Goal: Task Accomplishment & Management: Use online tool/utility

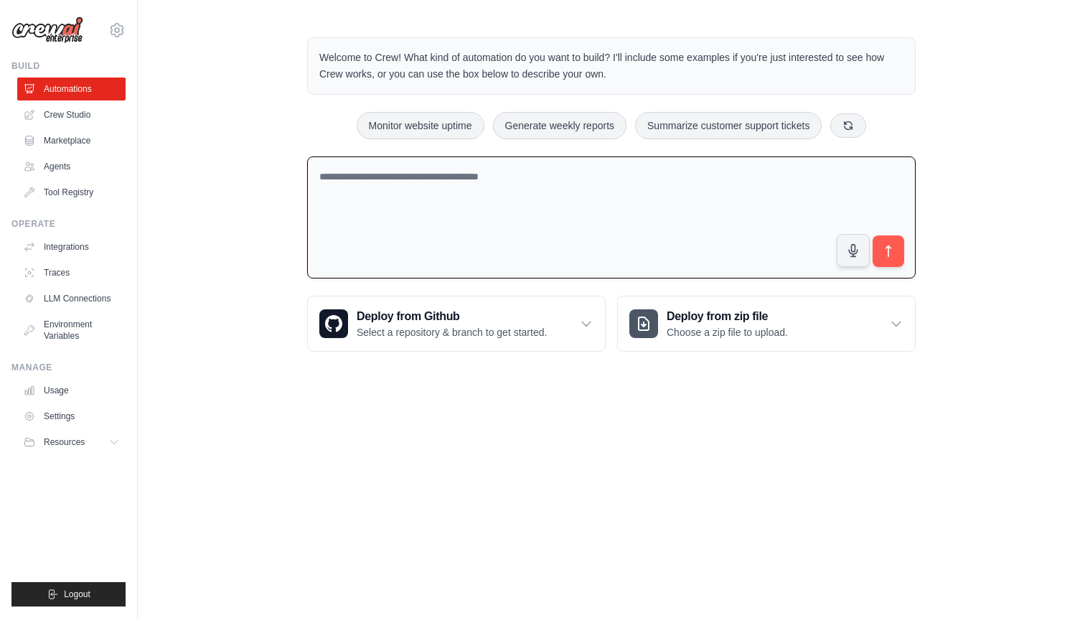
click at [454, 171] on textarea at bounding box center [611, 217] width 608 height 123
type textarea "********"
click at [94, 88] on link "Automations" at bounding box center [73, 88] width 108 height 23
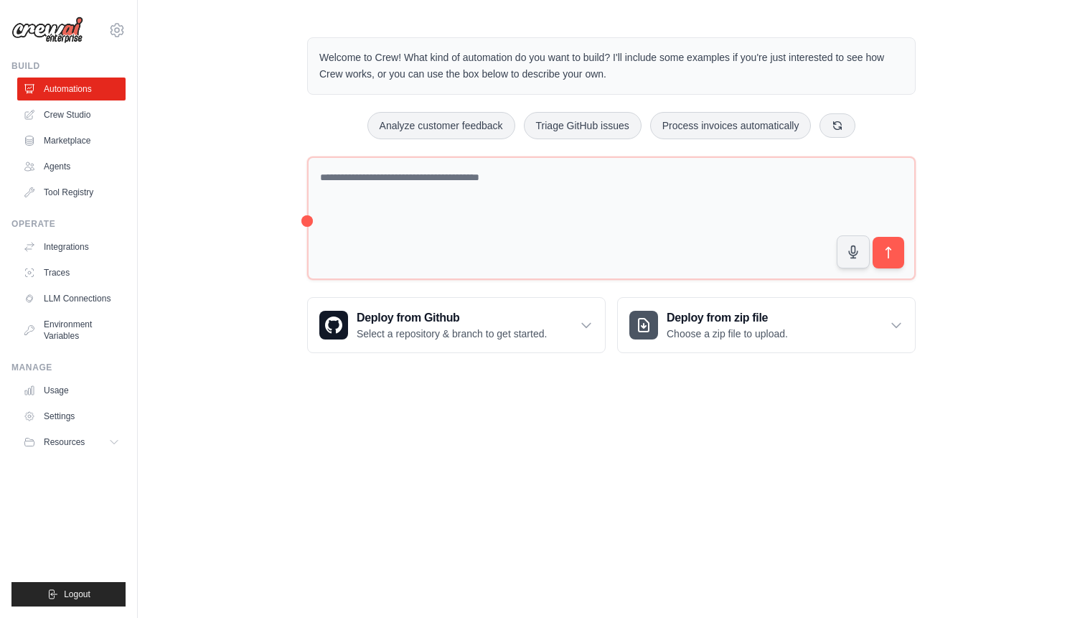
click at [94, 88] on link "Automations" at bounding box center [71, 88] width 108 height 23
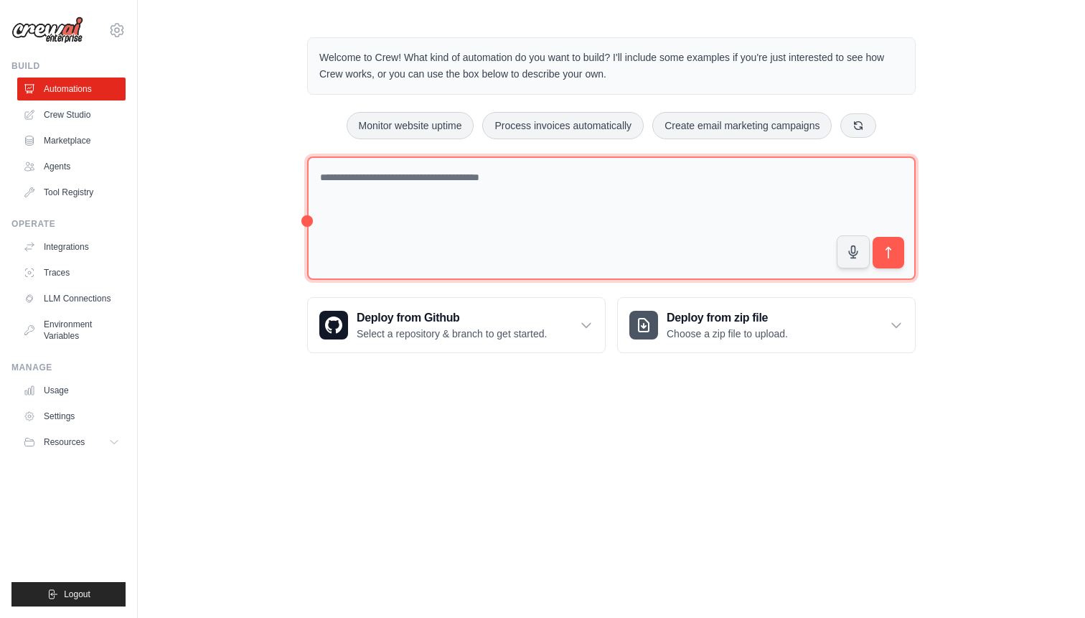
click at [777, 164] on textarea at bounding box center [611, 218] width 608 height 124
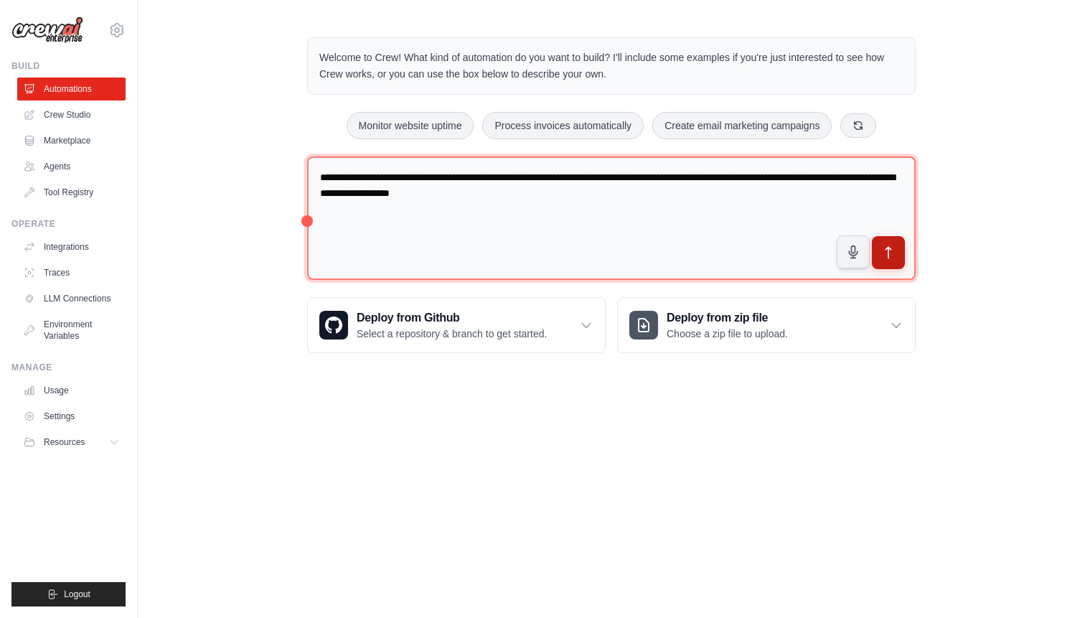
type textarea "**********"
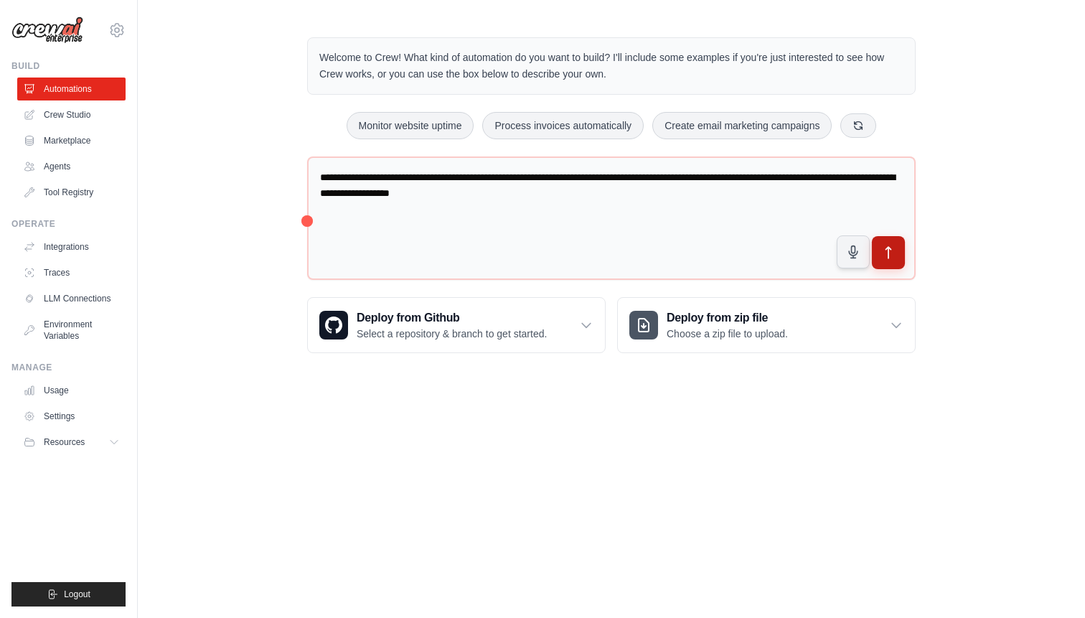
click at [890, 256] on icon "submit" at bounding box center [888, 252] width 15 height 15
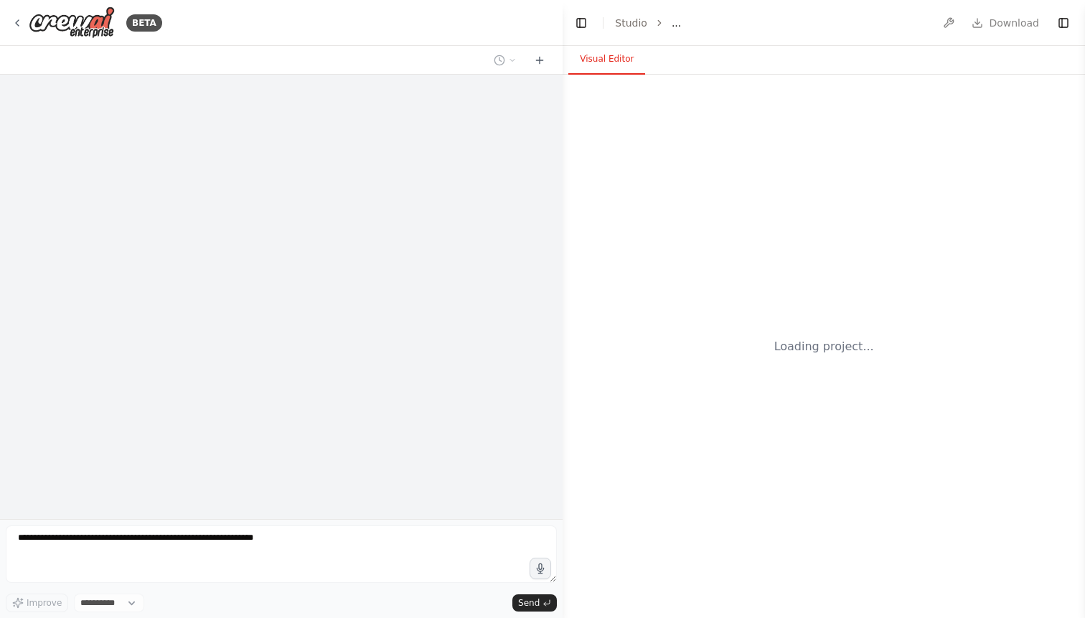
select select "****"
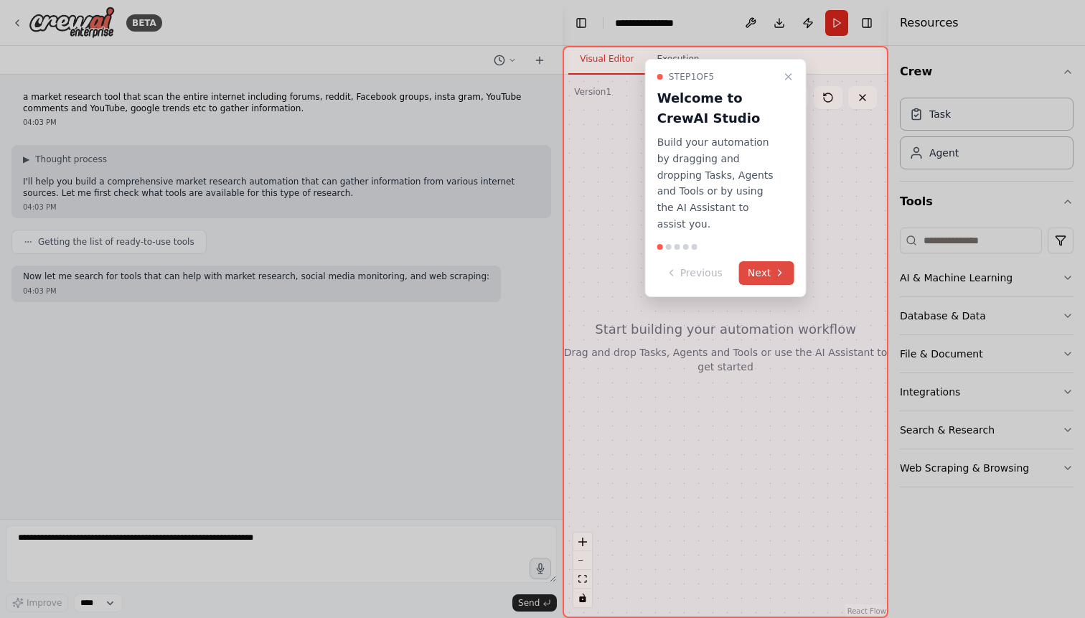
click at [784, 267] on icon at bounding box center [778, 272] width 11 height 11
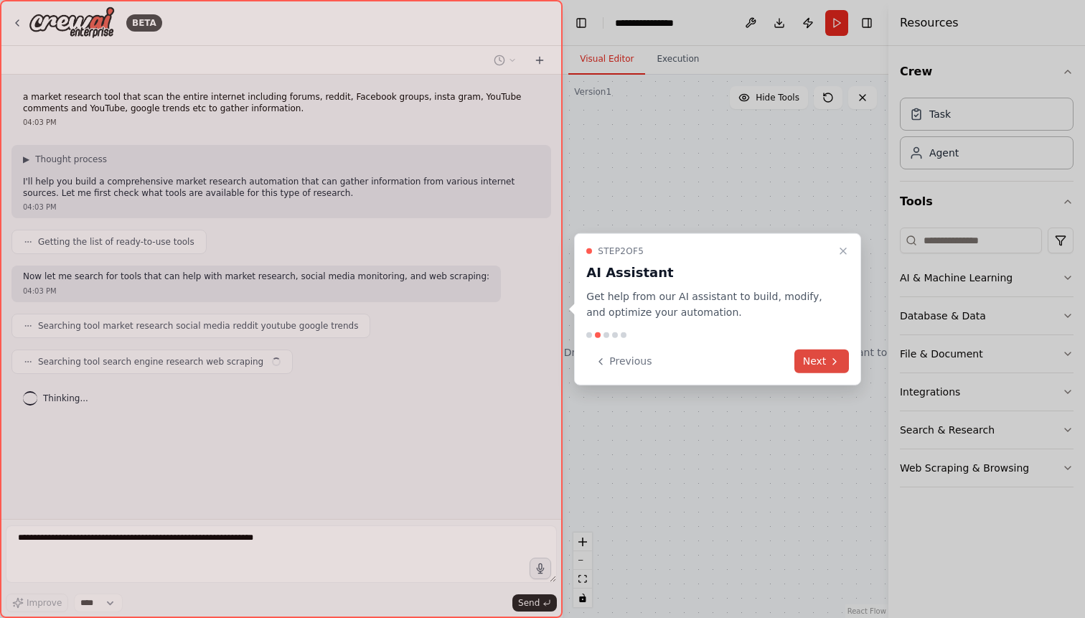
click at [811, 362] on button "Next" at bounding box center [821, 361] width 55 height 24
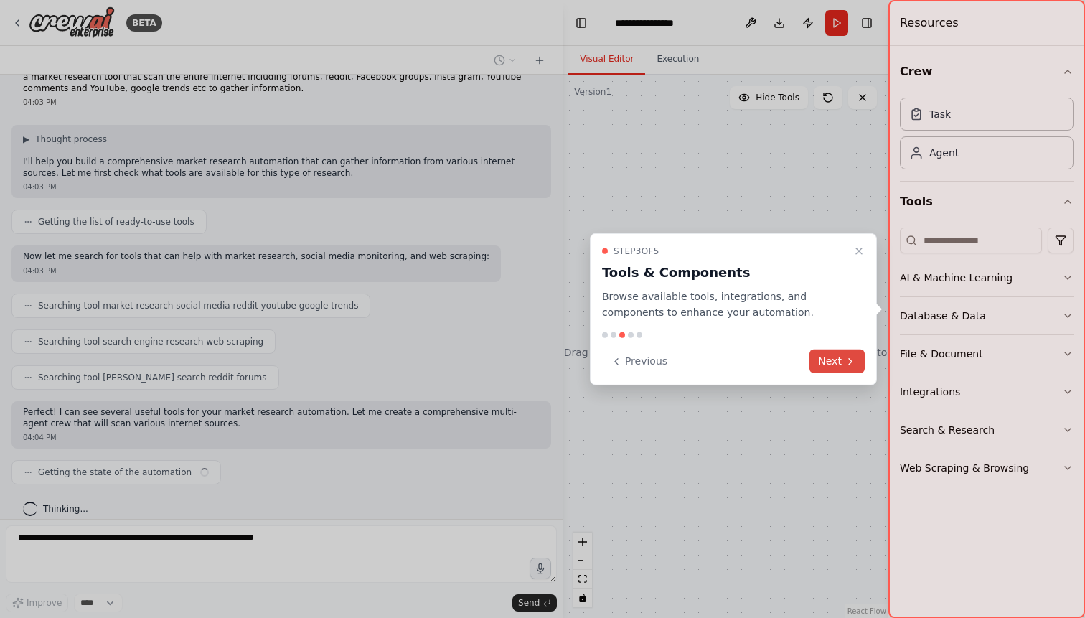
scroll to position [31, 0]
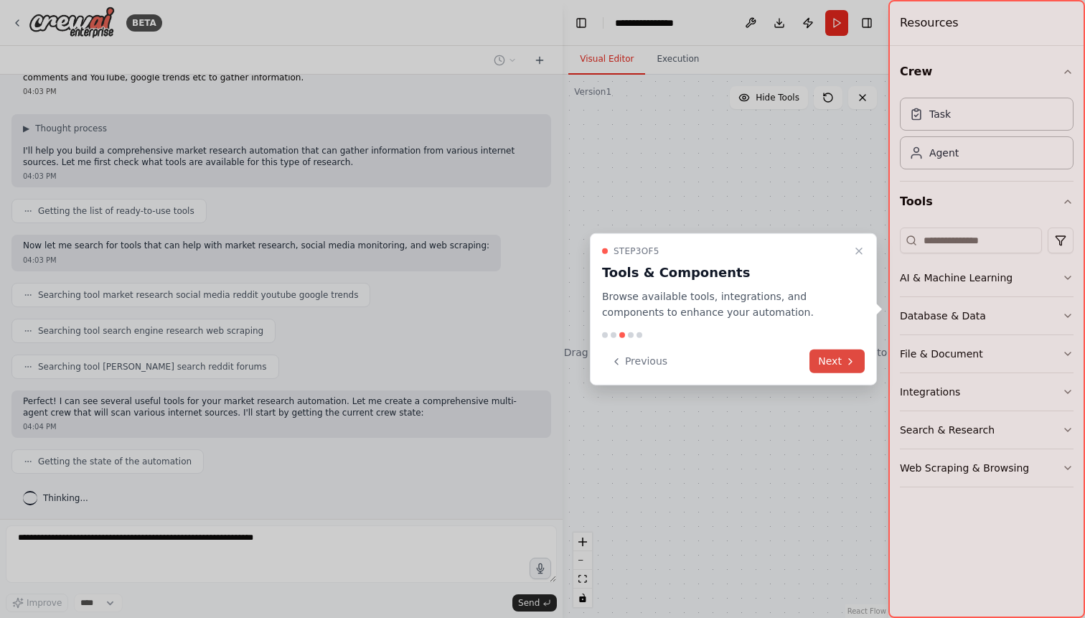
click at [827, 362] on button "Next" at bounding box center [836, 361] width 55 height 24
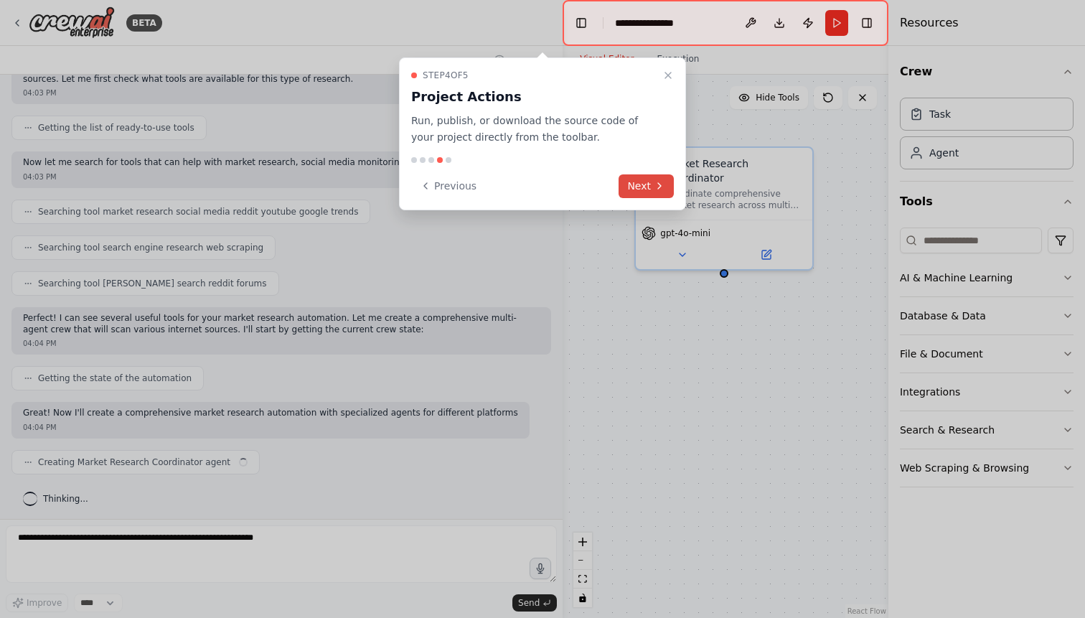
scroll to position [125, 0]
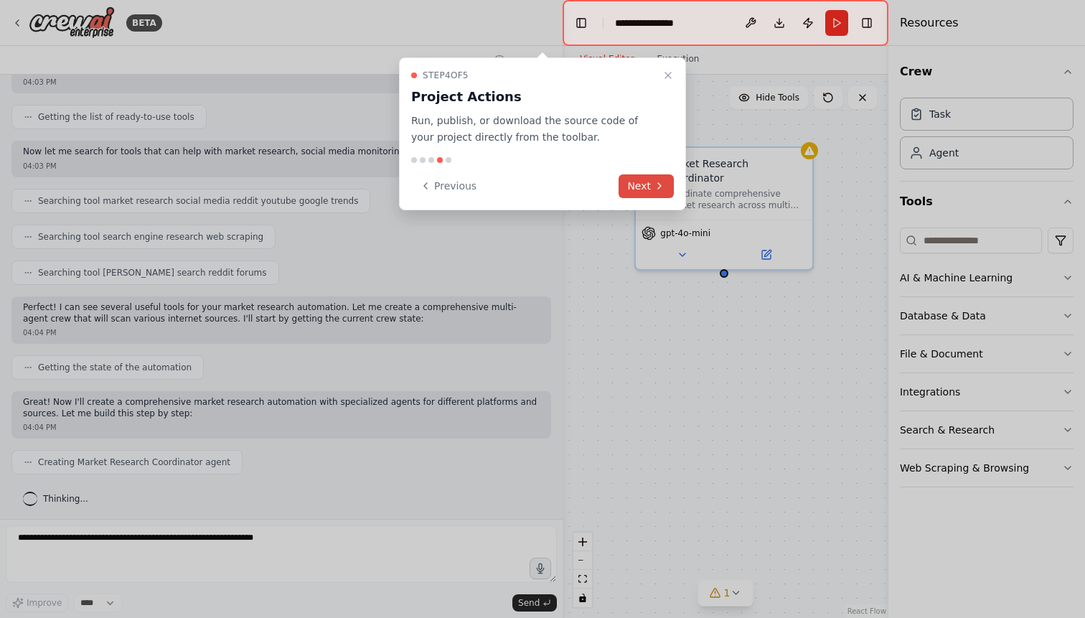
click at [645, 190] on button "Next" at bounding box center [645, 186] width 55 height 24
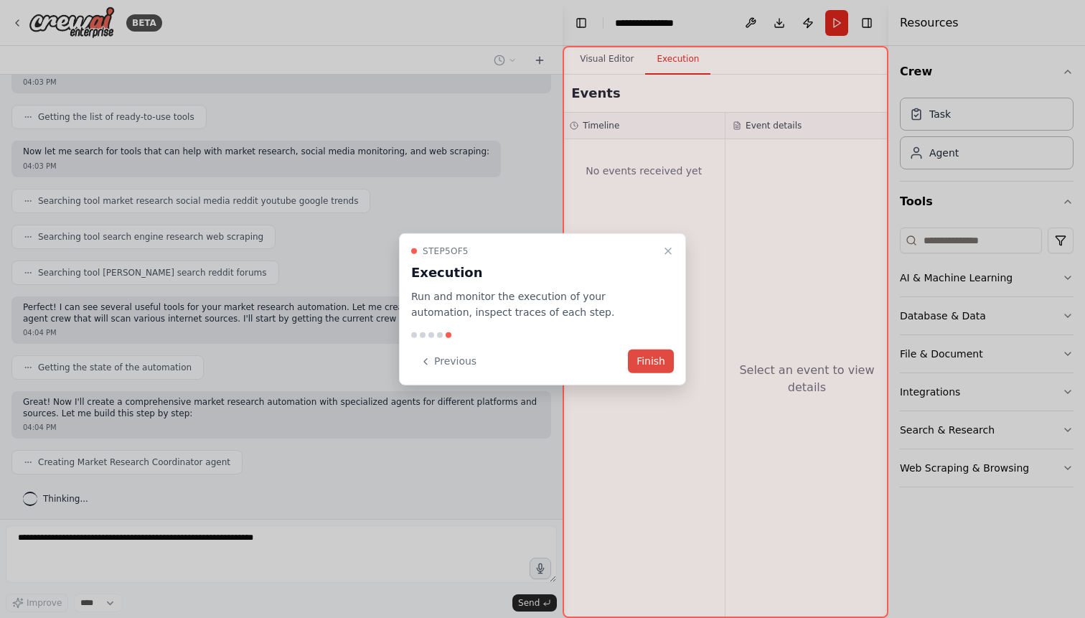
scroll to position [161, 0]
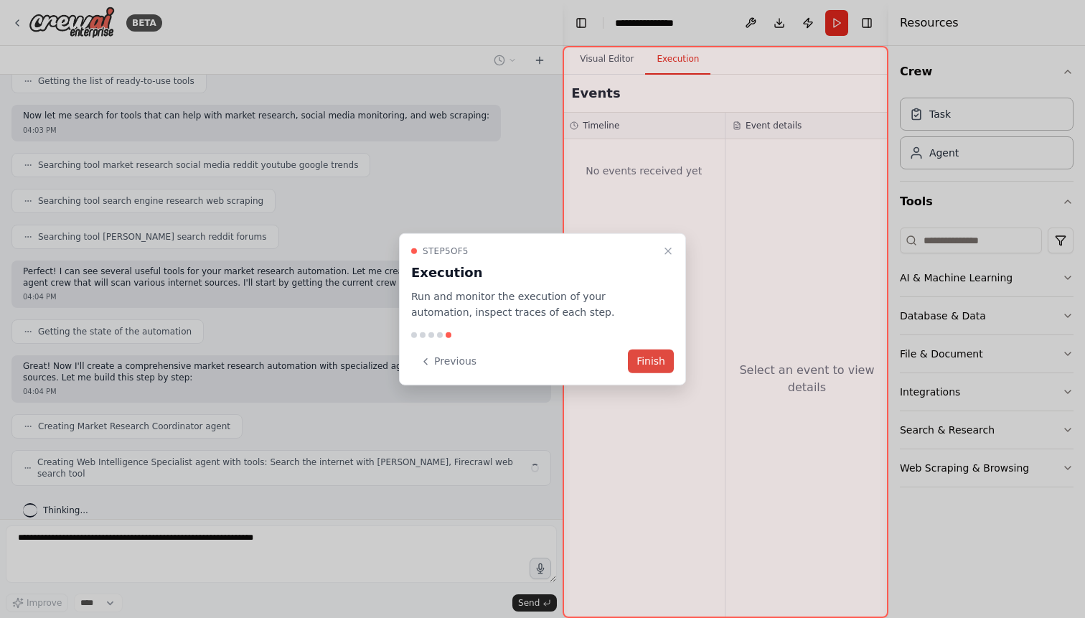
click at [660, 367] on button "Finish" at bounding box center [651, 361] width 46 height 24
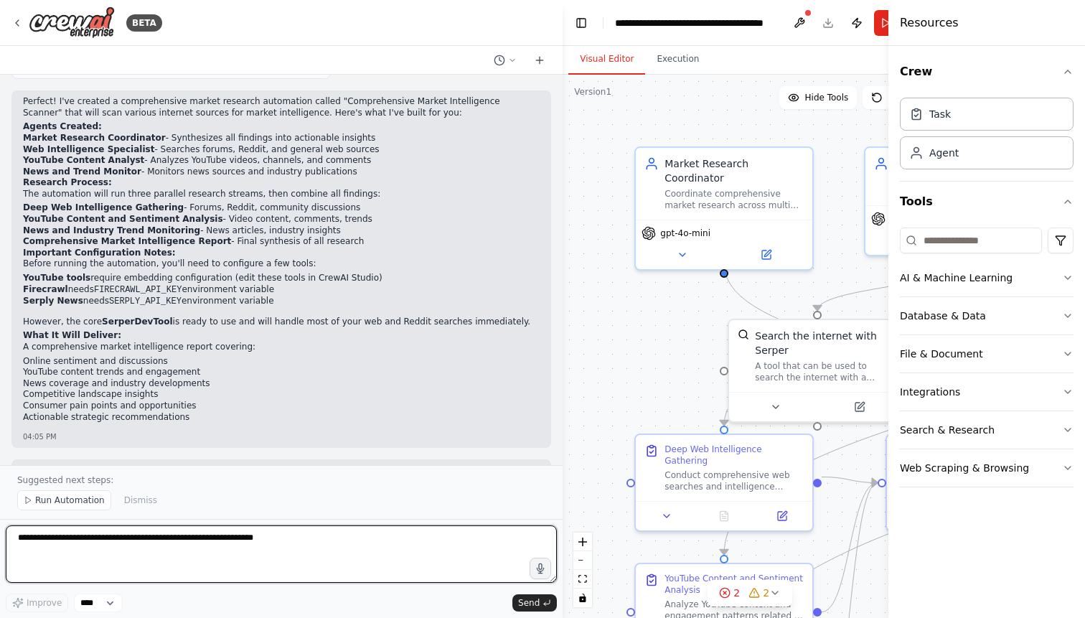
scroll to position [1020, 0]
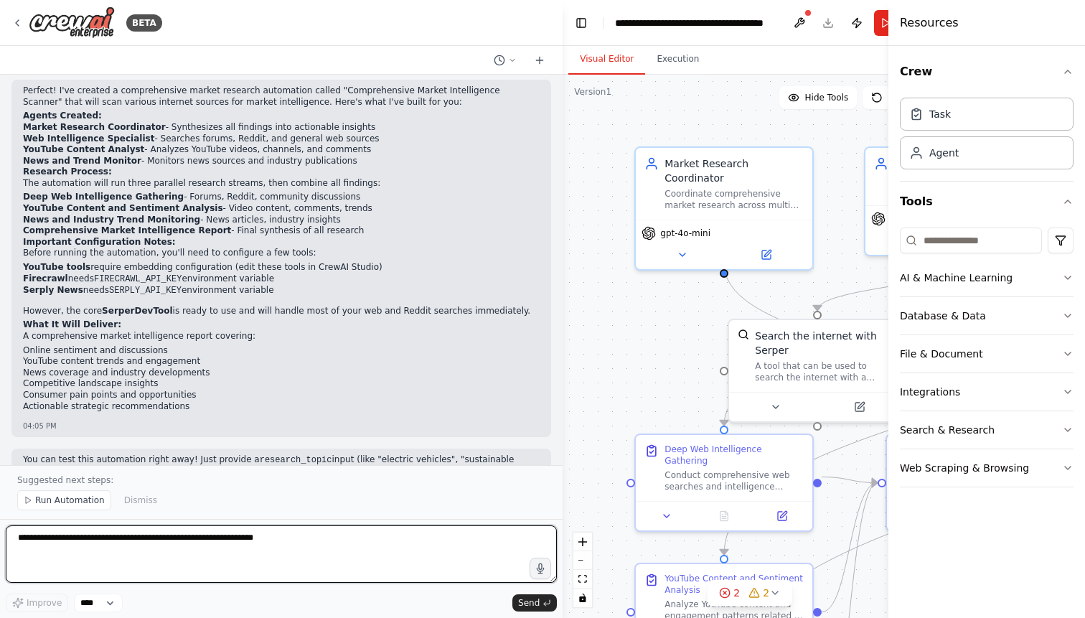
click at [291, 541] on textarea at bounding box center [281, 553] width 551 height 57
type textarea "**********"
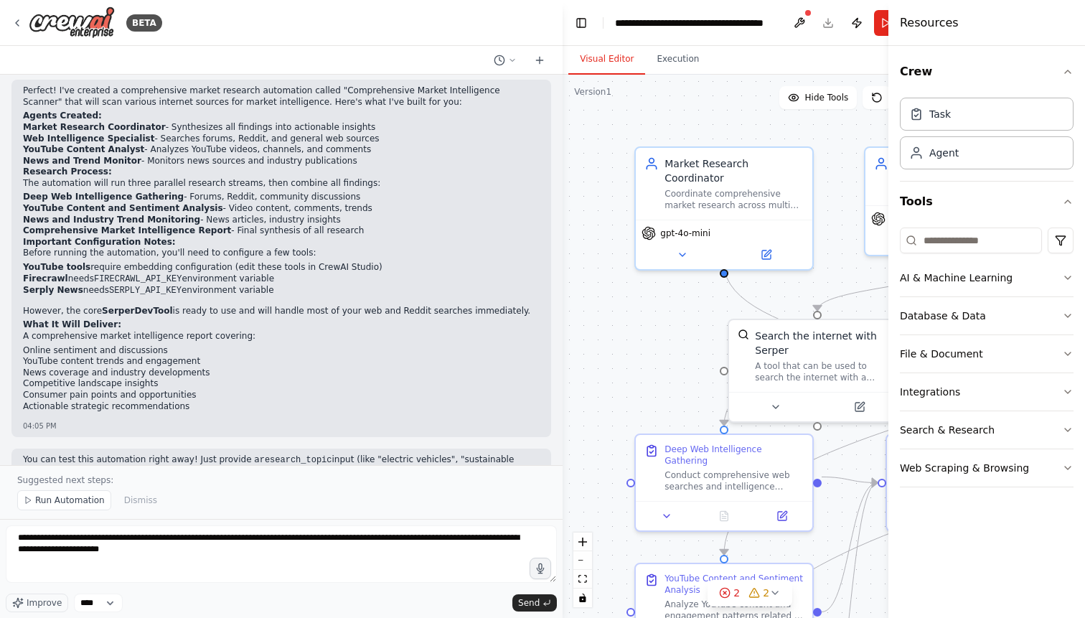
click at [387, 603] on div "Improve **** Send" at bounding box center [281, 602] width 551 height 19
click at [522, 603] on span "Send" at bounding box center [529, 602] width 22 height 11
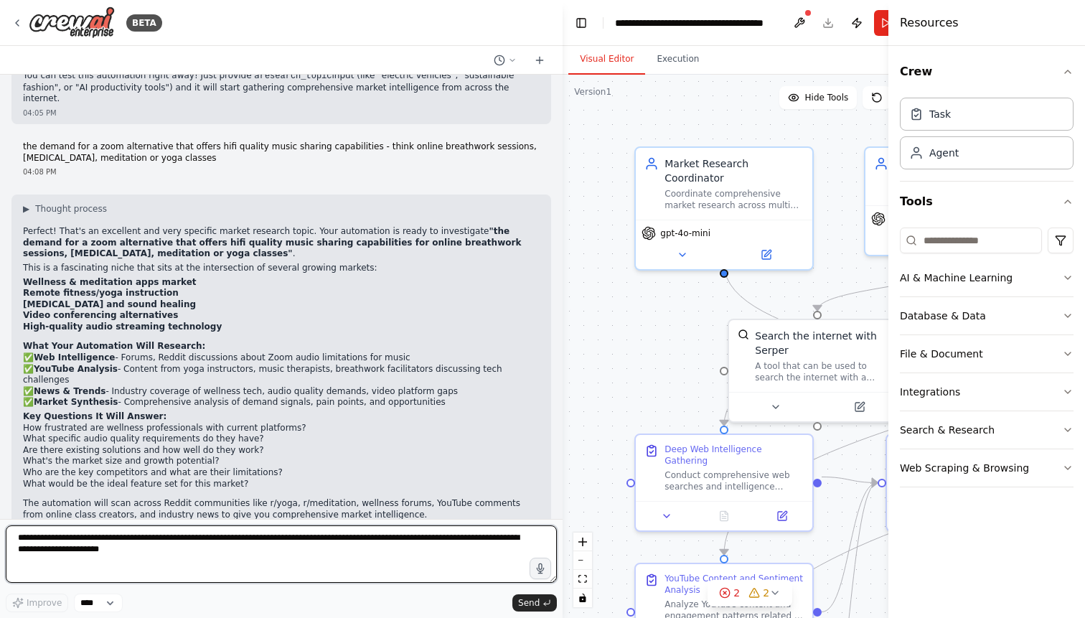
scroll to position [0, 0]
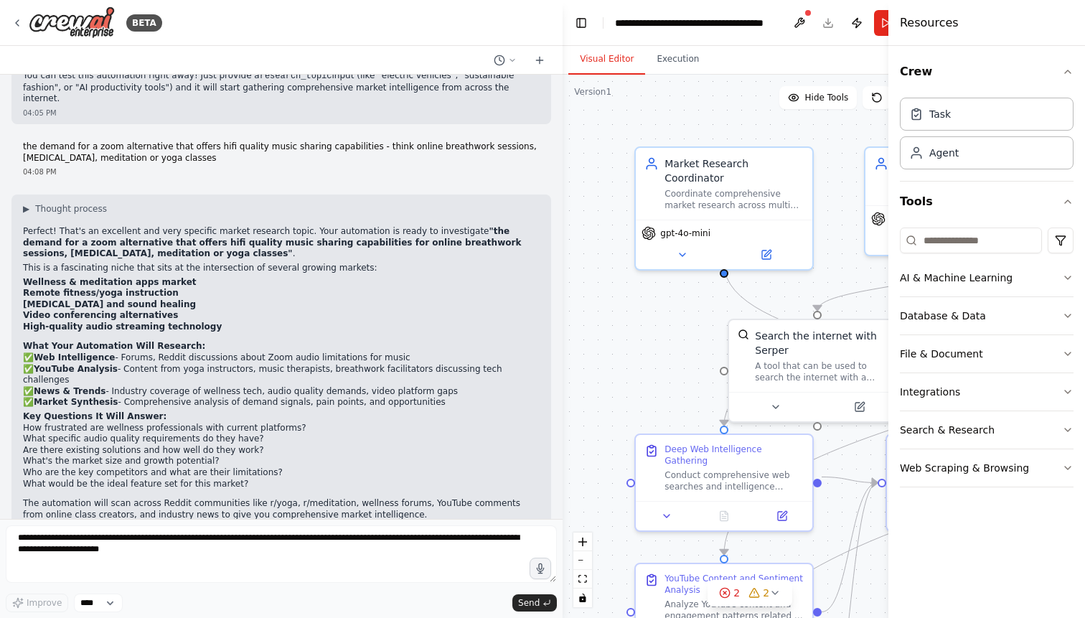
click at [634, 315] on div ".deletable-edge-delete-btn { width: 20px; height: 20px; border: 0px solid #ffff…" at bounding box center [750, 346] width 375 height 543
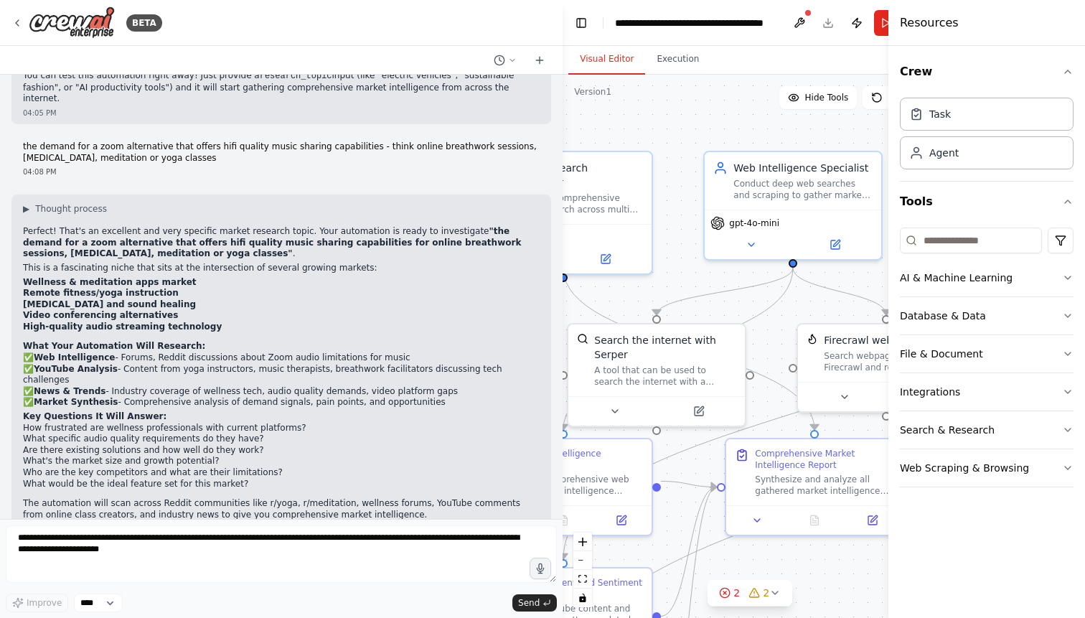
drag, startPoint x: 720, startPoint y: 119, endPoint x: 559, endPoint y: 123, distance: 160.8
click at [559, 123] on div "BETA a market research tool that scan the entire internet including forums, red…" at bounding box center [542, 309] width 1085 height 618
drag, startPoint x: 774, startPoint y: 1, endPoint x: 748, endPoint y: 1, distance: 26.5
click at [748, 1] on header "**********" at bounding box center [750, 23] width 375 height 46
click at [882, 19] on button "Run" at bounding box center [885, 23] width 23 height 26
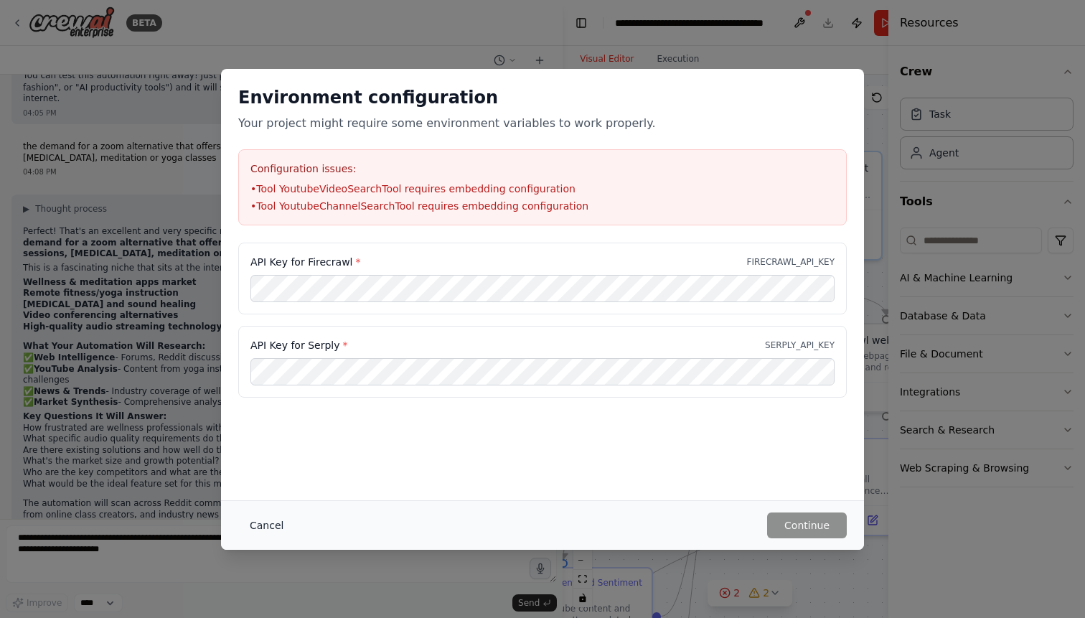
click at [268, 527] on button "Cancel" at bounding box center [266, 525] width 57 height 26
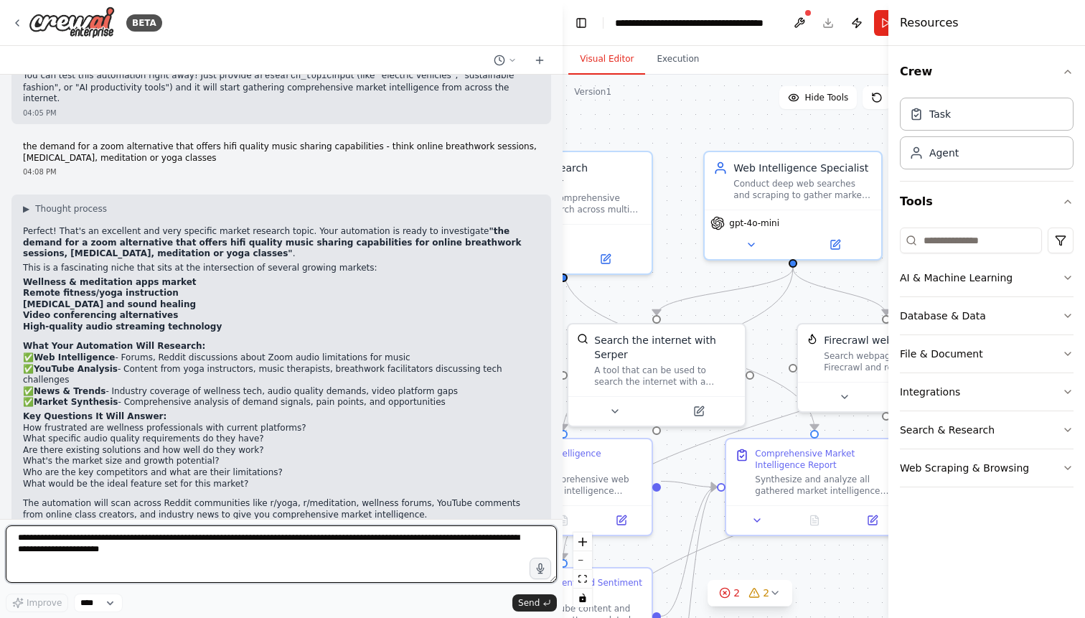
click at [263, 531] on textarea "**********" at bounding box center [281, 553] width 551 height 57
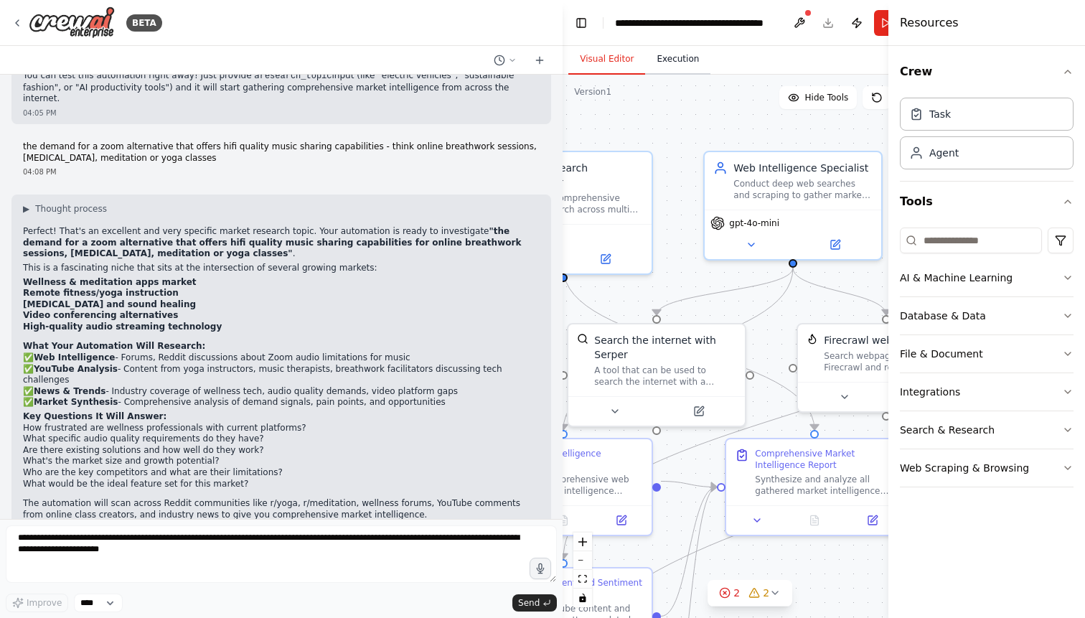
click at [684, 57] on button "Execution" at bounding box center [677, 59] width 65 height 30
click at [618, 56] on button "Visual Editor" at bounding box center [606, 59] width 77 height 30
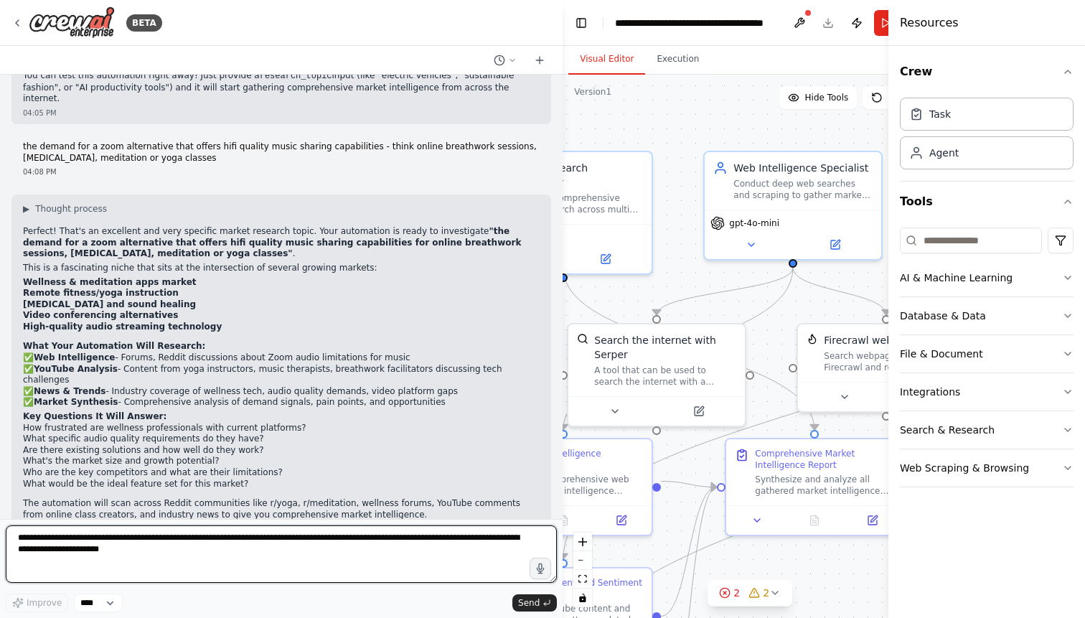
click at [294, 541] on textarea "**********" at bounding box center [281, 553] width 551 height 57
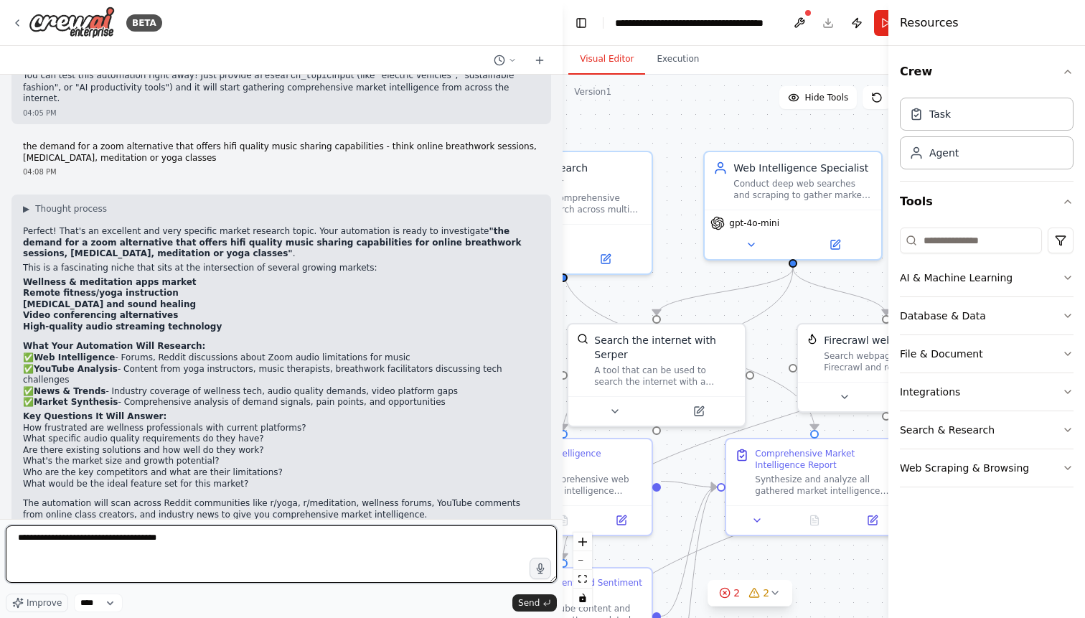
type textarea "**********"
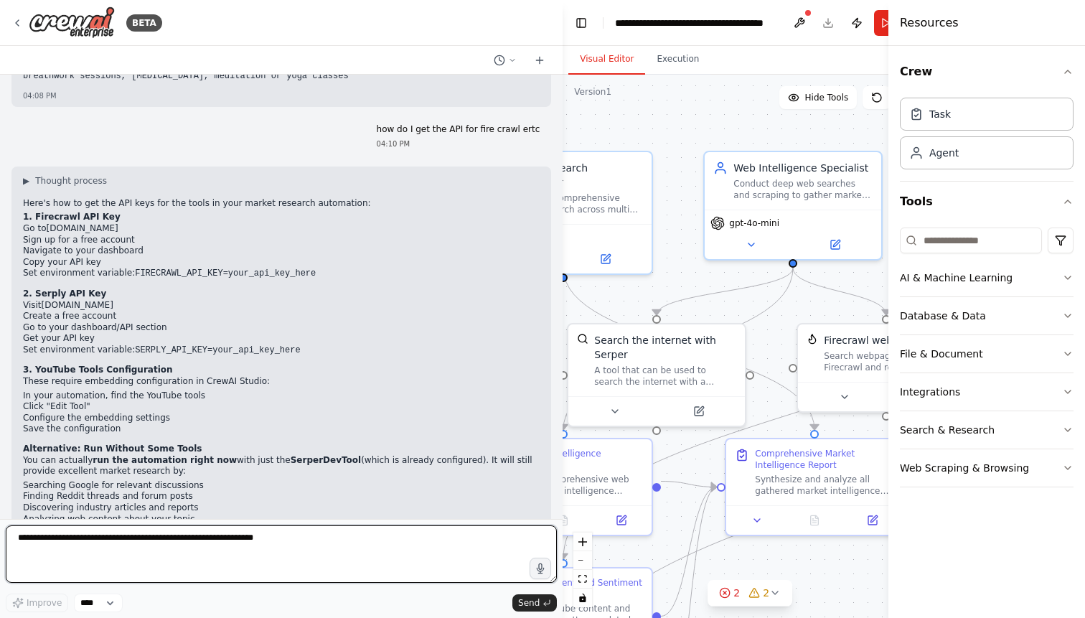
scroll to position [1883, 0]
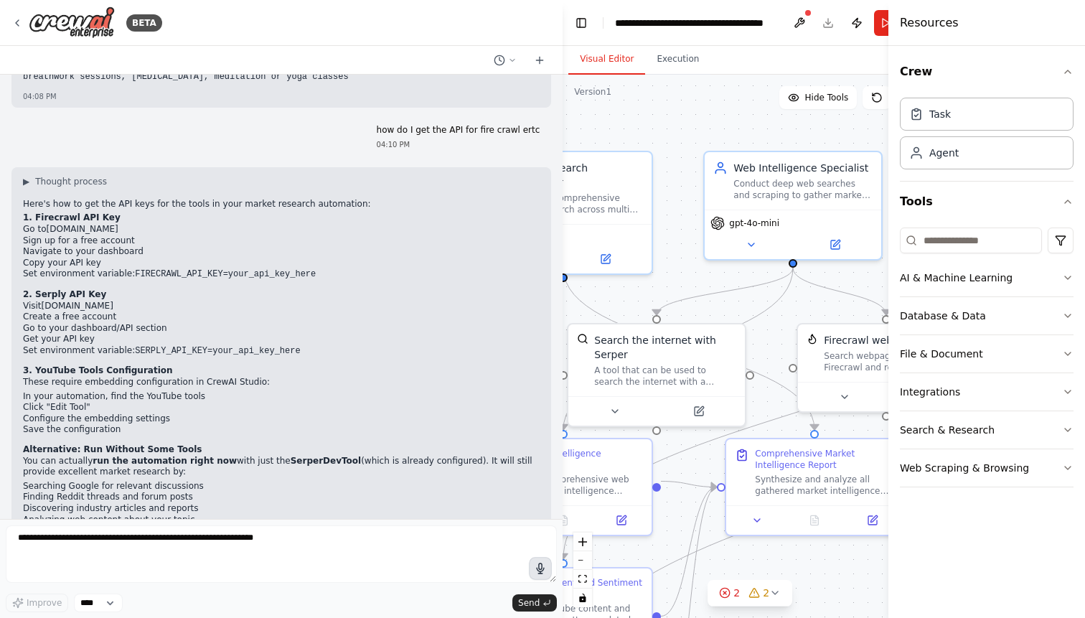
click at [537, 571] on icon "button" at bounding box center [541, 569] width 12 height 12
click at [540, 569] on circle "button" at bounding box center [540, 568] width 3 height 3
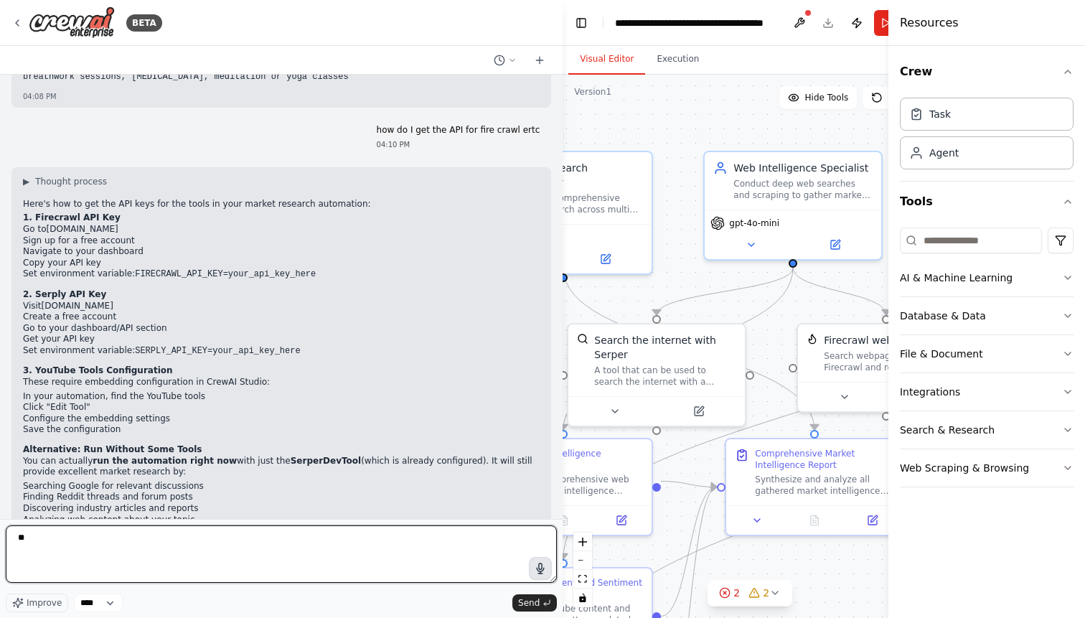
type textarea "*"
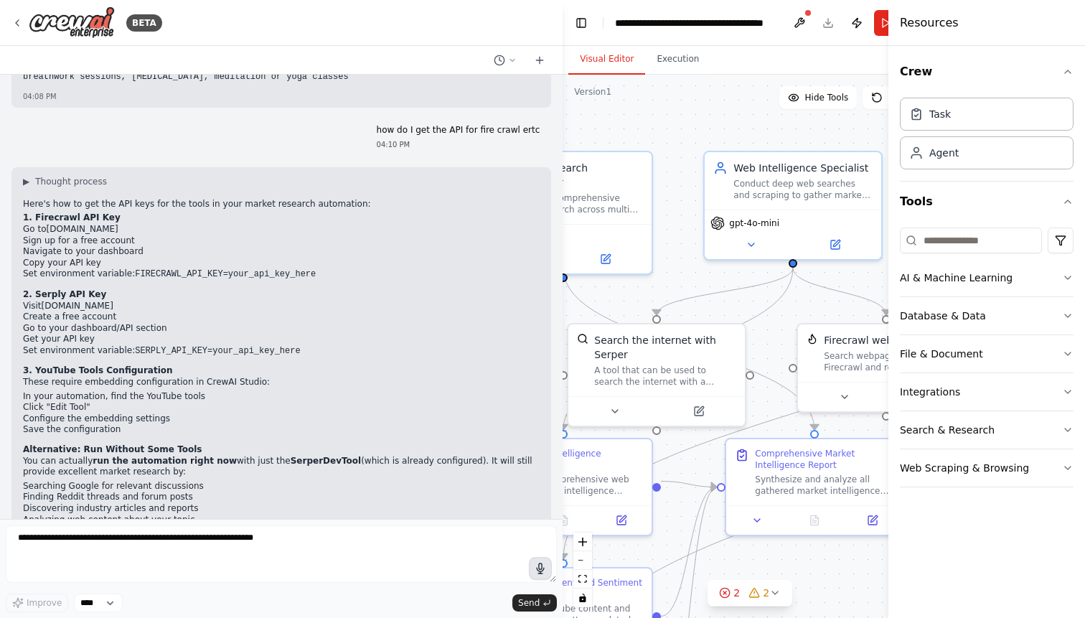
click at [546, 566] on icon "button" at bounding box center [541, 569] width 12 height 12
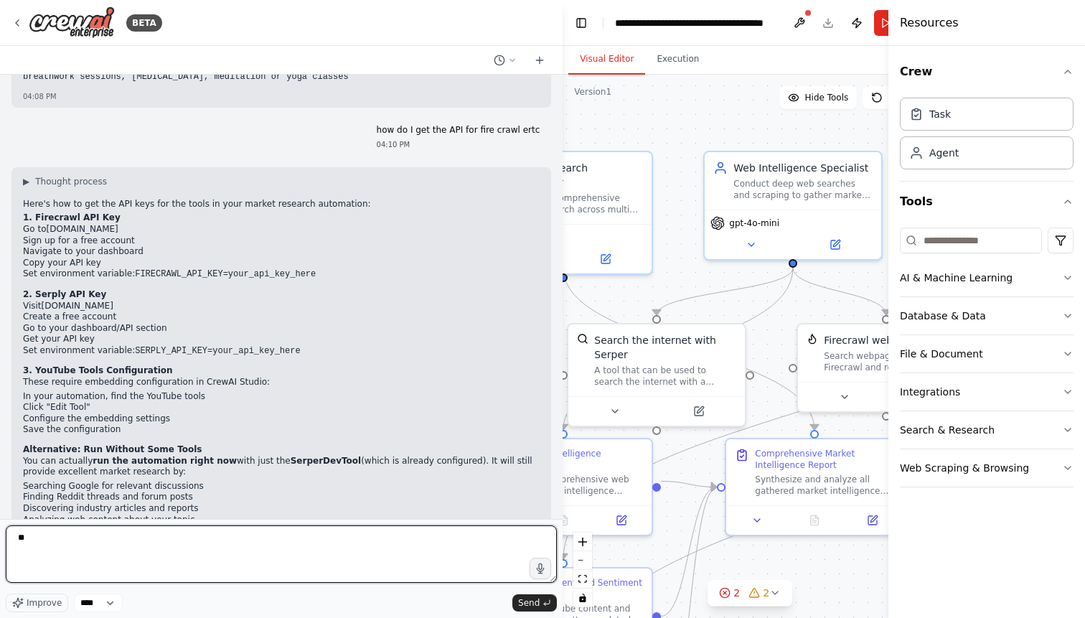
type textarea "*"
type textarea "**********"
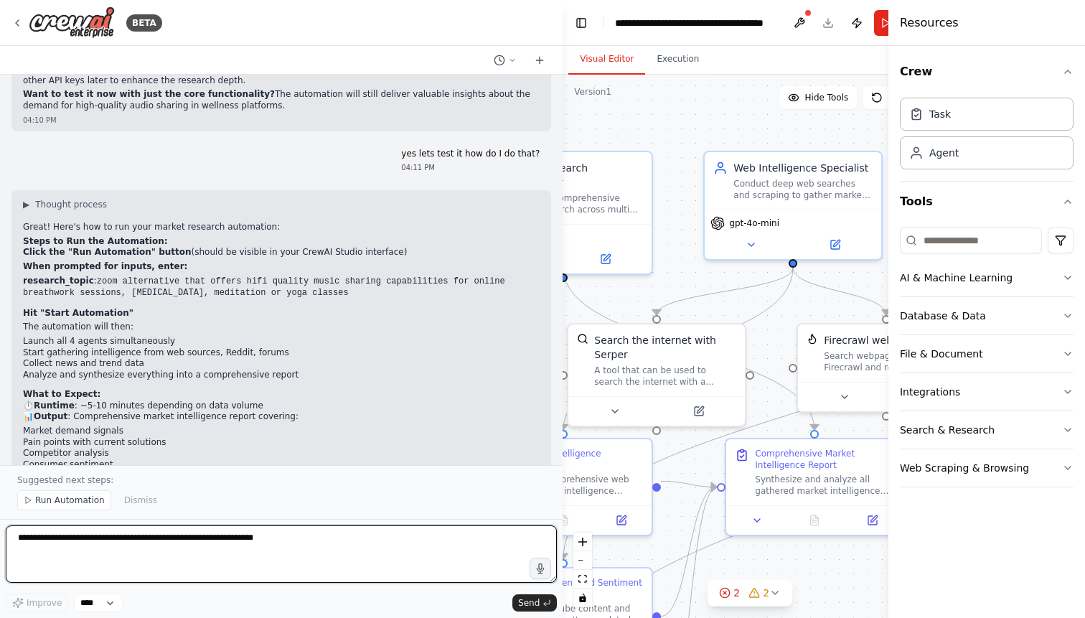
scroll to position [2348, 0]
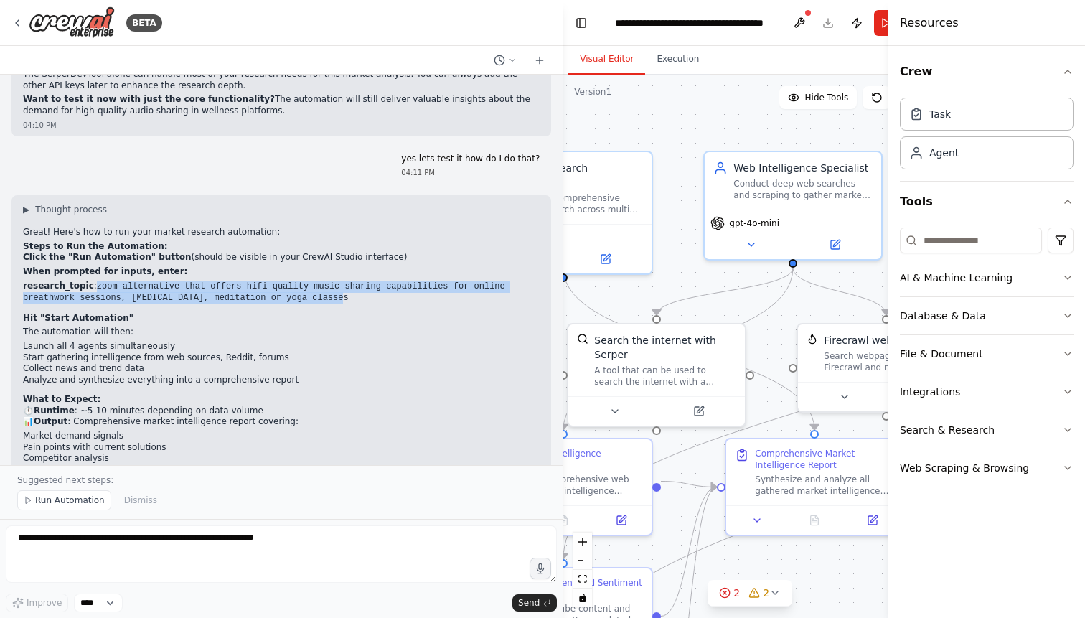
drag, startPoint x: 90, startPoint y: 189, endPoint x: 358, endPoint y: 206, distance: 268.1
click at [358, 281] on li "research_topic : zoom alternative that offers hifi quality music sharing capabi…" at bounding box center [281, 293] width 517 height 24
copy li "zoom alternative that offers hifi quality music sharing capabilities for online…"
click at [860, 1] on header "**********" at bounding box center [750, 23] width 375 height 46
click at [1070, 70] on icon "button" at bounding box center [1067, 71] width 11 height 11
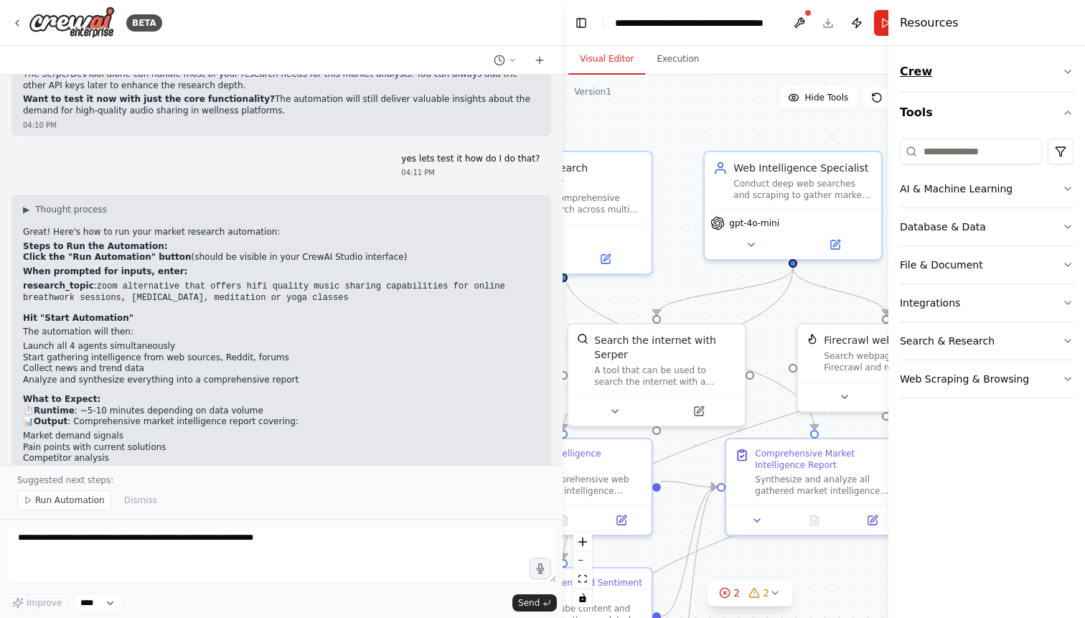
click at [1070, 70] on icon "button" at bounding box center [1068, 71] width 6 height 3
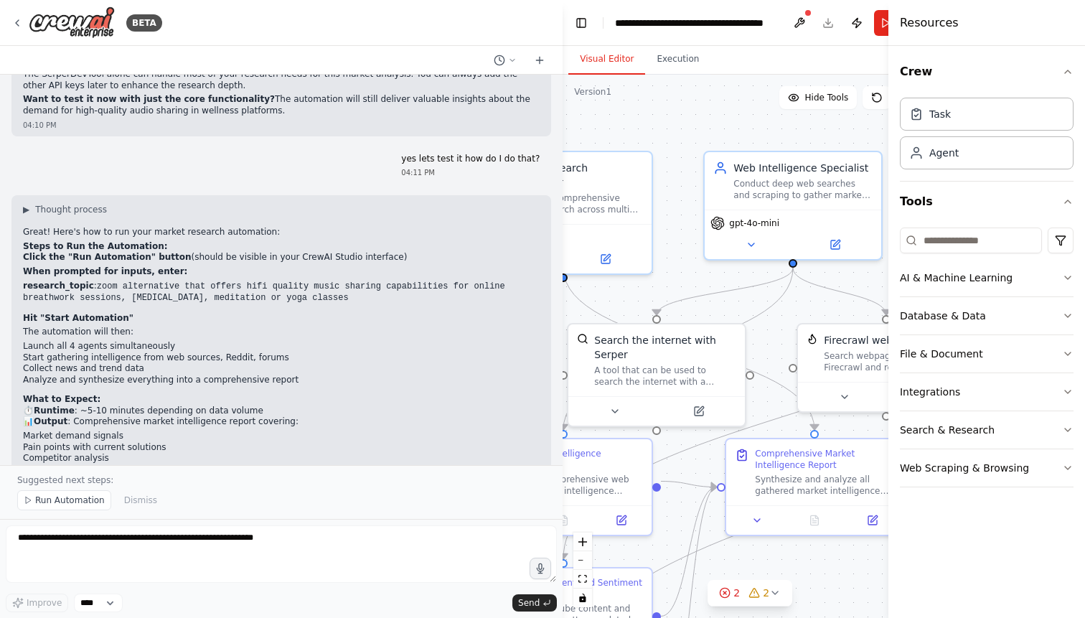
click at [829, 62] on div "Visual Editor Execution" at bounding box center [750, 60] width 375 height 29
click at [732, 113] on div ".deletable-edge-delete-btn { width: 20px; height: 20px; border: 0px solid #ffff…" at bounding box center [750, 346] width 375 height 543
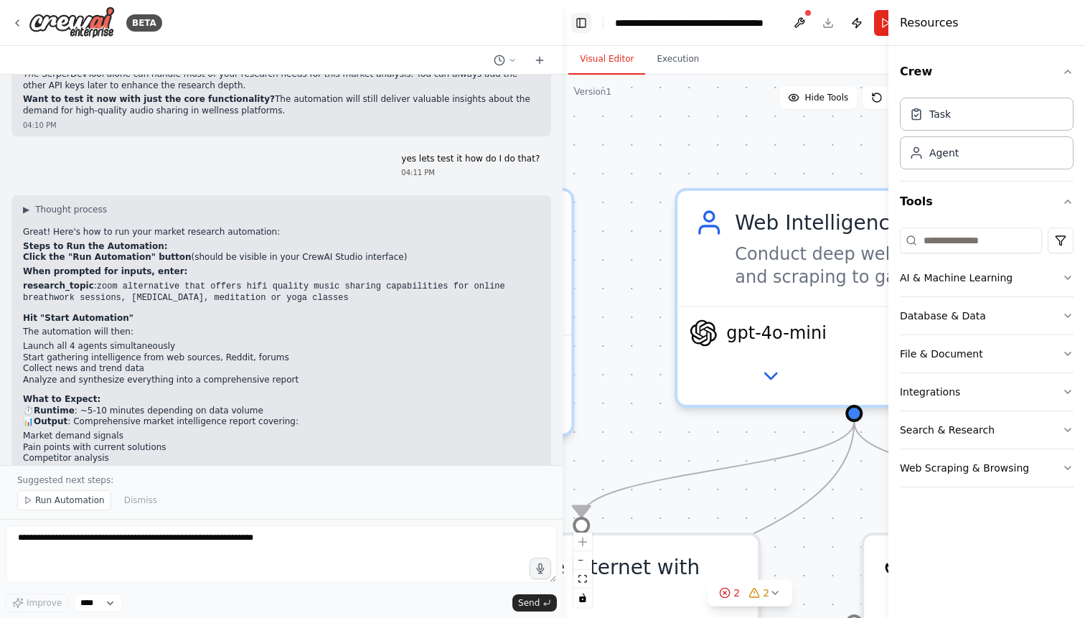
click at [582, 27] on button "Toggle Left Sidebar" at bounding box center [581, 23] width 20 height 20
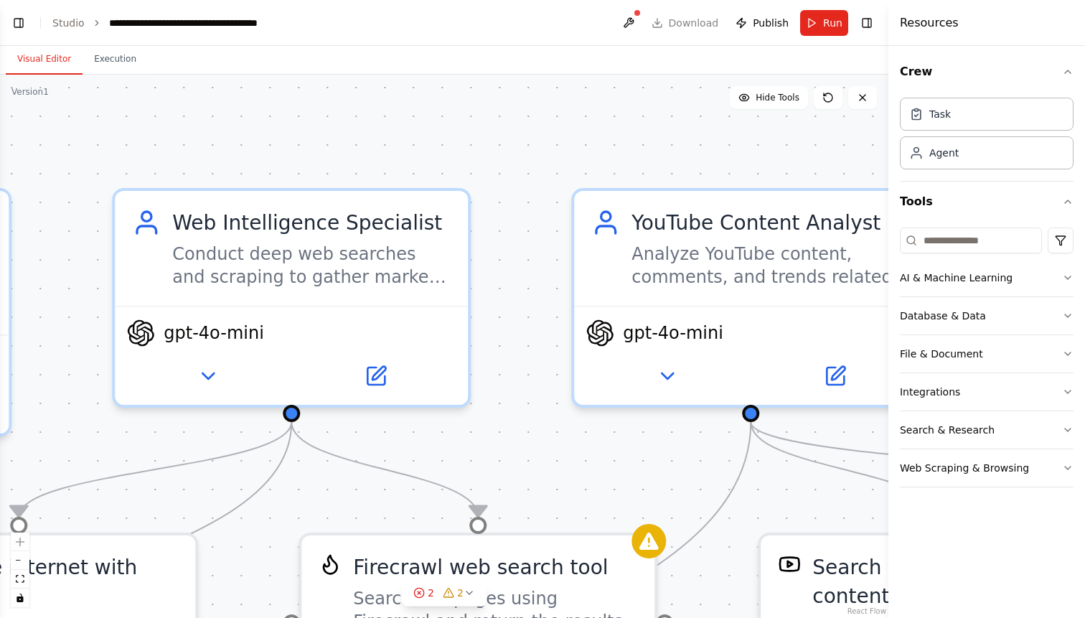
scroll to position [0, 0]
click at [825, 29] on span "Run" at bounding box center [832, 23] width 19 height 14
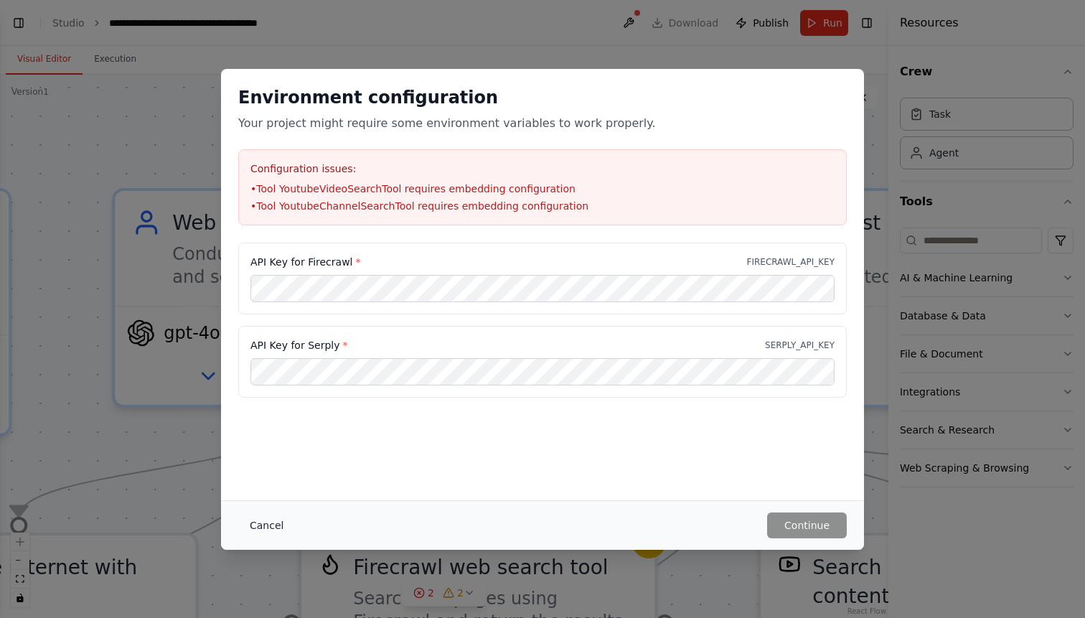
click at [275, 525] on button "Cancel" at bounding box center [266, 525] width 57 height 26
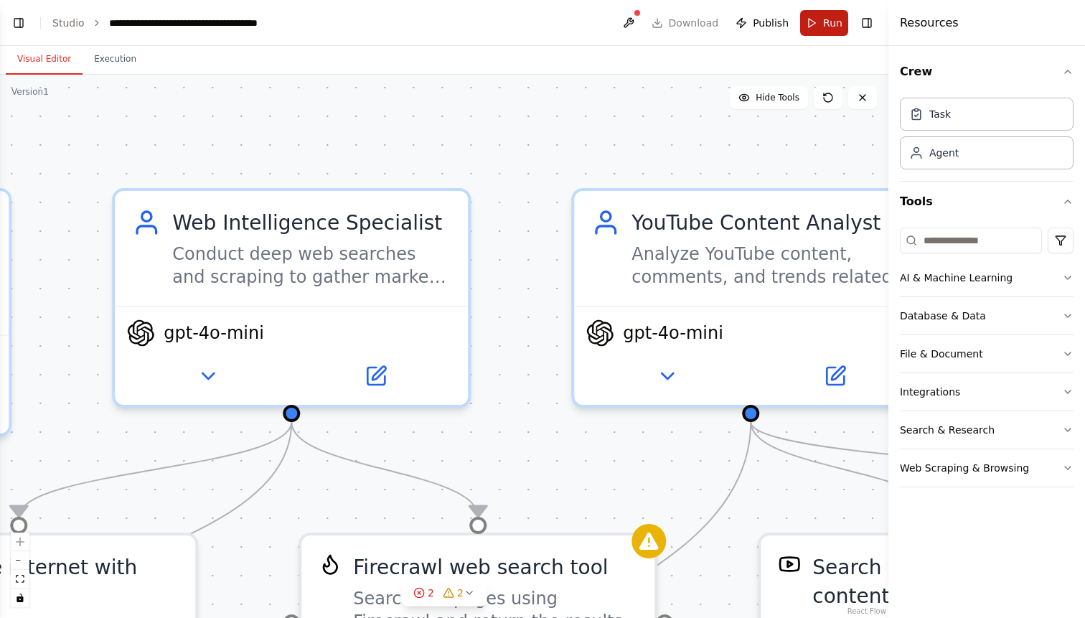
click at [814, 31] on button "Run" at bounding box center [824, 23] width 48 height 26
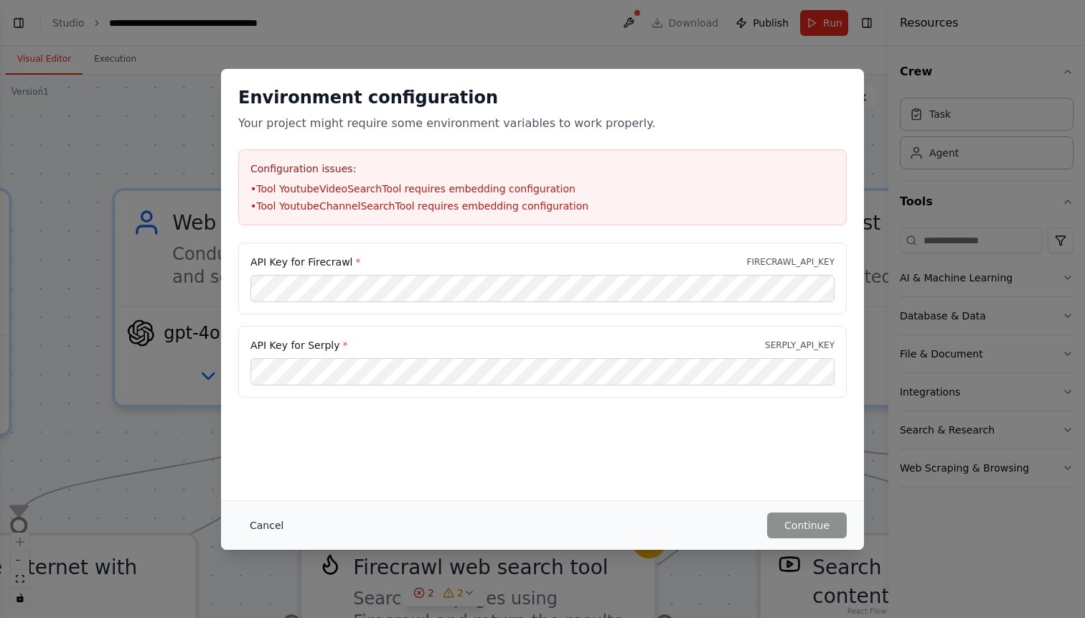
click at [265, 526] on button "Cancel" at bounding box center [266, 525] width 57 height 26
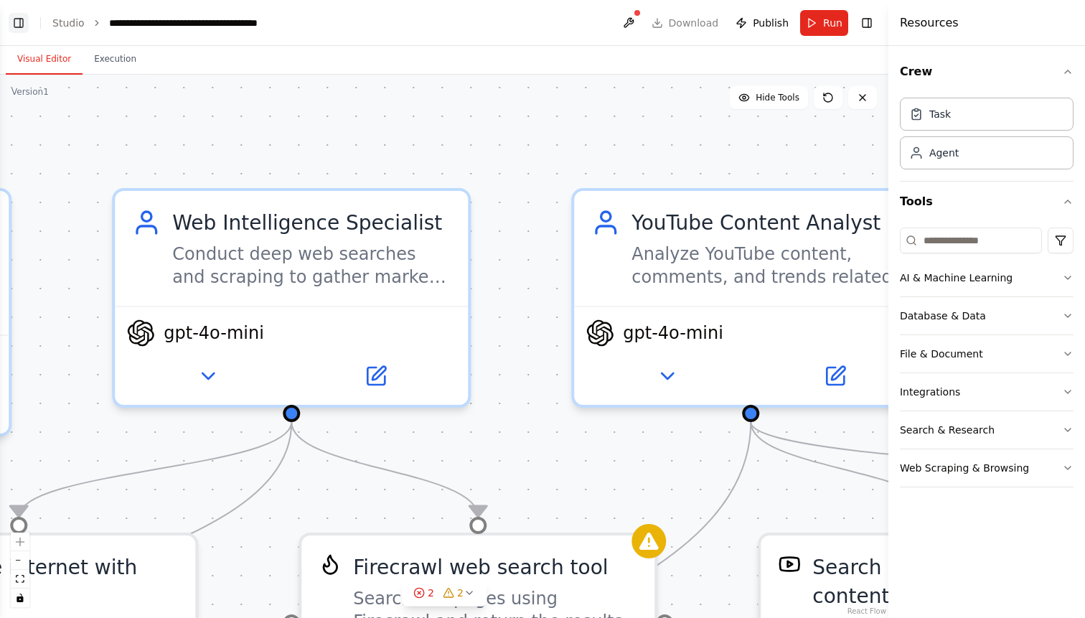
click at [19, 20] on button "Toggle Left Sidebar" at bounding box center [19, 23] width 20 height 20
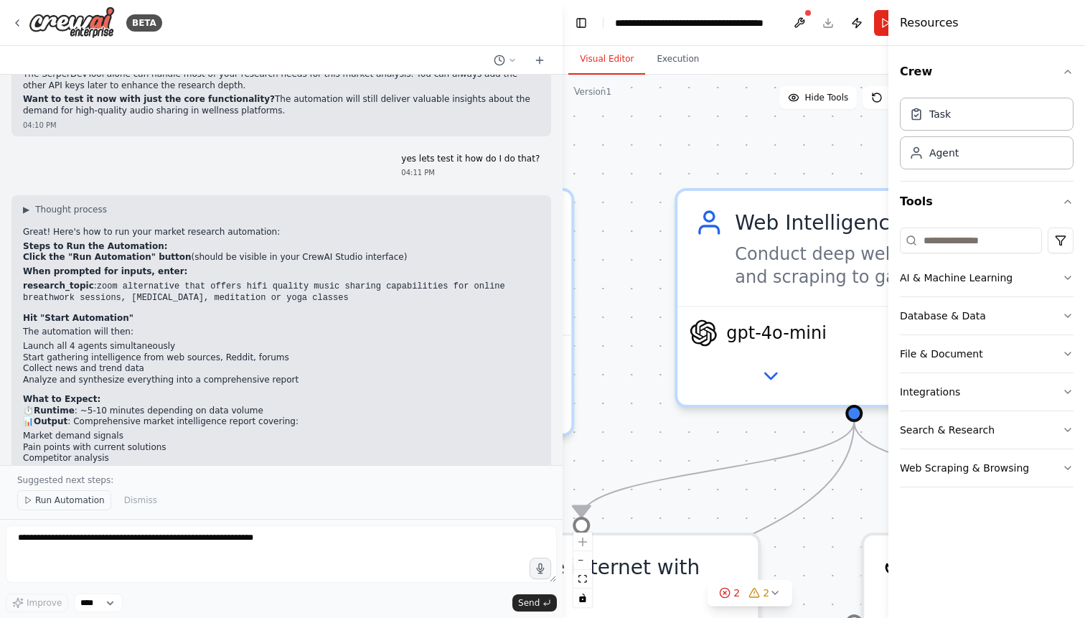
click at [71, 504] on span "Run Automation" at bounding box center [70, 499] width 70 height 11
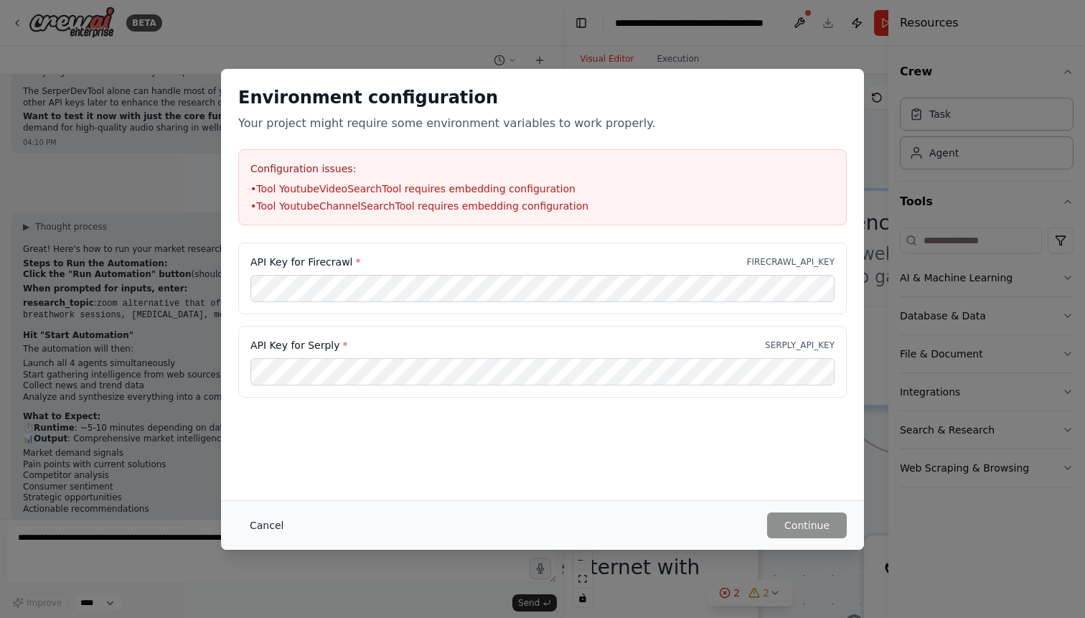
click at [273, 526] on button "Cancel" at bounding box center [266, 525] width 57 height 26
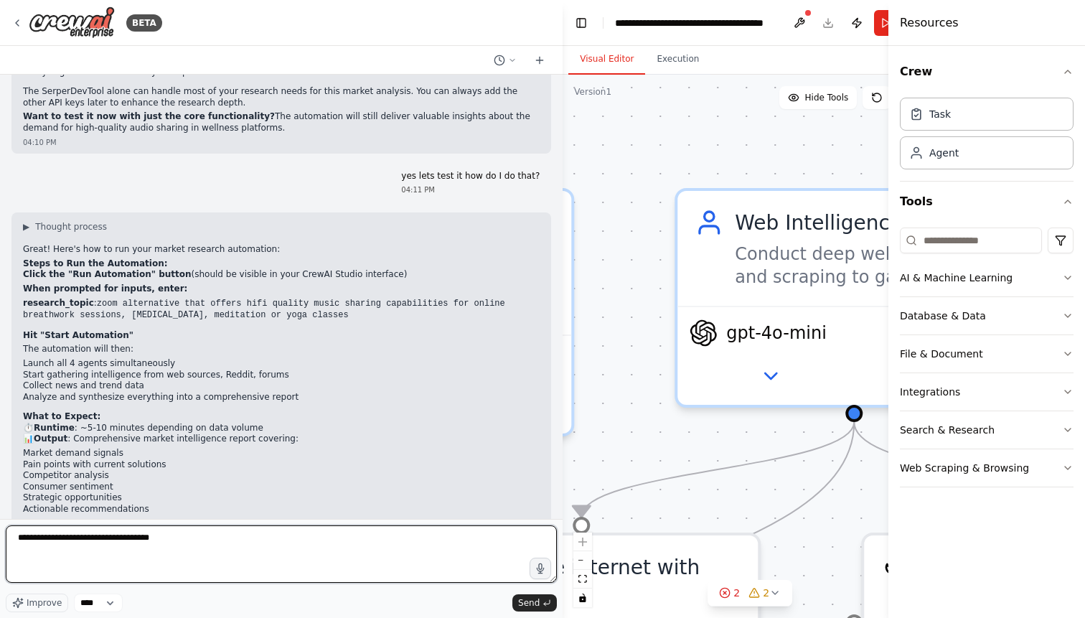
type textarea "**********"
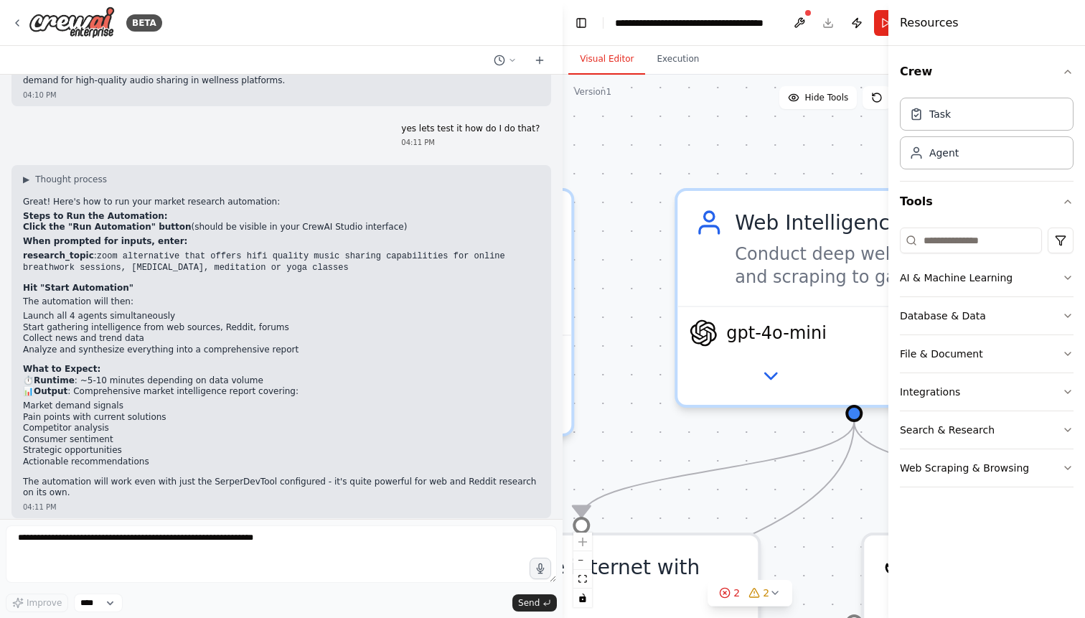
scroll to position [2415, 0]
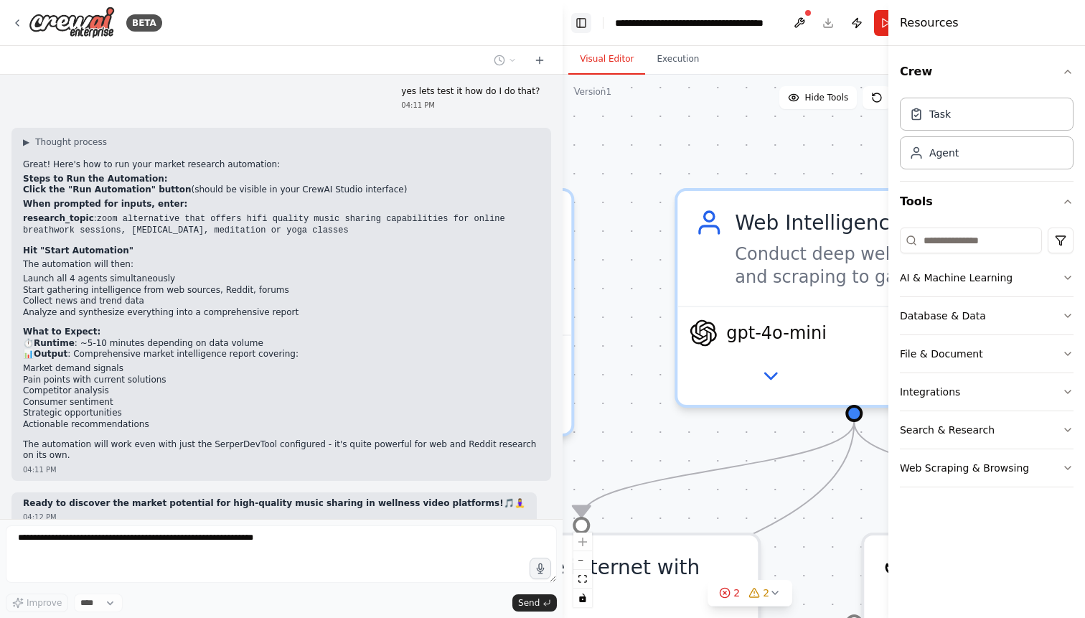
click at [583, 23] on button "Toggle Left Sidebar" at bounding box center [581, 23] width 20 height 20
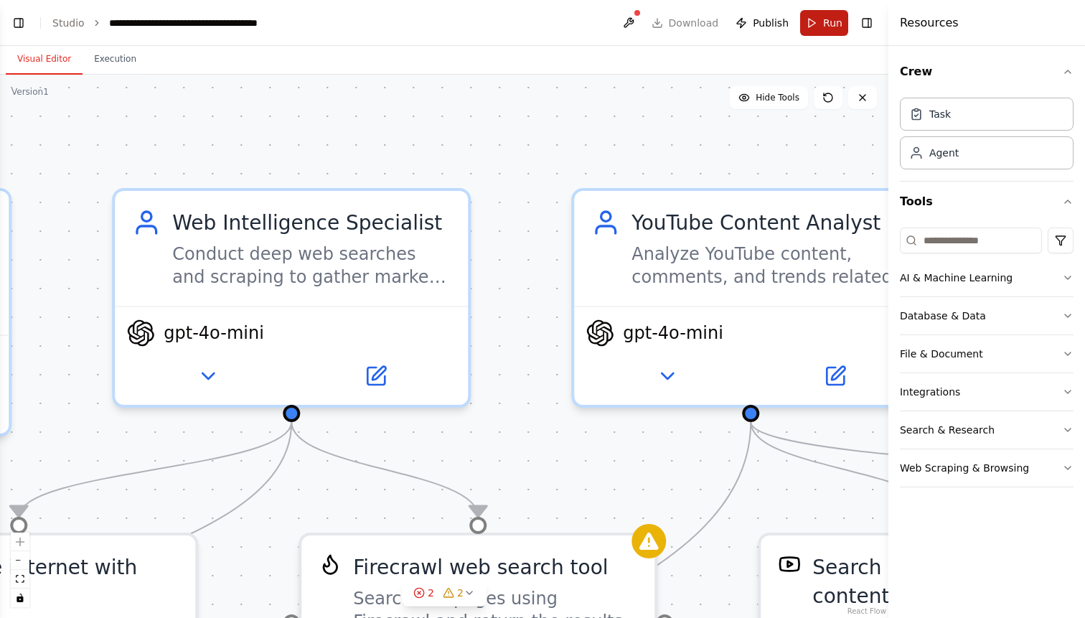
click at [814, 27] on button "Run" at bounding box center [824, 23] width 48 height 26
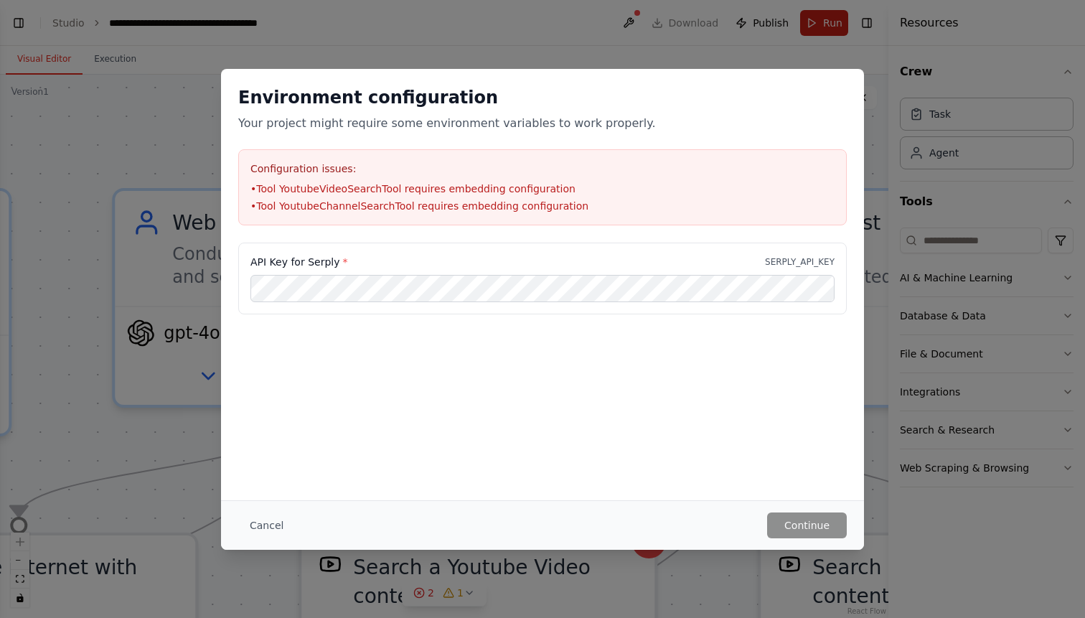
scroll to position [2584, 0]
click at [268, 527] on button "Cancel" at bounding box center [266, 525] width 57 height 26
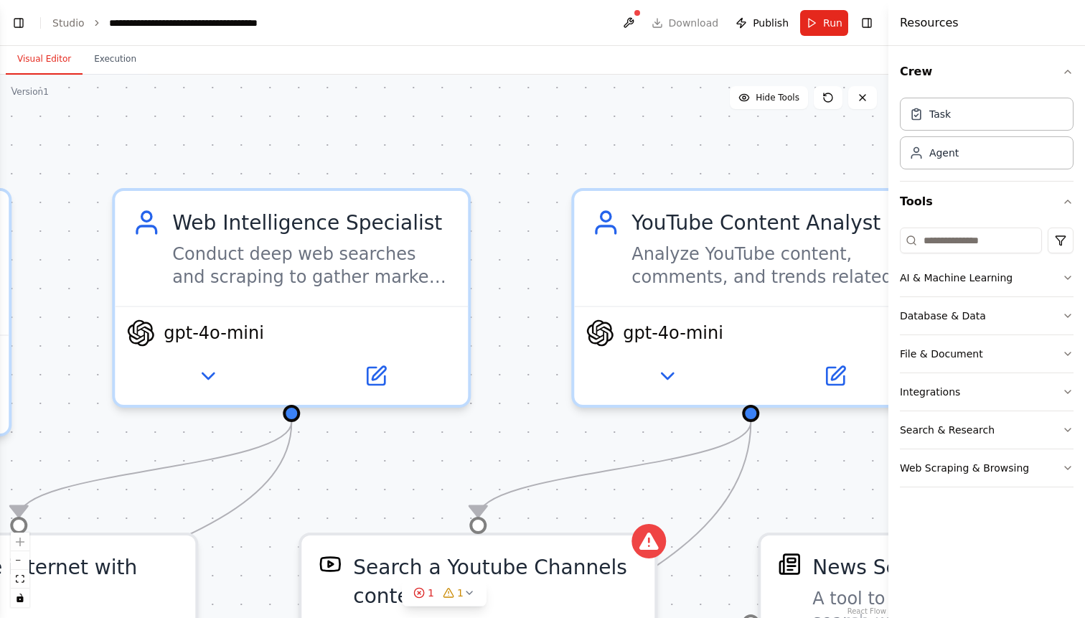
scroll to position [2620, 0]
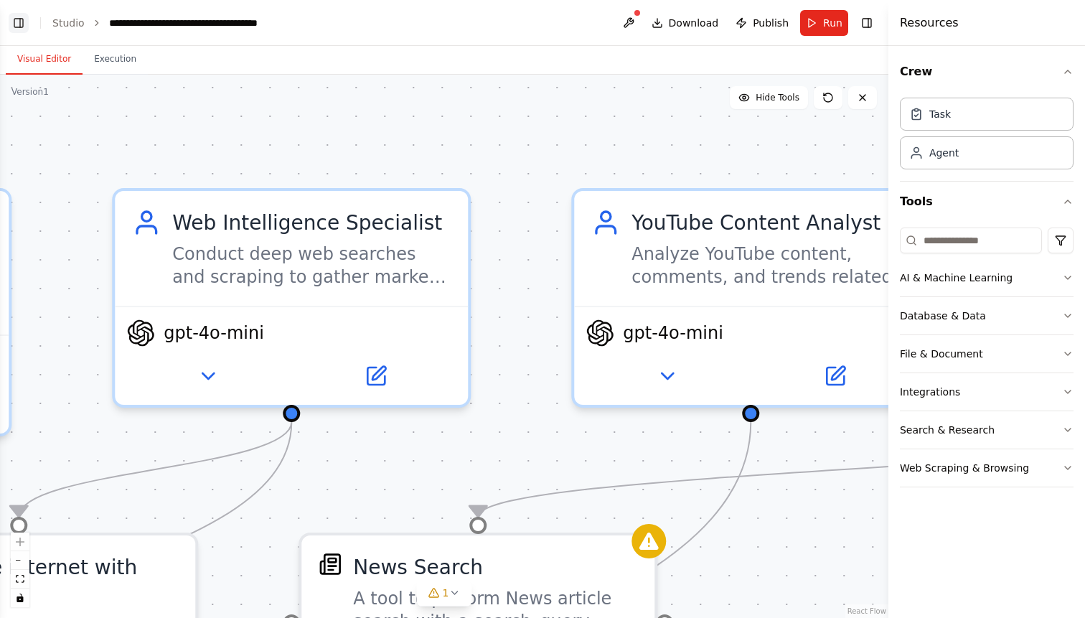
click at [24, 23] on button "Toggle Left Sidebar" at bounding box center [19, 23] width 20 height 20
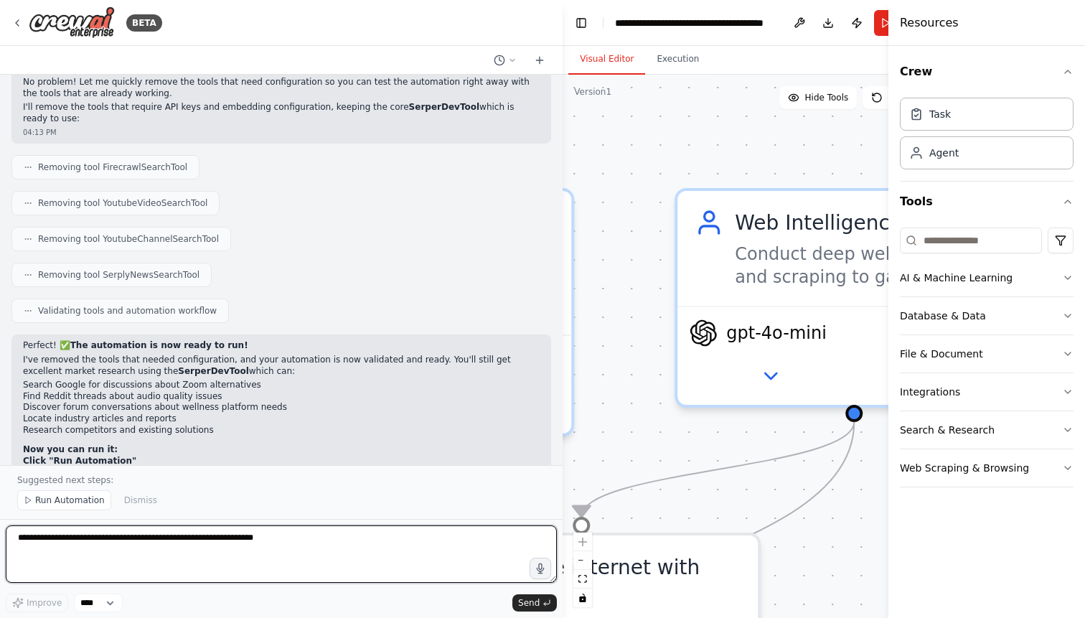
scroll to position [2968, 0]
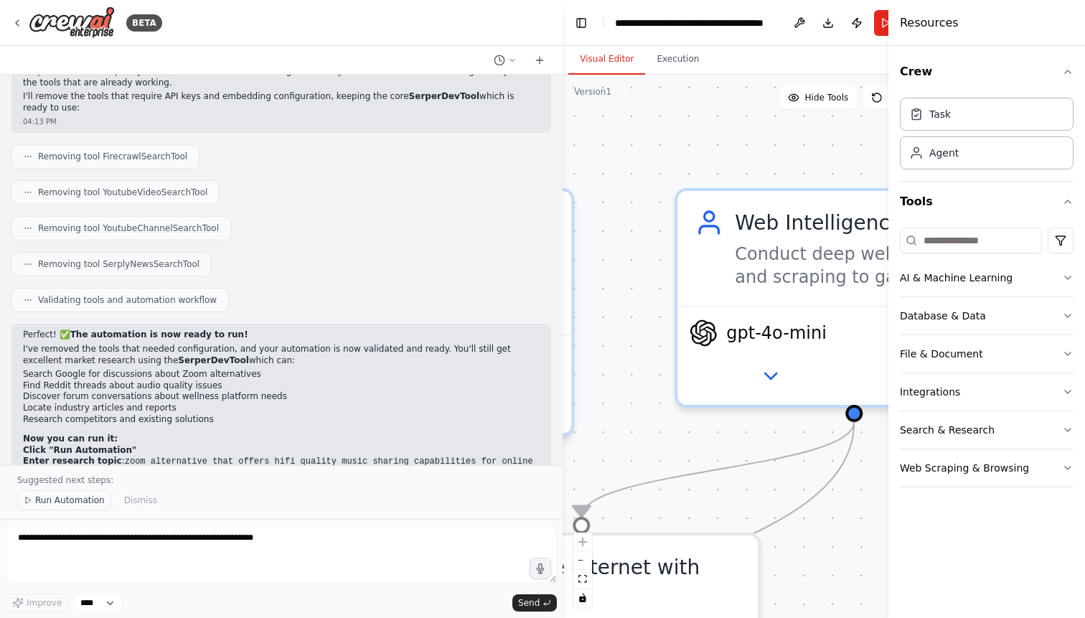
click at [61, 499] on span "Run Automation" at bounding box center [70, 499] width 70 height 11
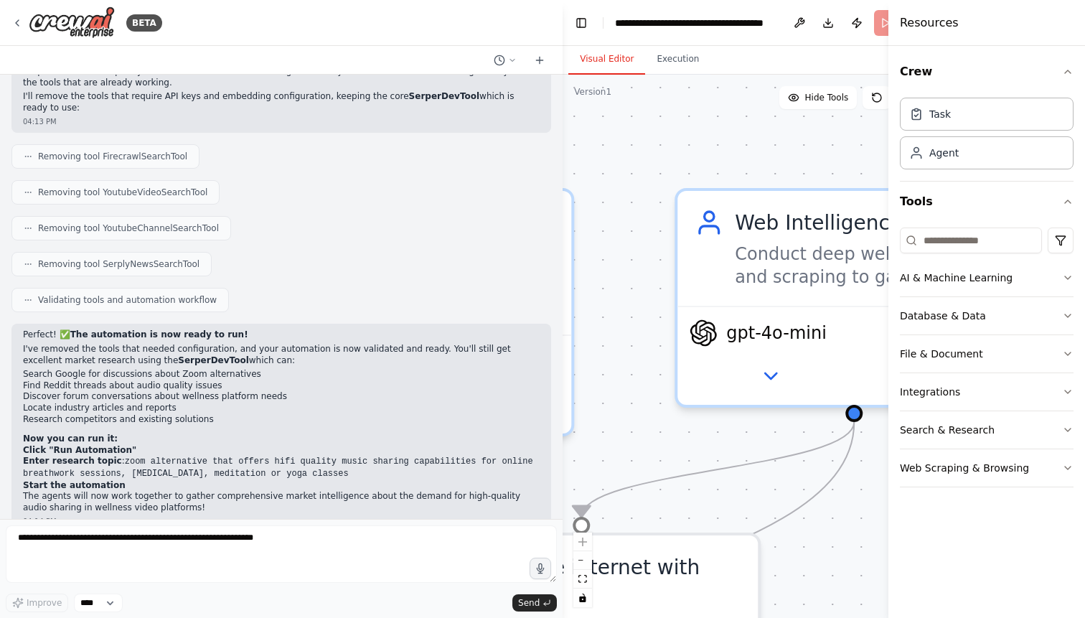
scroll to position [2914, 0]
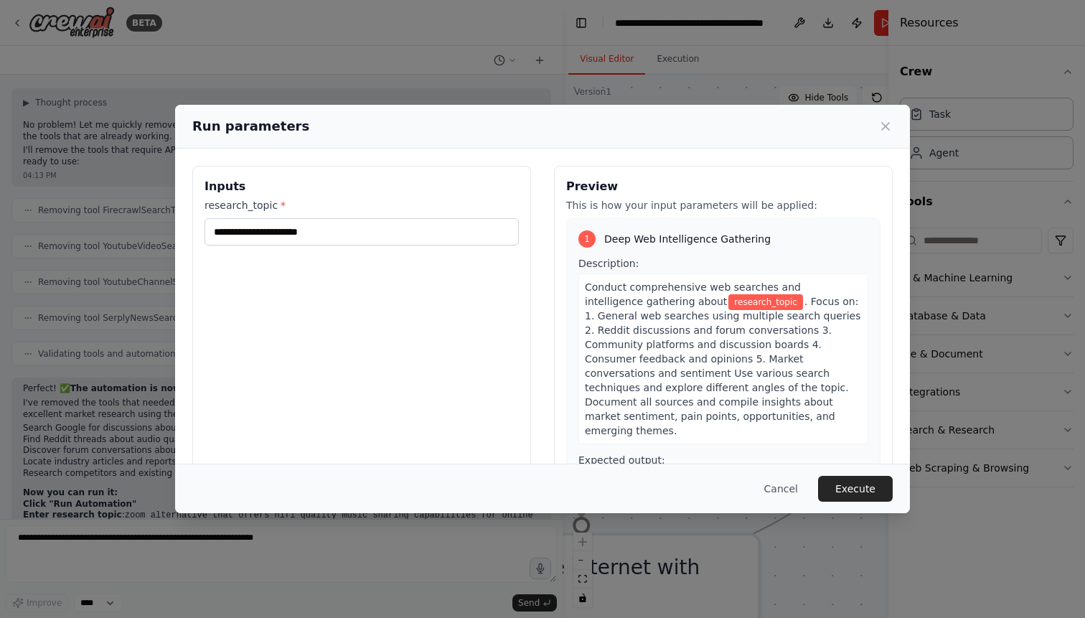
click at [118, 293] on div "Run parameters Inputs research_topic * Preview This is how your input parameter…" at bounding box center [542, 309] width 1085 height 618
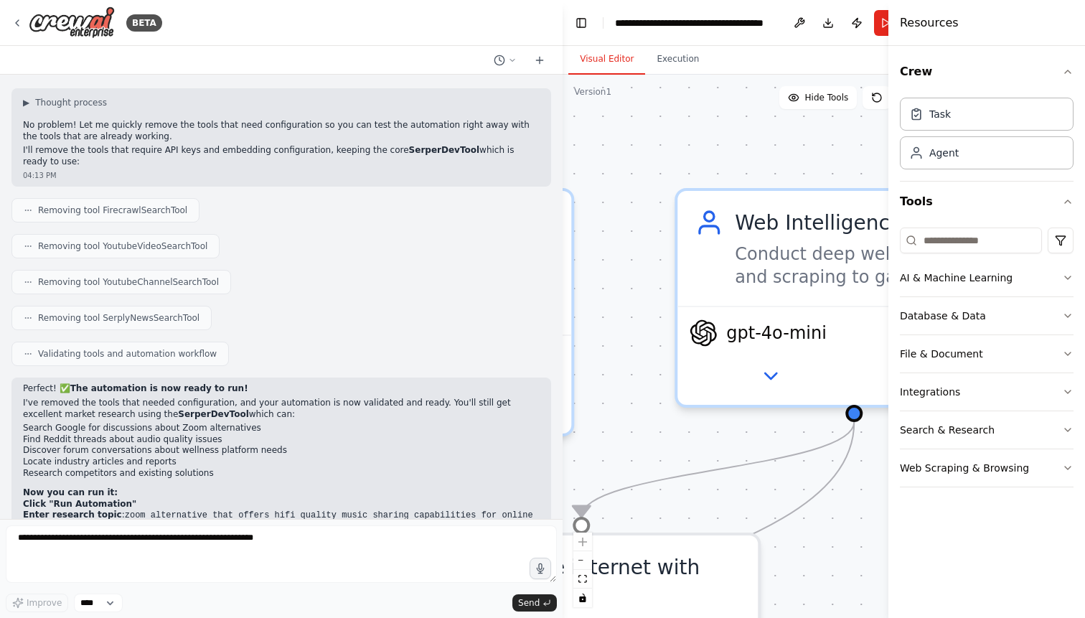
drag, startPoint x: 116, startPoint y: 393, endPoint x: 359, endPoint y: 408, distance: 242.9
click at [359, 509] on li "Enter research topic : zoom alternative that offers hifi quality music sharing …" at bounding box center [281, 521] width 517 height 24
copy li "zoom alternative that offers hifi quality music sharing capabilities for online…"
click at [243, 598] on div "Ready to discover the market opportunities! 🚀 04:14 PM" at bounding box center [281, 616] width 540 height 37
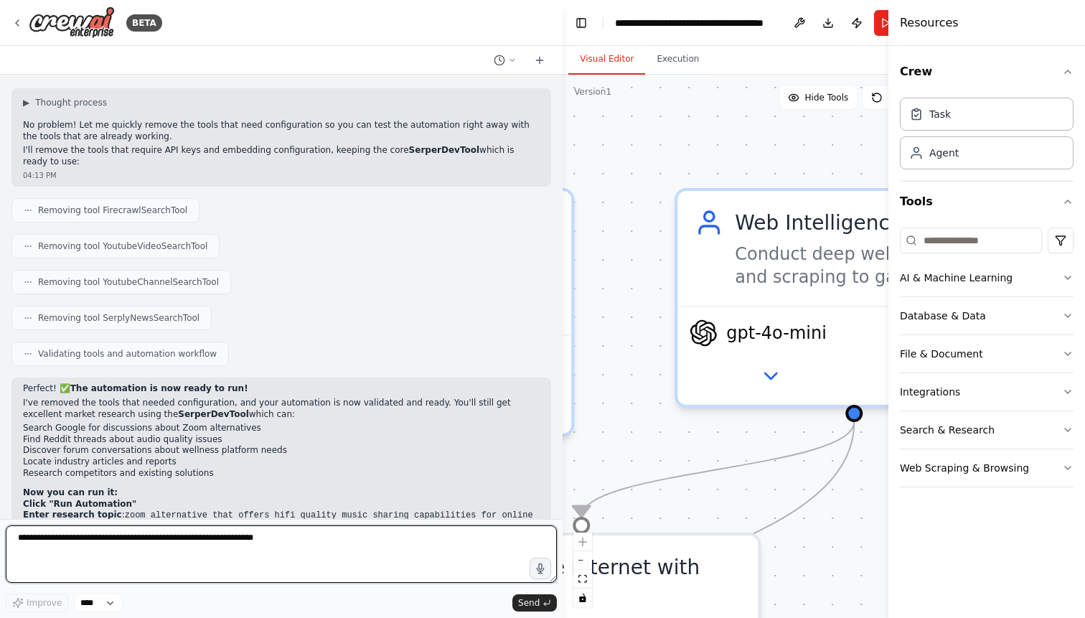
click at [339, 541] on textarea at bounding box center [281, 553] width 551 height 57
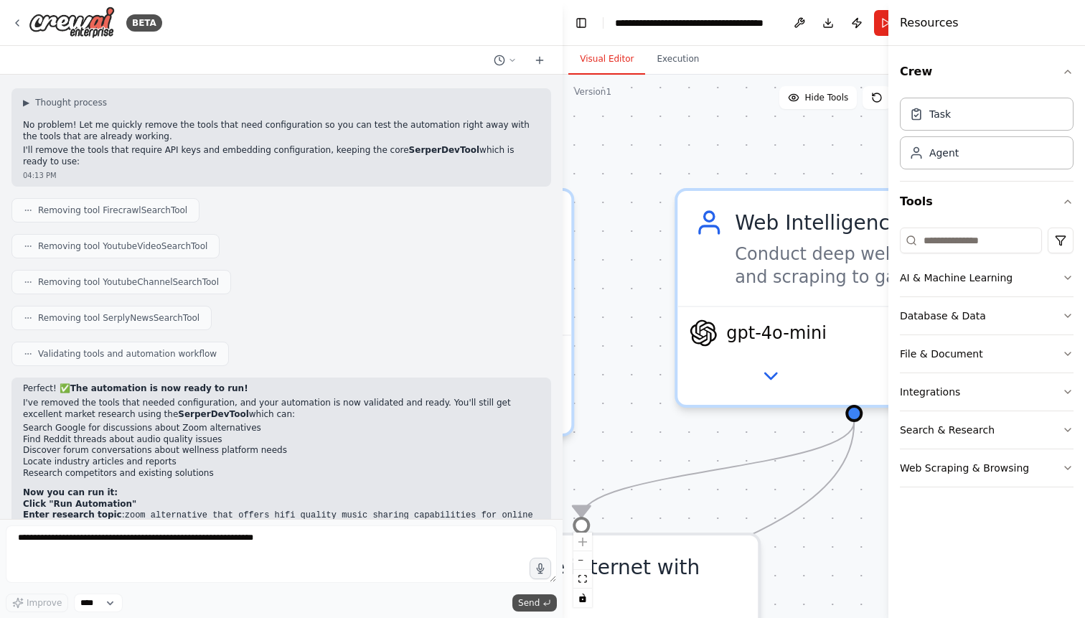
click at [522, 601] on span "Send" at bounding box center [529, 602] width 22 height 11
click at [581, 22] on button "Toggle Left Sidebar" at bounding box center [581, 23] width 20 height 20
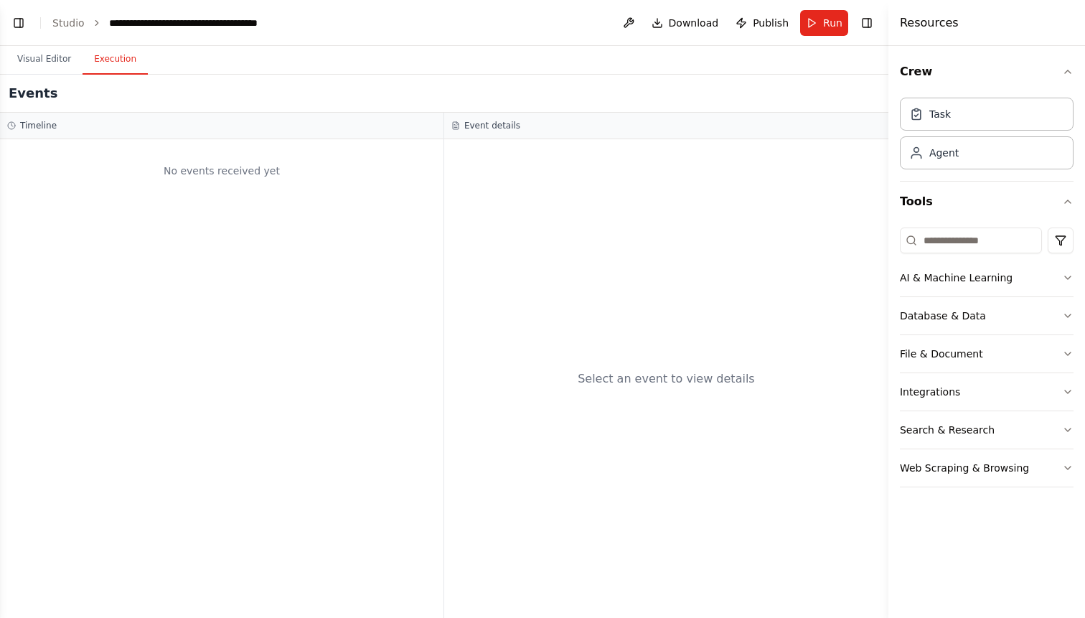
click at [120, 58] on button "Execution" at bounding box center [115, 59] width 65 height 30
click at [826, 27] on span "Run" at bounding box center [832, 23] width 19 height 14
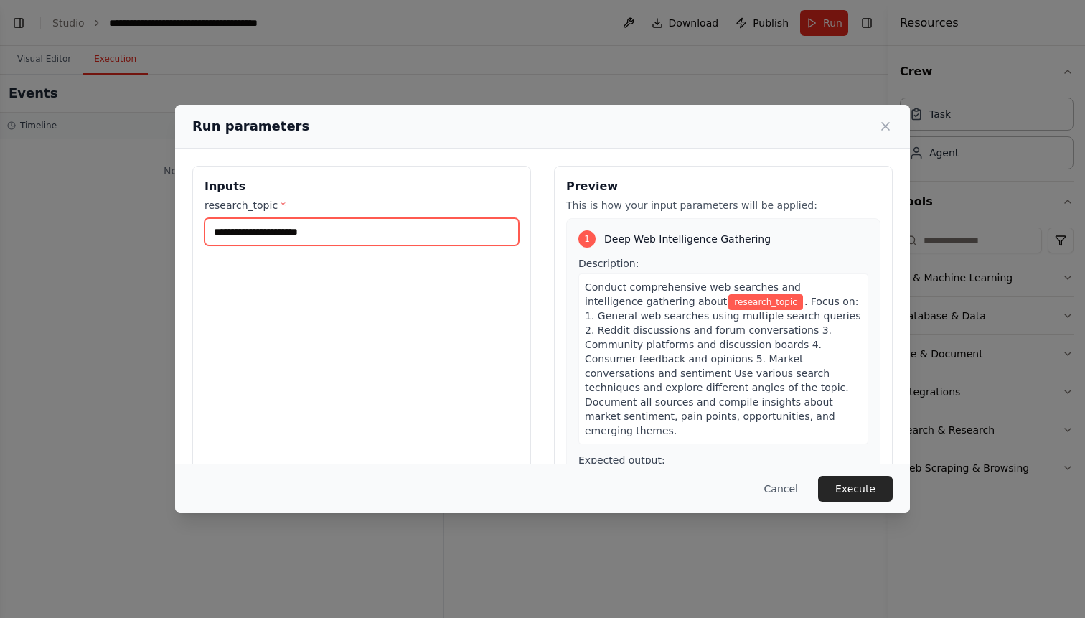
paste input "**********"
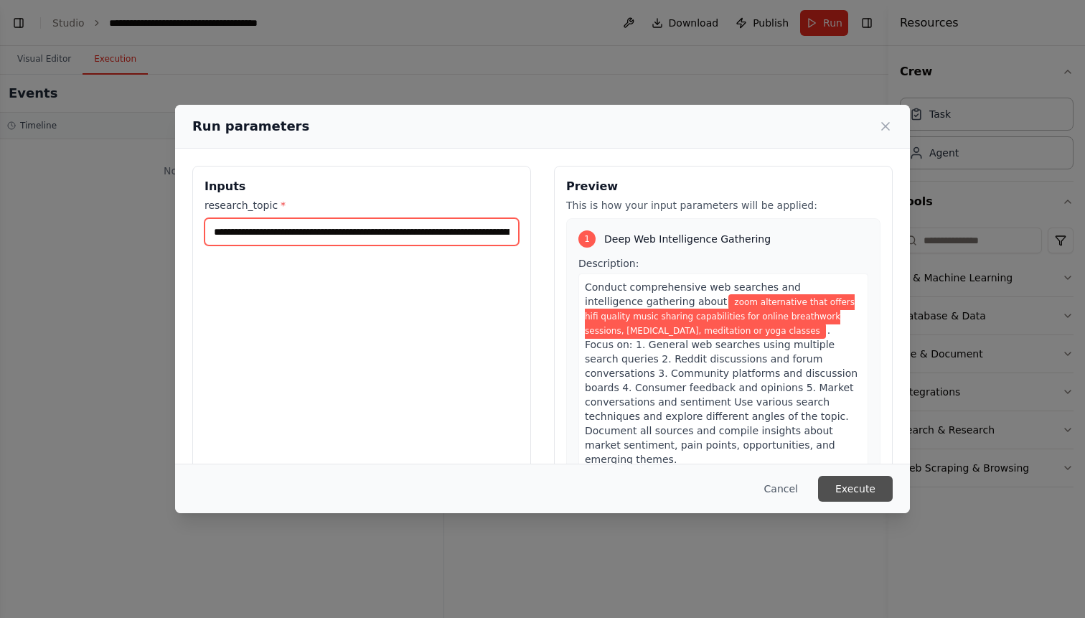
type input "**********"
click at [854, 496] on button "Execute" at bounding box center [855, 489] width 75 height 26
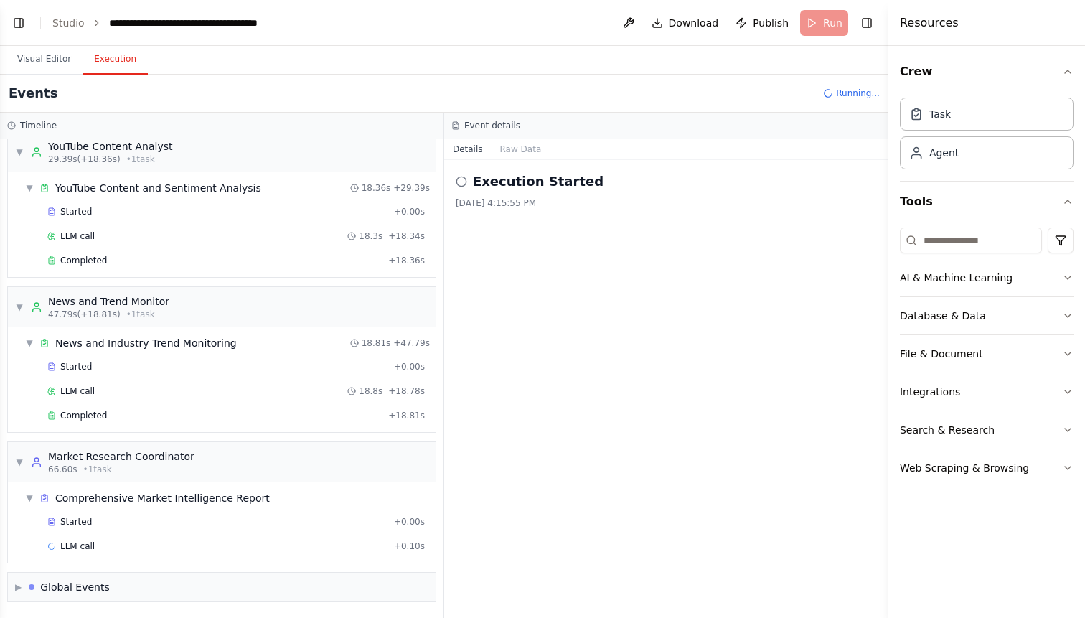
scroll to position [390, 0]
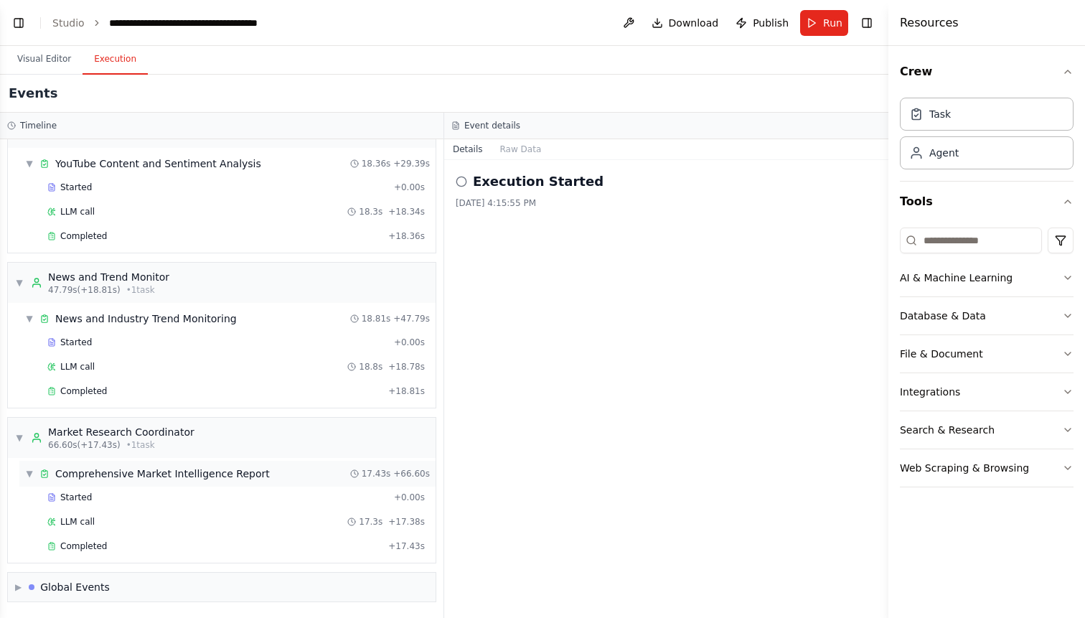
click at [251, 477] on div "Comprehensive Market Intelligence Report" at bounding box center [162, 473] width 215 height 14
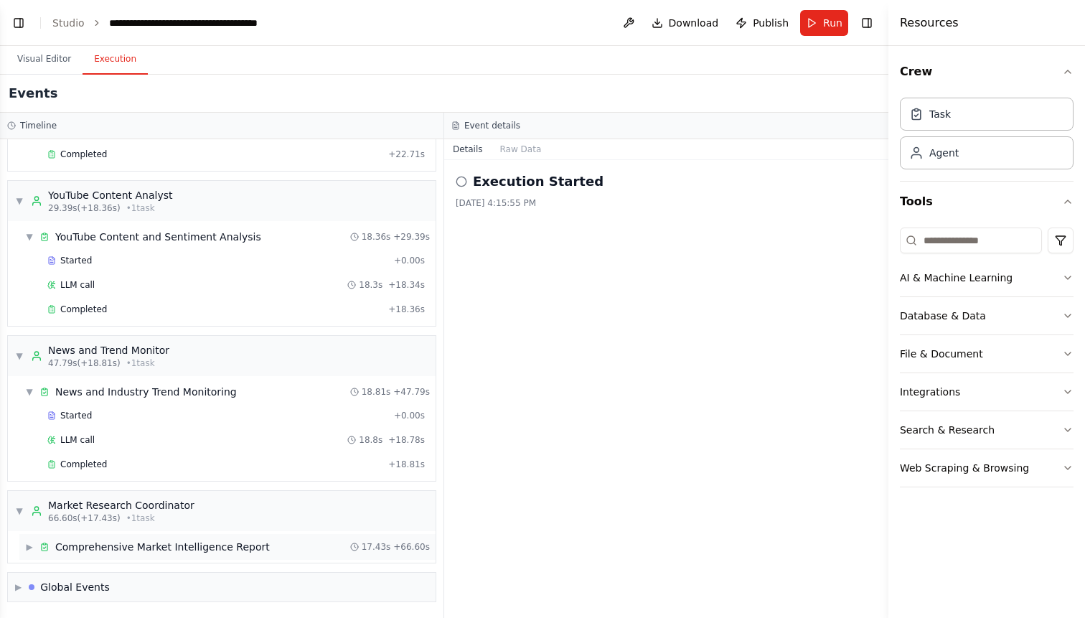
click at [251, 477] on div "Started + 0.00s LLM call 18.8s + 18.78s Completed + 18.81s" at bounding box center [227, 441] width 416 height 73
click at [174, 547] on div "Comprehensive Market Intelligence Report" at bounding box center [162, 547] width 215 height 14
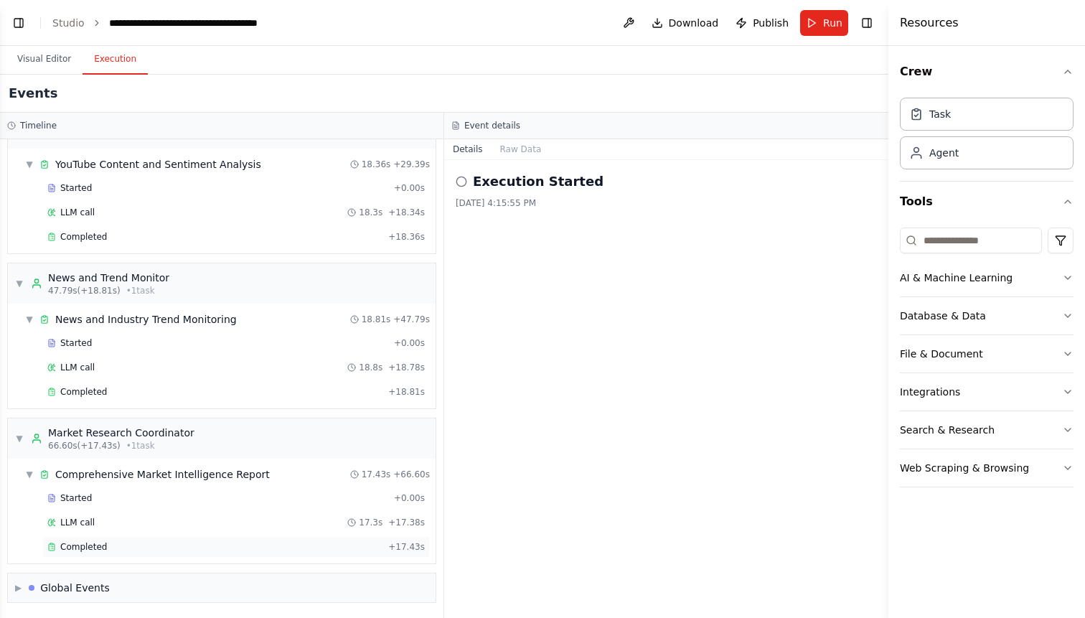
scroll to position [390, 0]
click at [98, 583] on div "Global Events" at bounding box center [75, 587] width 70 height 14
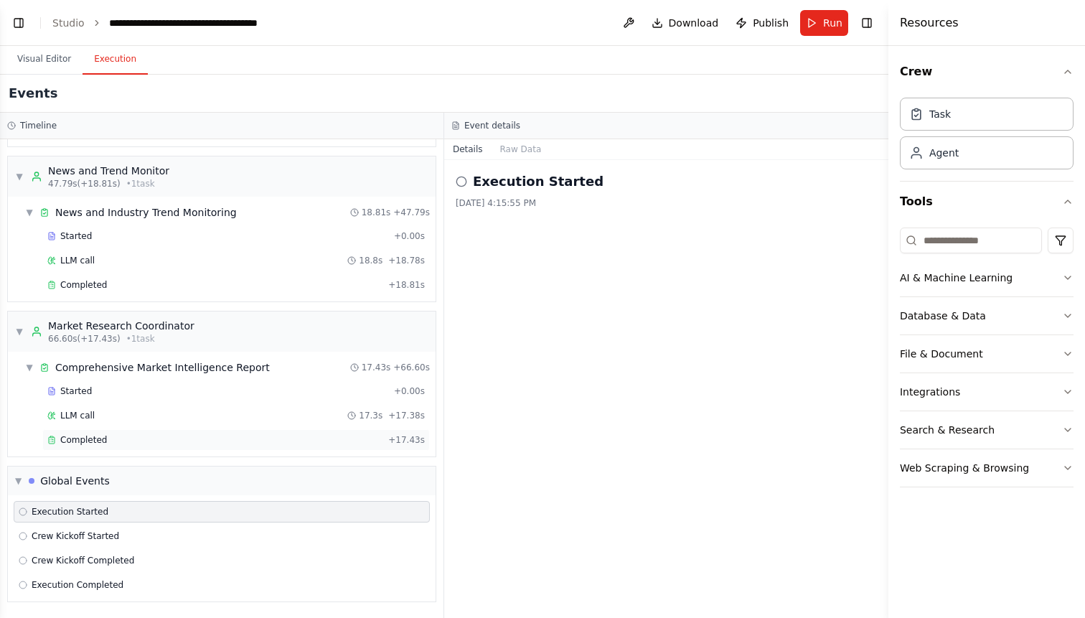
scroll to position [496, 0]
click at [22, 535] on icon at bounding box center [23, 536] width 9 height 9
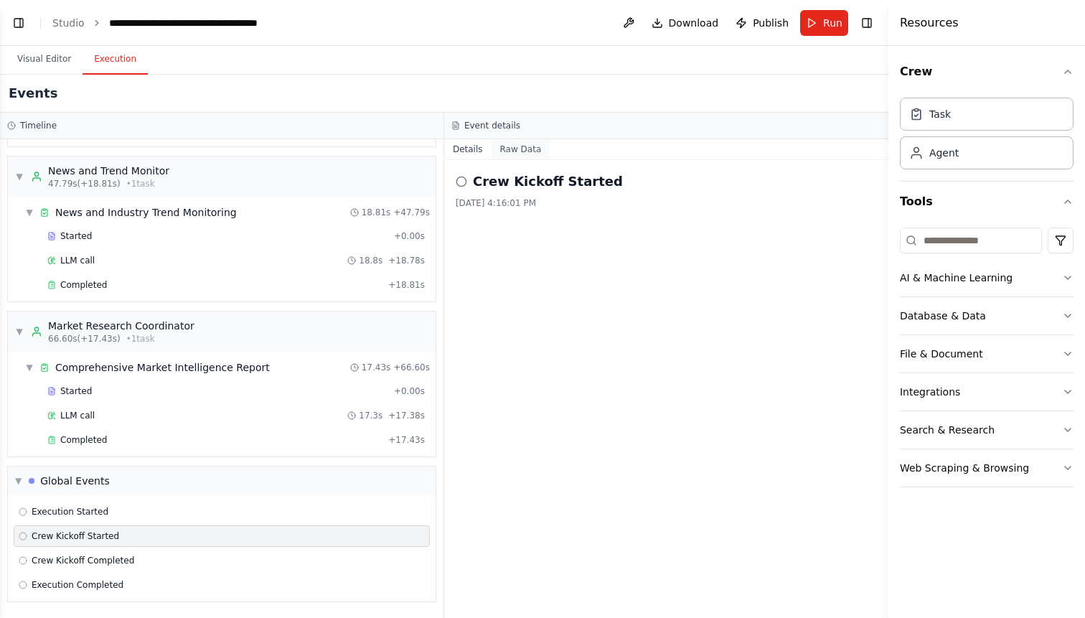
click at [513, 149] on button "Raw Data" at bounding box center [520, 149] width 59 height 20
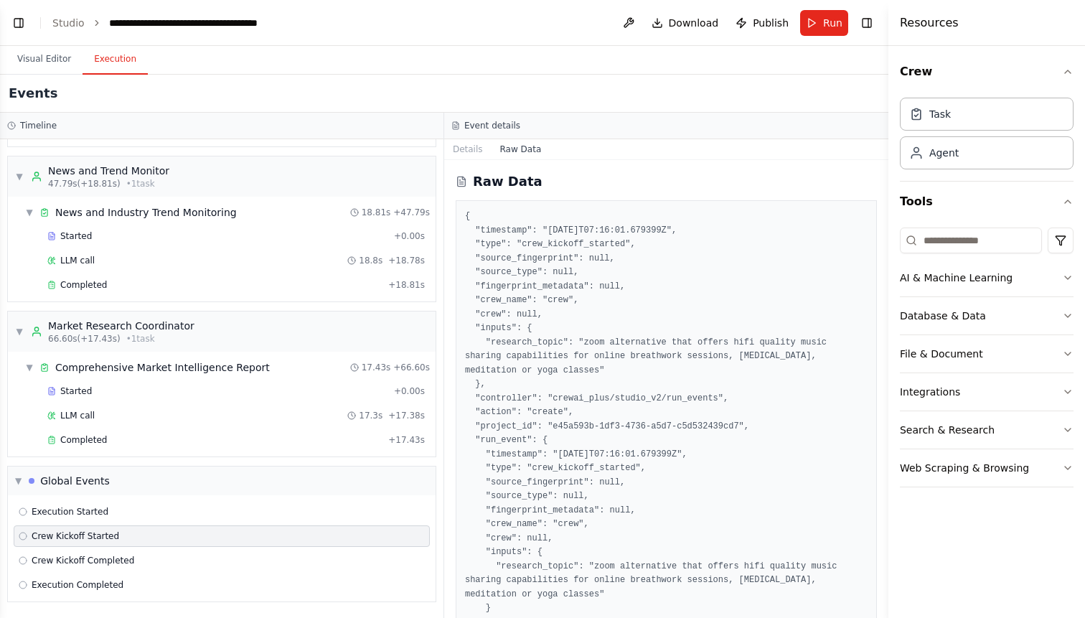
scroll to position [0, 0]
click at [471, 149] on button "Details" at bounding box center [467, 149] width 47 height 20
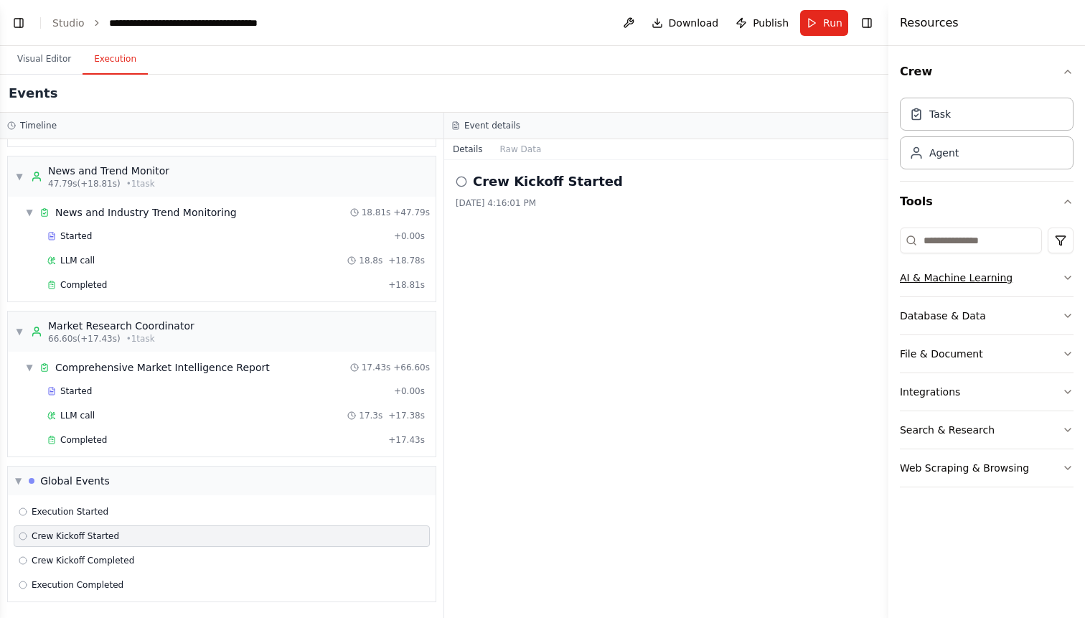
click at [977, 281] on button "AI & Machine Learning" at bounding box center [987, 277] width 174 height 37
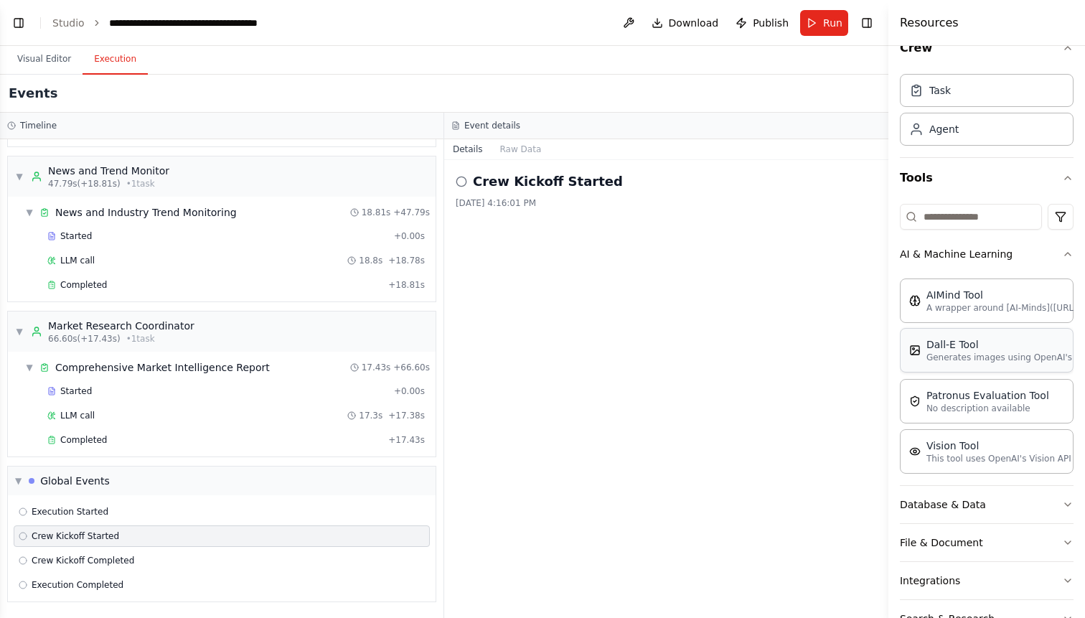
click at [958, 354] on p "Generates images using OpenAI's Dall-E model." at bounding box center [1005, 357] width 158 height 11
click at [956, 349] on div "Dall-E Tool" at bounding box center [1005, 344] width 158 height 14
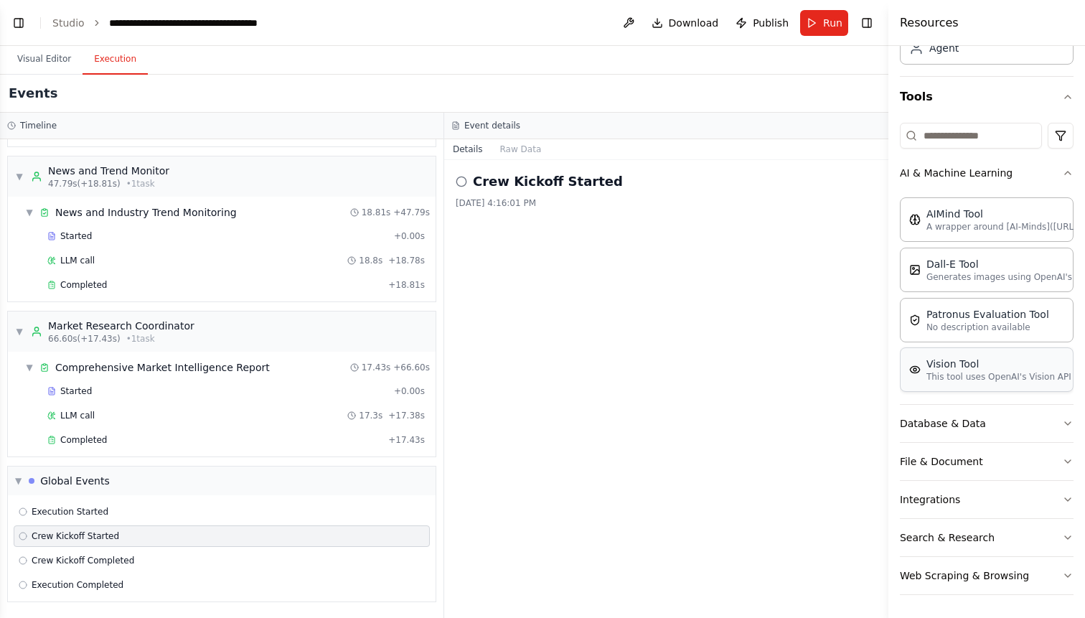
scroll to position [105, 0]
click at [954, 459] on button "File & Document" at bounding box center [987, 461] width 174 height 37
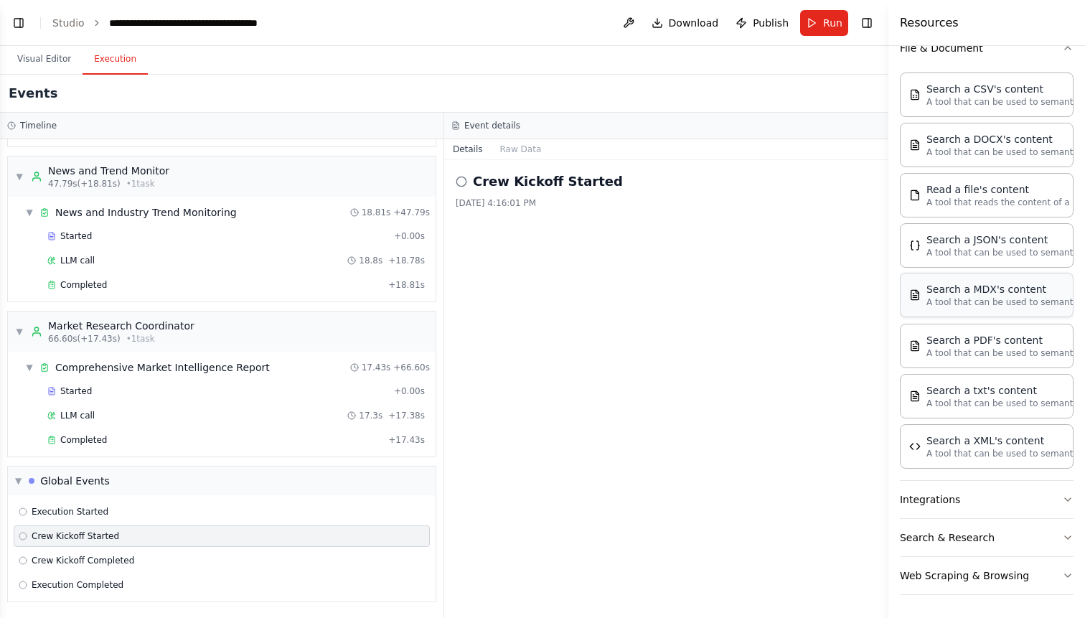
scroll to position [518, 0]
click at [936, 497] on button "Integrations" at bounding box center [987, 499] width 174 height 37
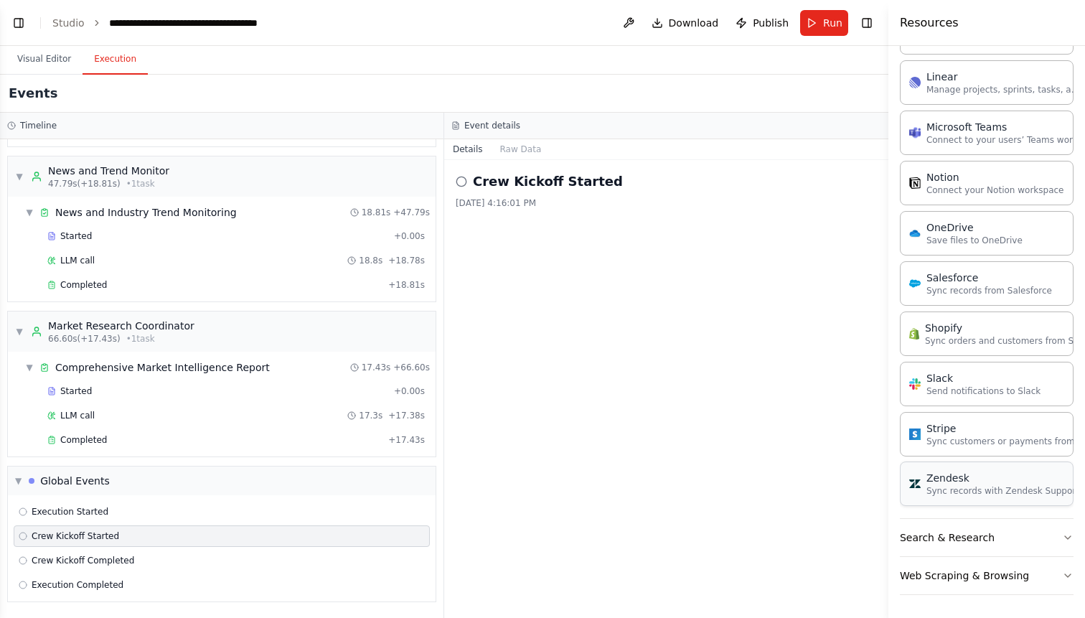
scroll to position [0, 0]
click at [932, 538] on button "Search & Research" at bounding box center [987, 537] width 174 height 37
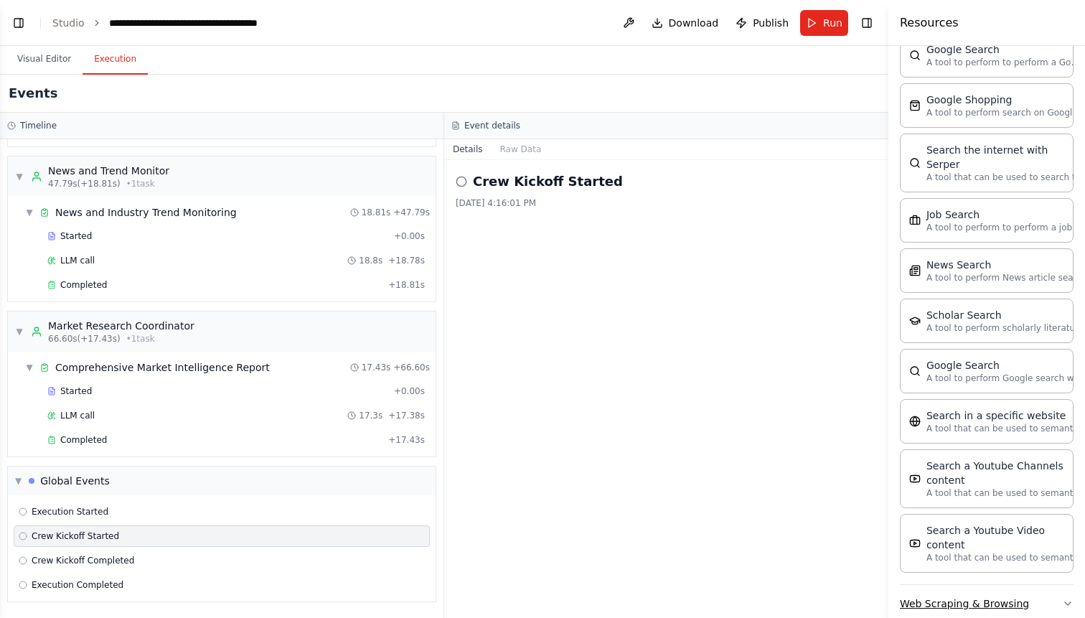
scroll to position [2263, 0]
click at [936, 585] on button "Web Scraping & Browsing" at bounding box center [987, 603] width 174 height 37
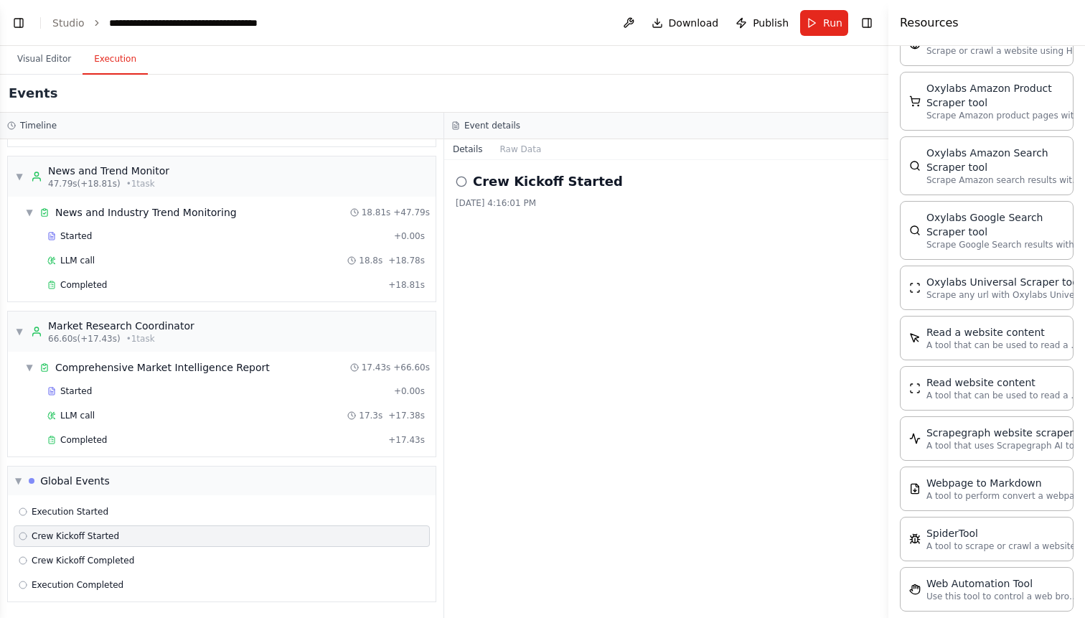
scroll to position [496, 0]
click at [46, 56] on button "Visual Editor" at bounding box center [44, 59] width 77 height 30
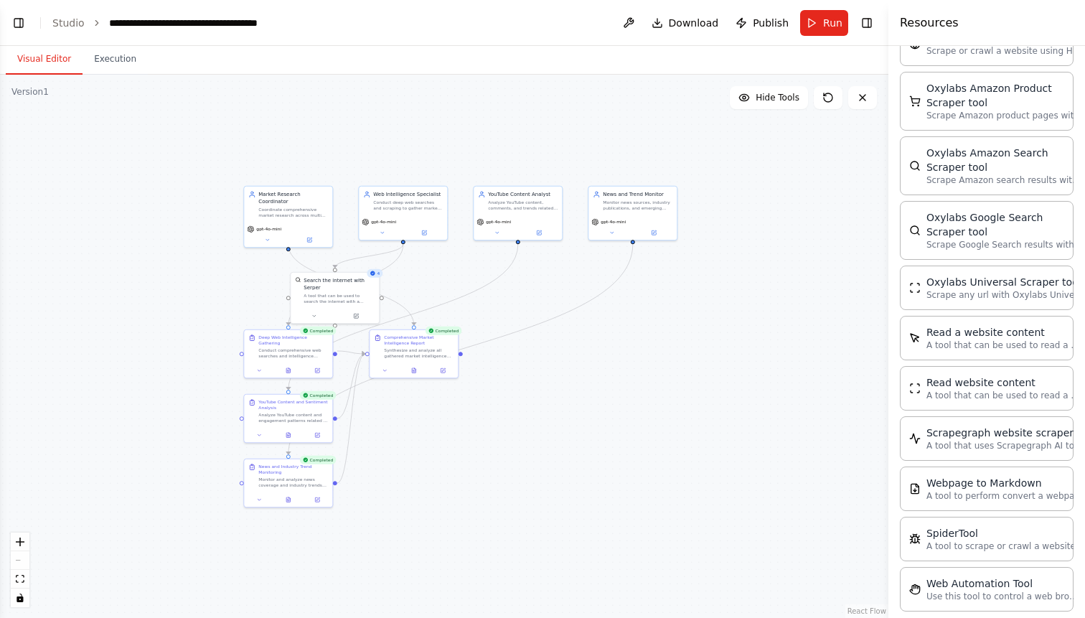
drag, startPoint x: 349, startPoint y: 443, endPoint x: 570, endPoint y: 438, distance: 221.0
click at [570, 438] on div ".deletable-edge-delete-btn { width: 20px; height: 20px; border: 0px solid #ffff…" at bounding box center [444, 346] width 888 height 543
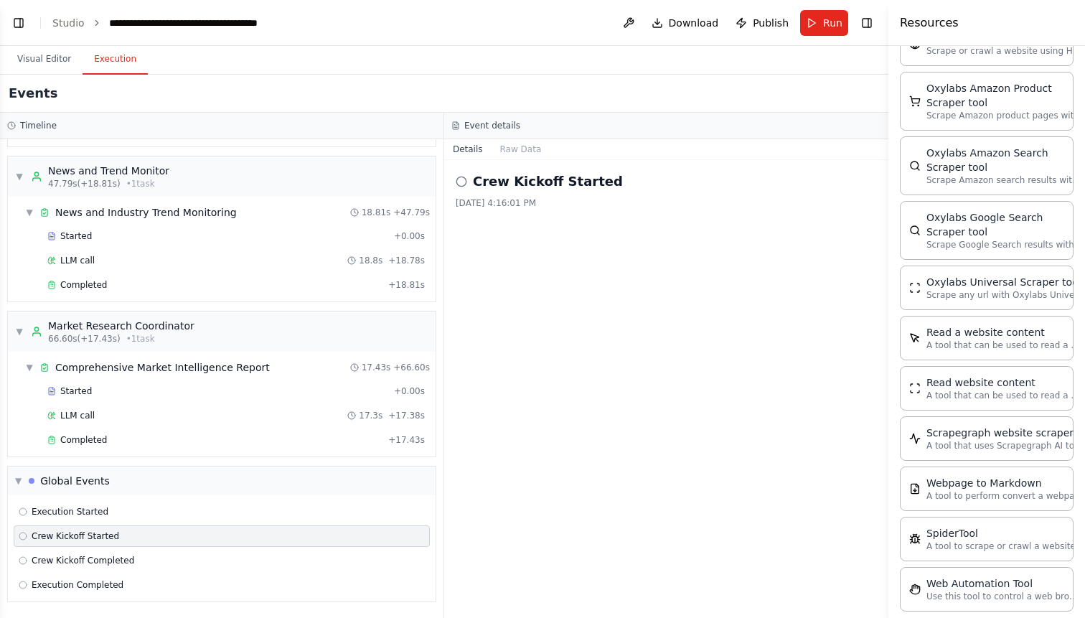
click at [120, 58] on button "Execution" at bounding box center [115, 59] width 65 height 30
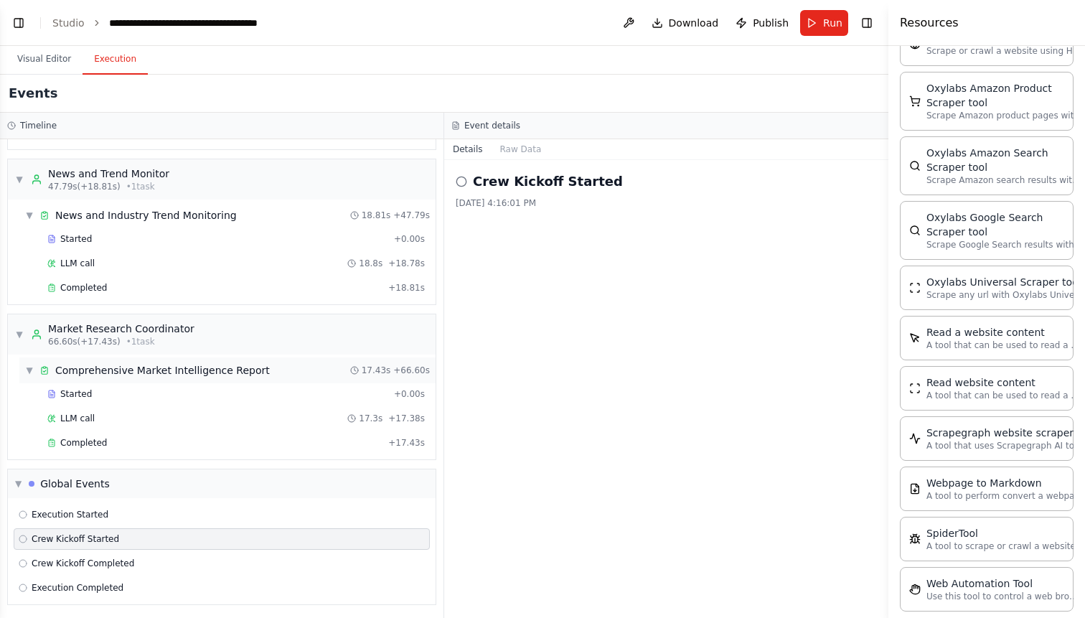
scroll to position [491, 0]
click at [19, 26] on button "Toggle Left Sidebar" at bounding box center [19, 23] width 20 height 20
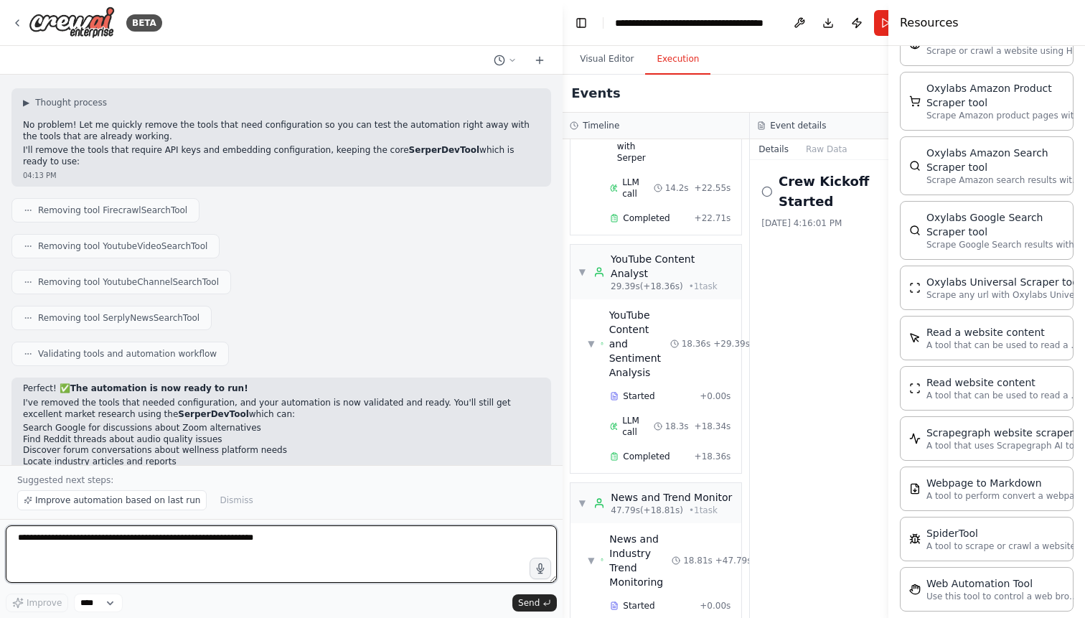
click at [126, 542] on textarea at bounding box center [281, 553] width 551 height 57
type textarea "**********"
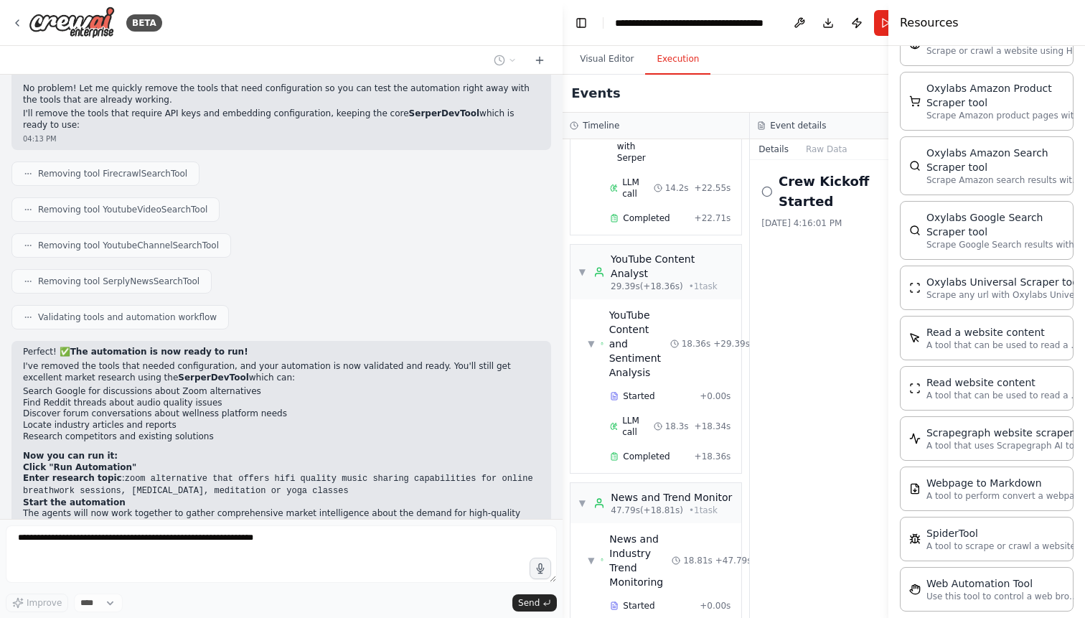
scroll to position [2999, 0]
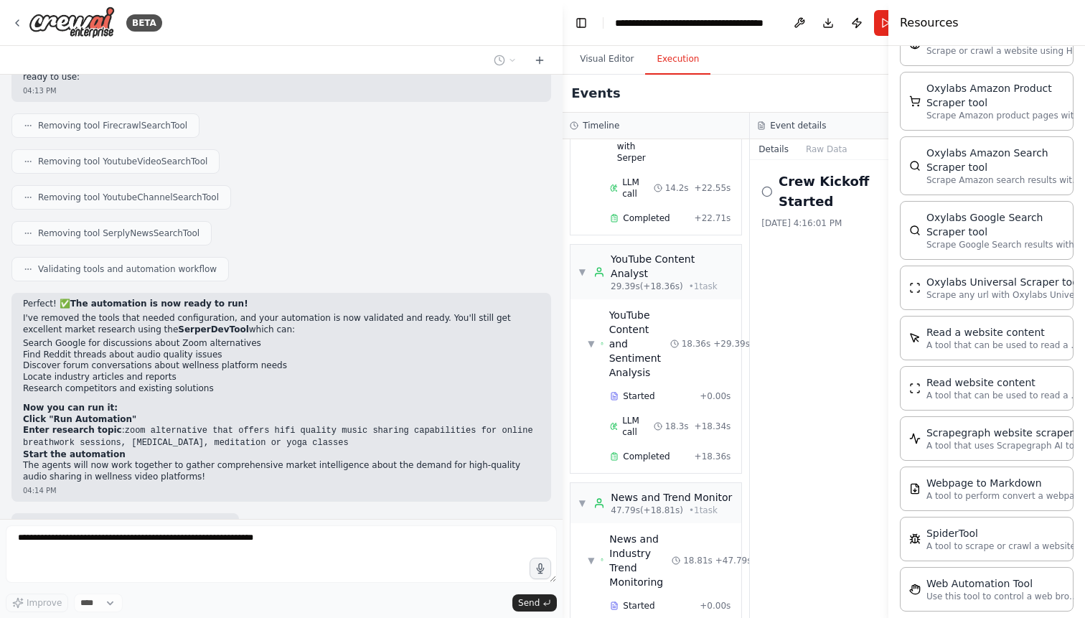
click at [51, 614] on div "Thinking..." at bounding box center [55, 621] width 65 height 14
click at [83, 535] on textarea at bounding box center [281, 553] width 551 height 57
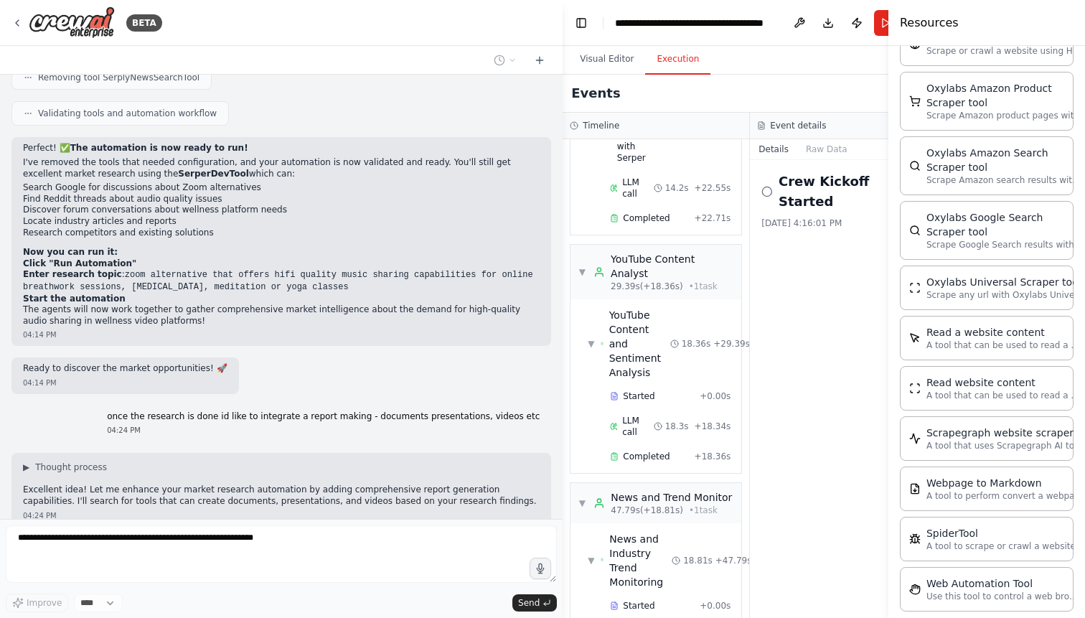
scroll to position [3191, 0]
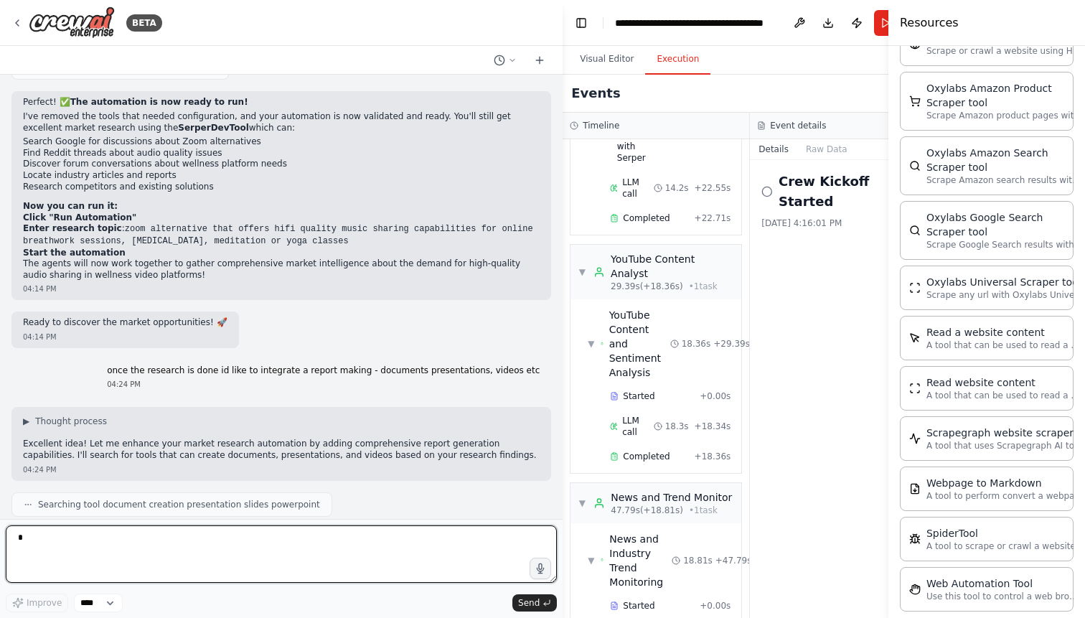
type textarea "*"
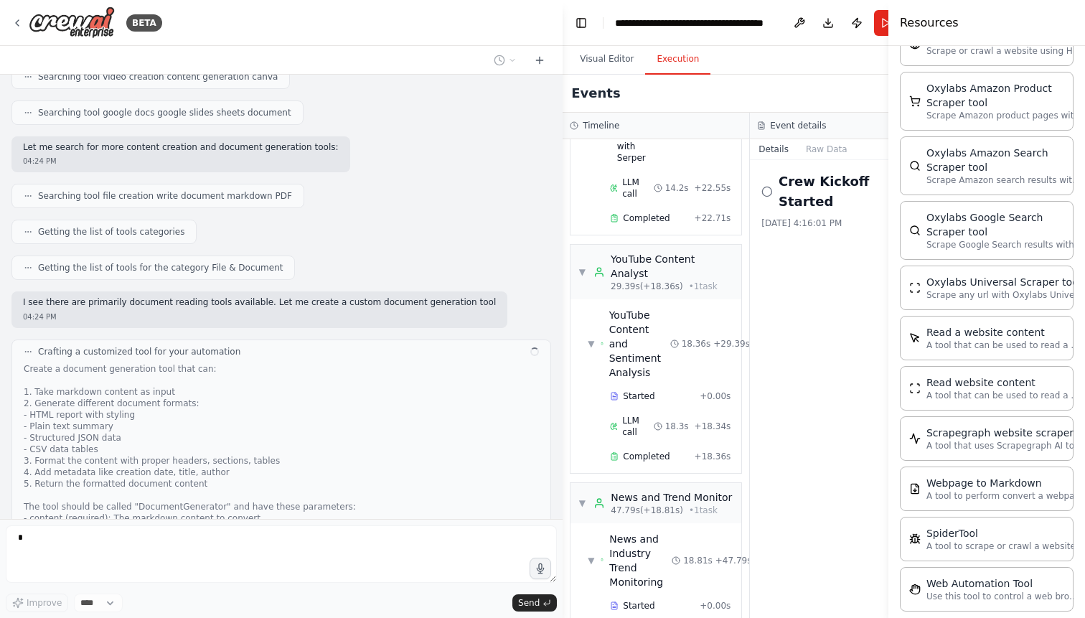
scroll to position [3675, 0]
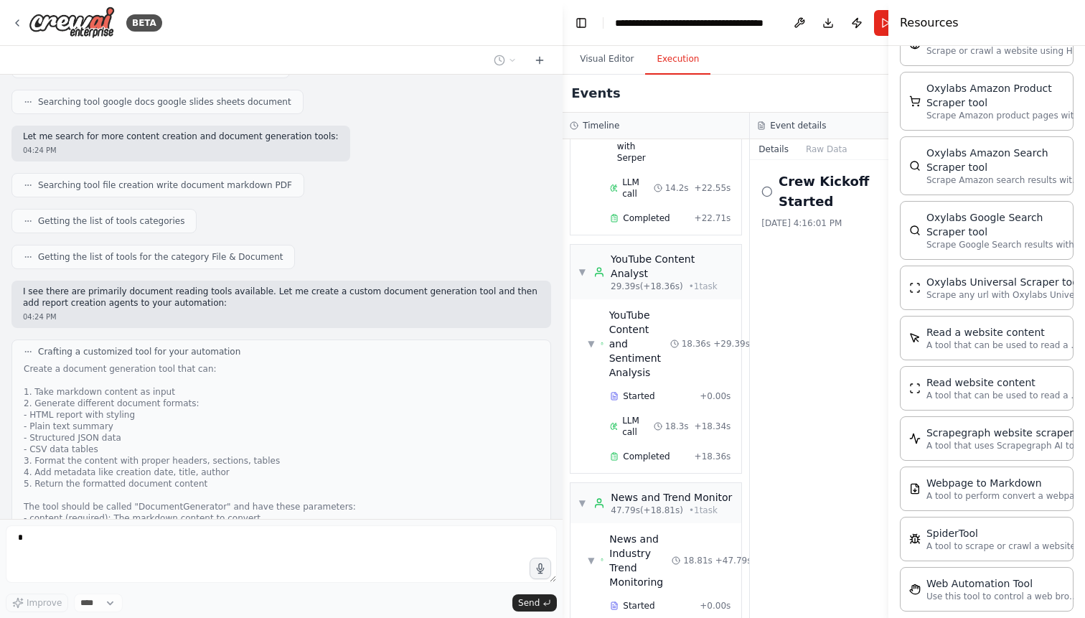
click at [748, 423] on div "▼ Web Intelligence Specialist 6.67s (+22.71s) • 1 task ▼ Deep Web Intelligence …" at bounding box center [656, 378] width 187 height 479
click at [583, 26] on button "Toggle Left Sidebar" at bounding box center [581, 23] width 20 height 20
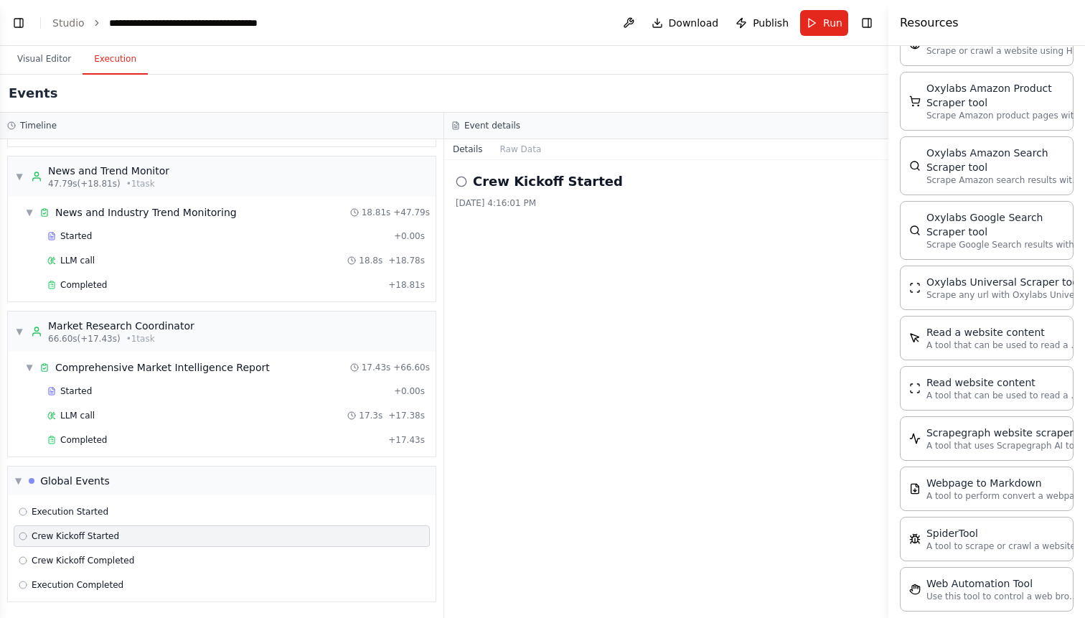
scroll to position [496, 0]
click at [980, 523] on div "SpiderTool A tool to scrape or crawl a website and return LLM-ready content." at bounding box center [987, 538] width 174 height 44
click at [978, 540] on p "A tool to scrape or crawl a website and return LLM-ready content." at bounding box center [1005, 545] width 158 height 11
click at [768, 22] on span "Publish" at bounding box center [771, 23] width 36 height 14
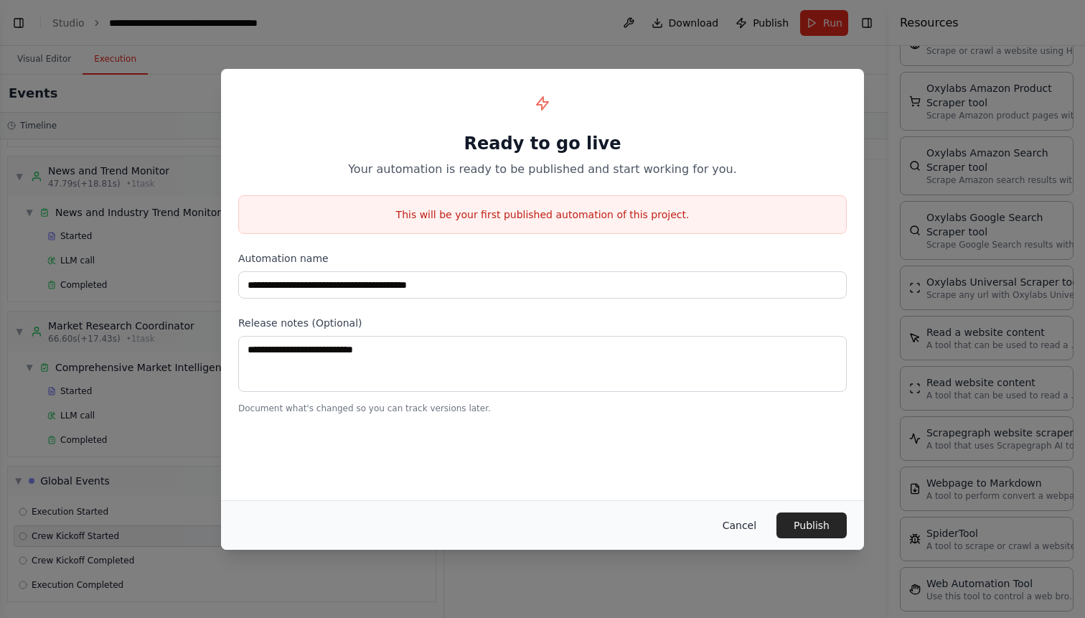
click at [748, 532] on button "Cancel" at bounding box center [739, 525] width 57 height 26
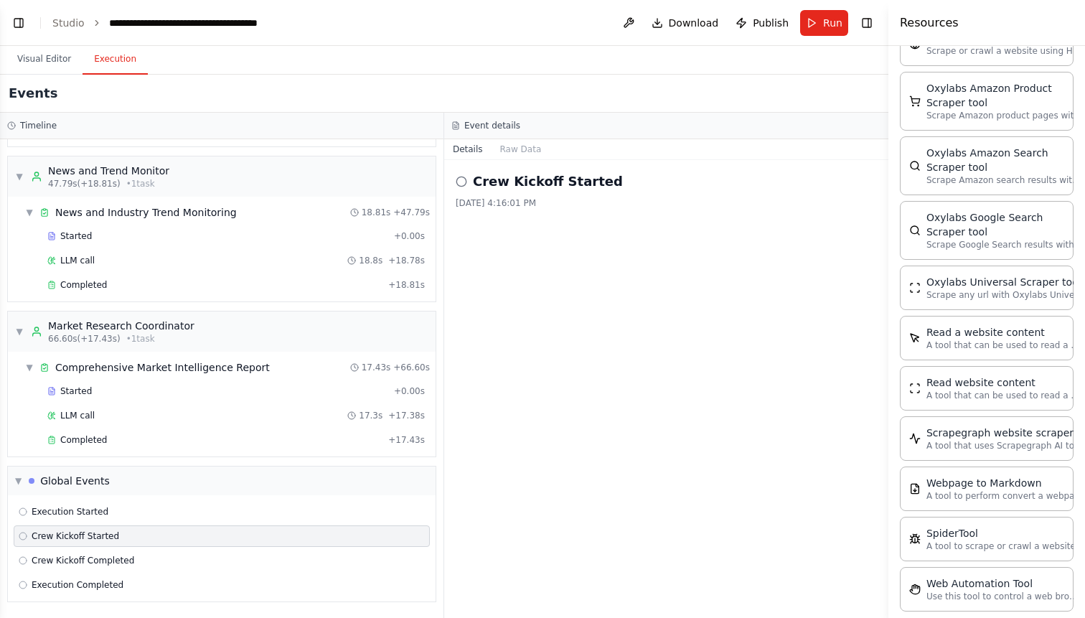
scroll to position [4075, 0]
click at [329, 445] on div "Completed" at bounding box center [214, 439] width 335 height 11
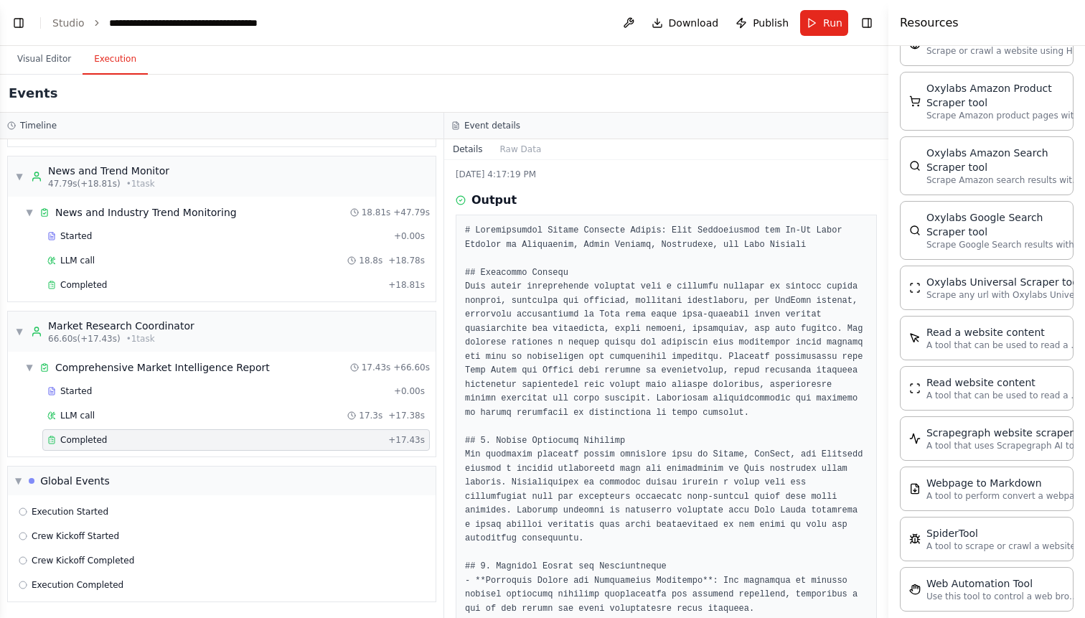
scroll to position [32, 0]
click at [278, 288] on div "Completed" at bounding box center [214, 284] width 335 height 11
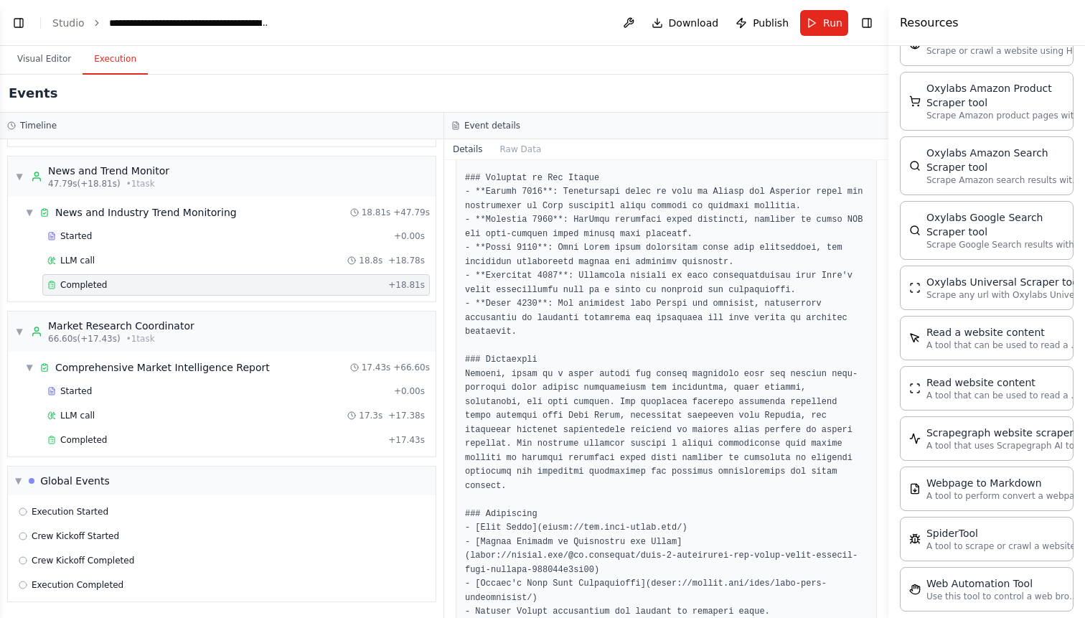
scroll to position [989, 0]
click at [375, 444] on div "Completed" at bounding box center [214, 439] width 335 height 11
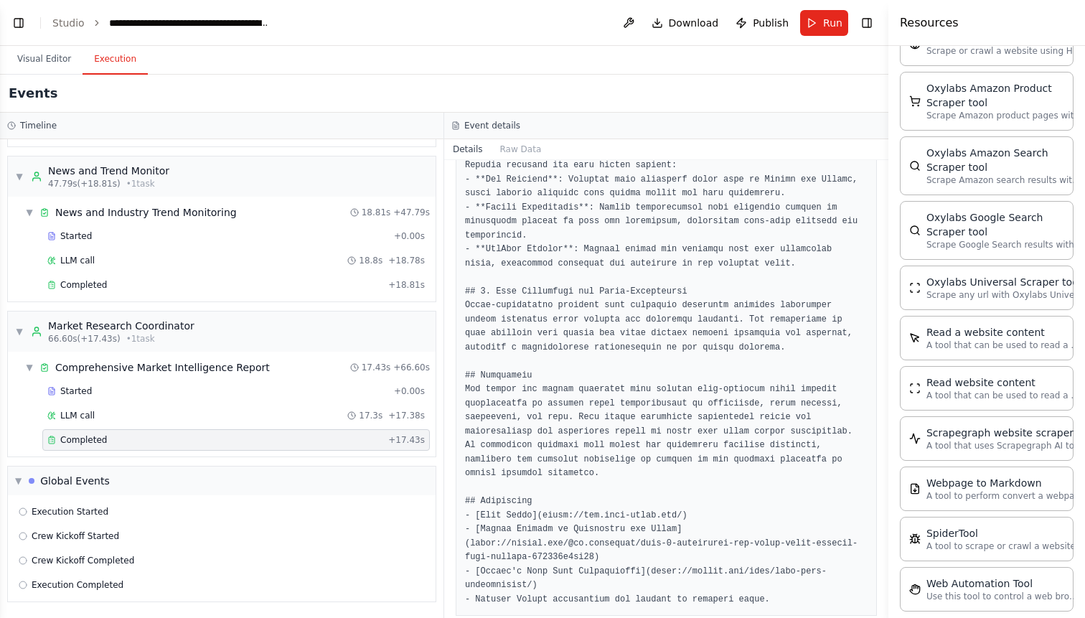
click at [375, 443] on div "Completed" at bounding box center [214, 439] width 335 height 11
click at [367, 436] on div "Completed" at bounding box center [214, 439] width 335 height 11
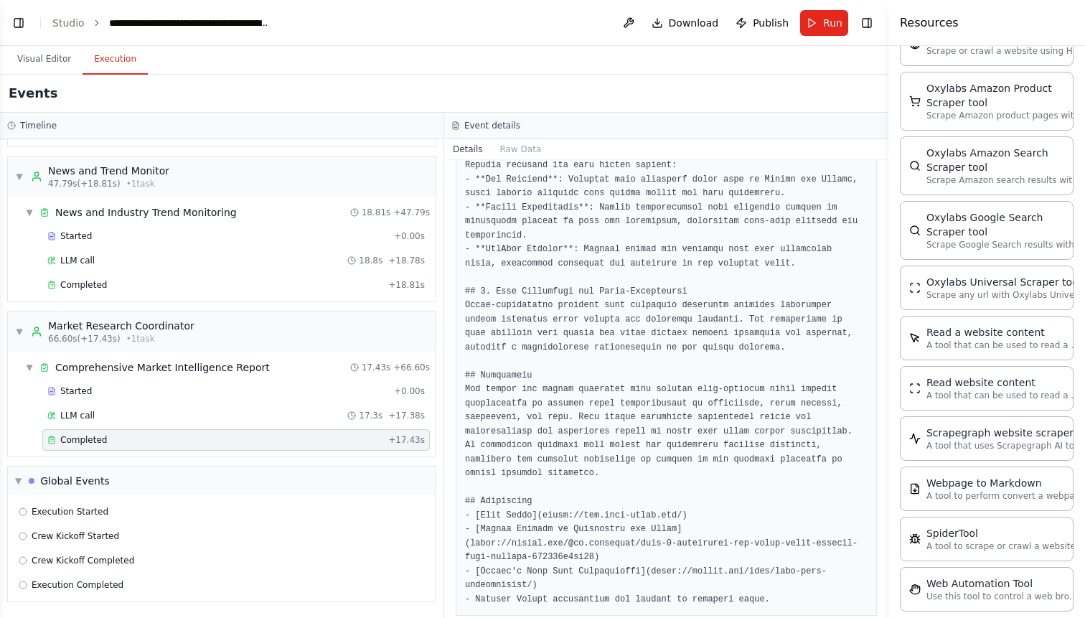
click at [367, 436] on div "Completed" at bounding box center [214, 439] width 335 height 11
click at [382, 441] on div "Completed" at bounding box center [214, 439] width 335 height 11
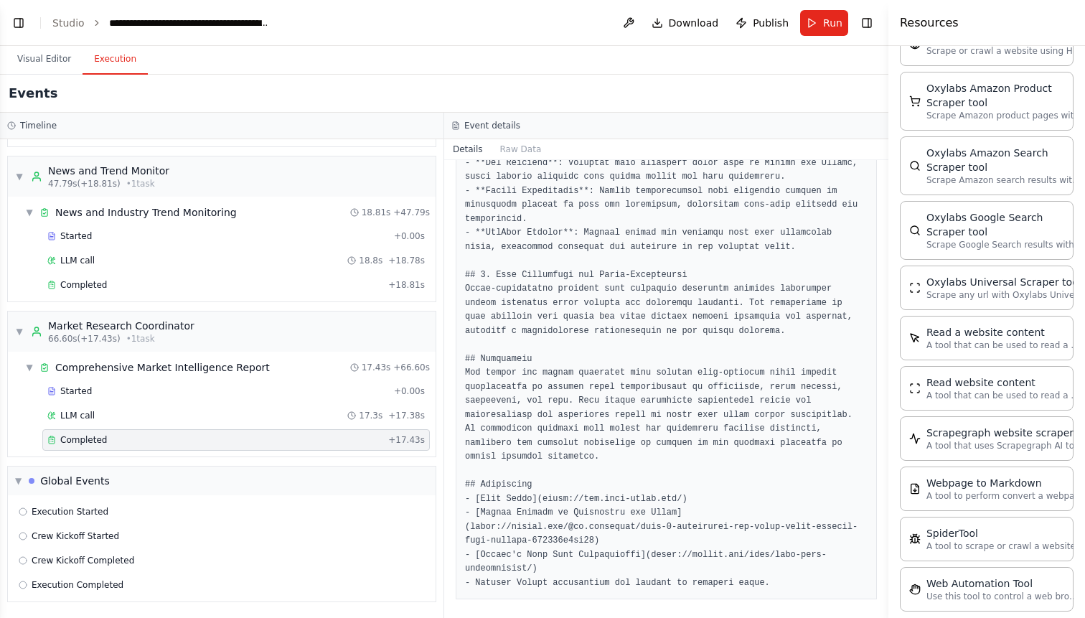
scroll to position [1003, 0]
click at [306, 486] on div "▼ Global Events" at bounding box center [222, 480] width 428 height 29
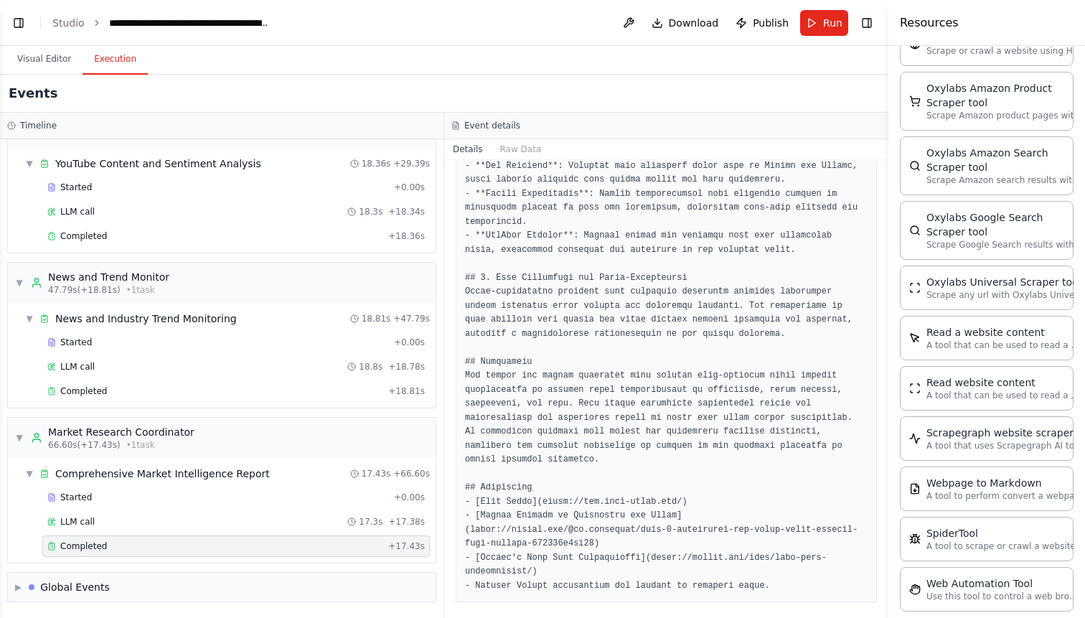
click at [316, 548] on div "Completed" at bounding box center [214, 545] width 335 height 11
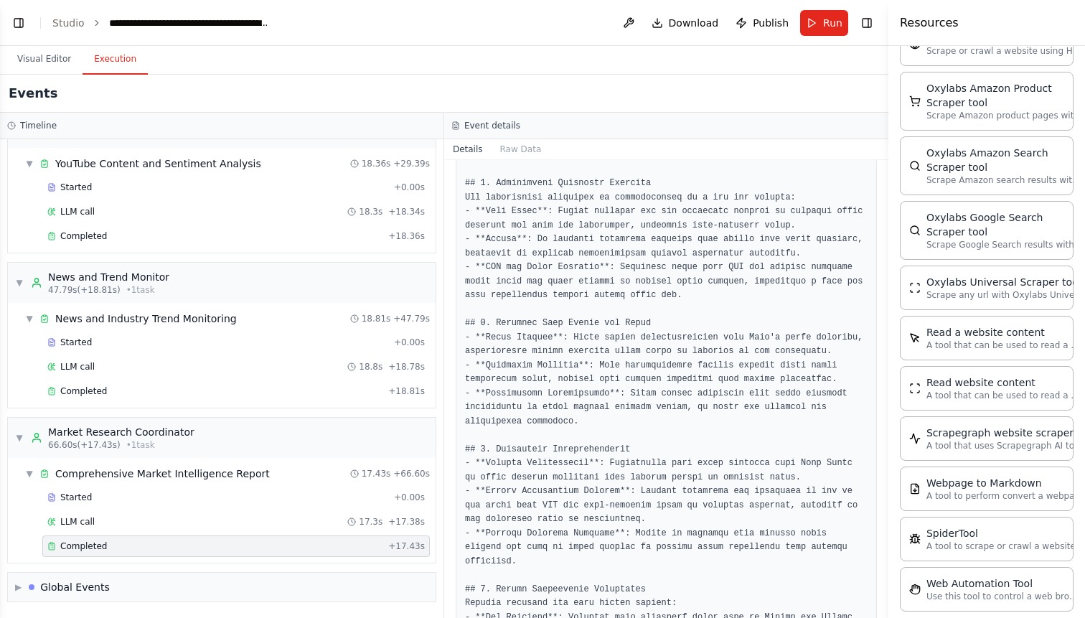
scroll to position [840, 0]
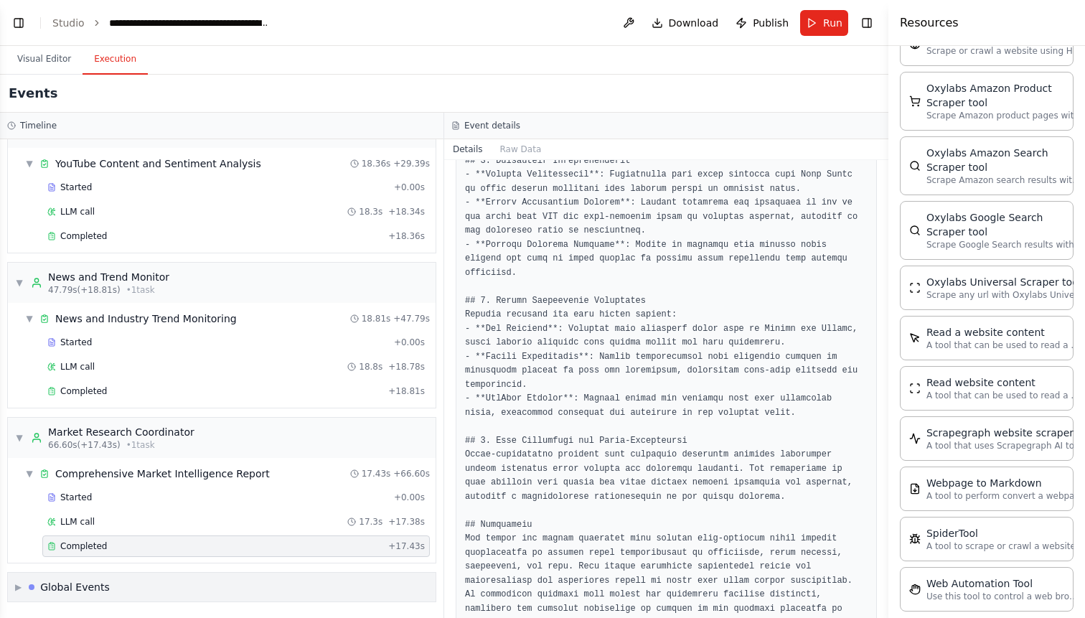
click at [326, 578] on div "▶ Global Events" at bounding box center [222, 587] width 428 height 29
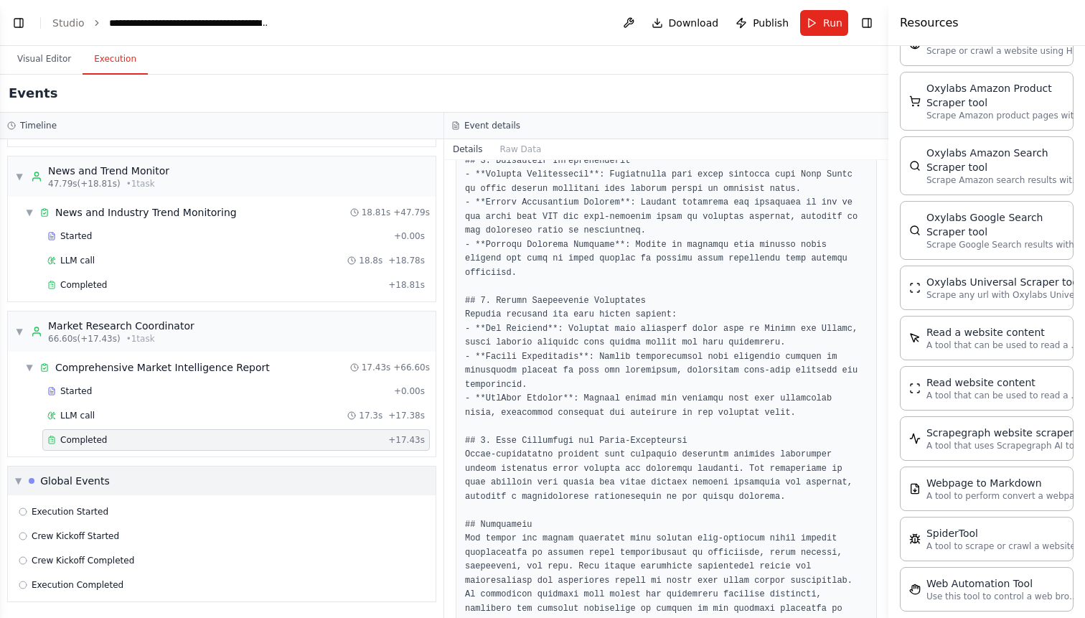
scroll to position [496, 0]
click at [182, 583] on div "Execution Completed" at bounding box center [222, 584] width 406 height 11
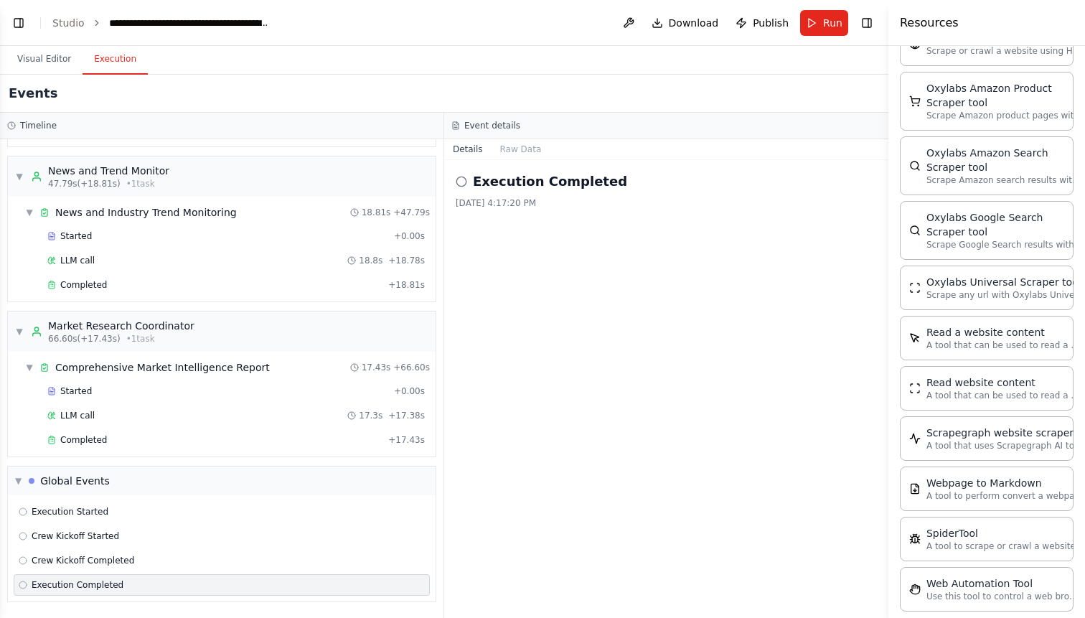
click at [159, 587] on div "Execution Completed" at bounding box center [222, 584] width 406 height 11
click at [15, 22] on button "Toggle Left Sidebar" at bounding box center [19, 23] width 20 height 20
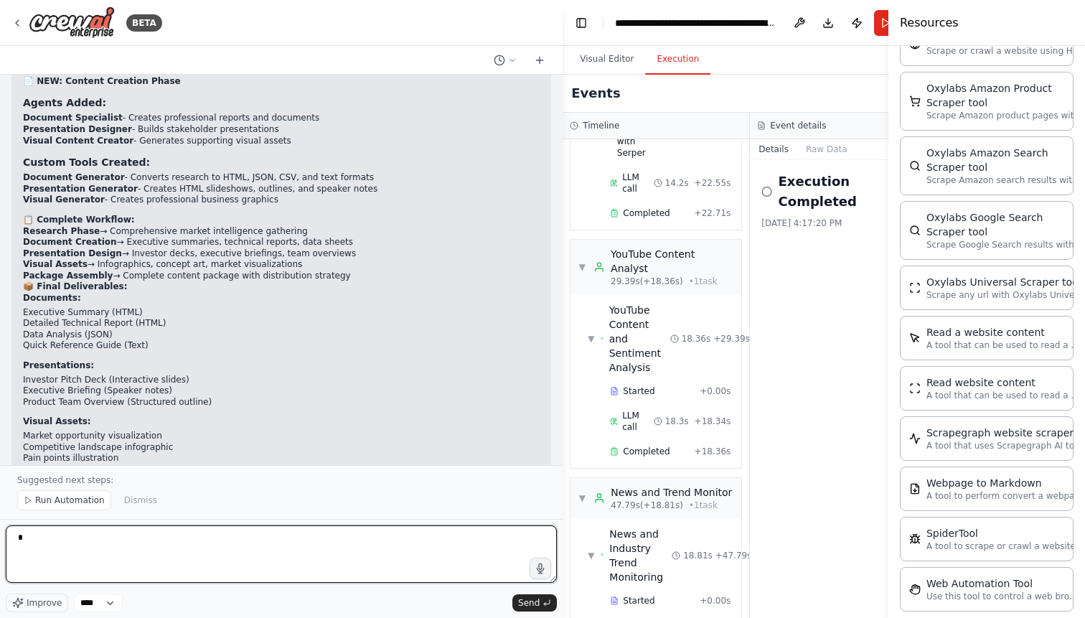
click at [173, 535] on textarea "*" at bounding box center [281, 553] width 551 height 57
type textarea "**********"
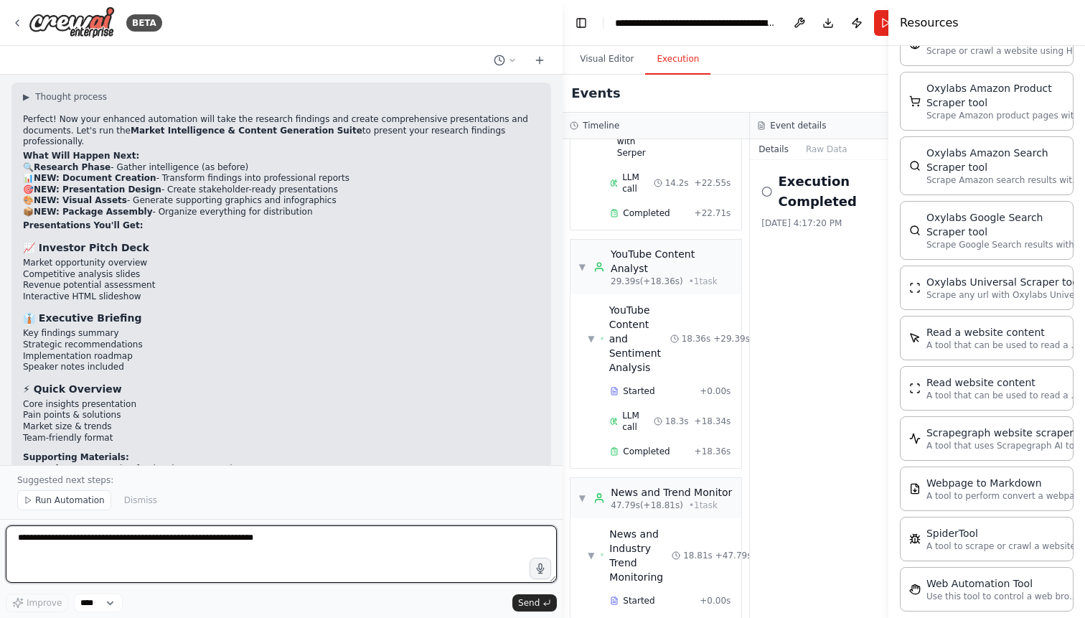
scroll to position [6048, 0]
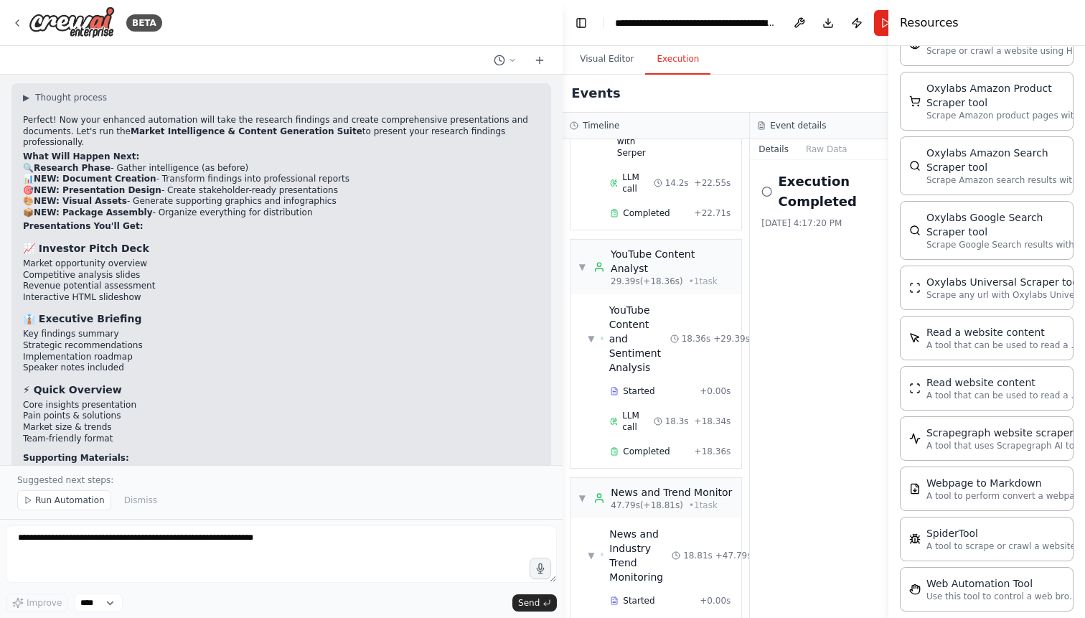
drag, startPoint x: 89, startPoint y: 350, endPoint x: 228, endPoint y: 376, distance: 141.6
click at [228, 376] on div "▶ Thought process Perfect! Now your enhanced automation will take the research …" at bounding box center [281, 339] width 517 height 494
copy div ": zoom alternative that offers hifi quality music sharing capabilities for onli…"
click at [772, 420] on div "Execution Completed 8/28/2025, 4:17:20 PM" at bounding box center [843, 389] width 187 height 458
click at [581, 25] on button "Toggle Left Sidebar" at bounding box center [581, 23] width 20 height 20
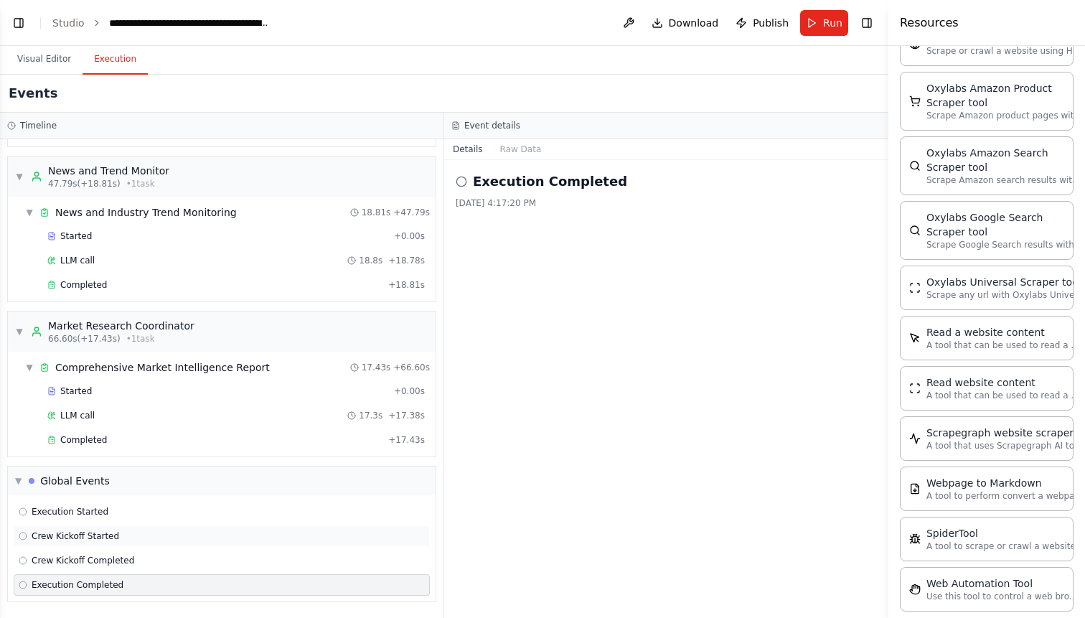
scroll to position [0, 0]
click at [825, 22] on span "Run" at bounding box center [832, 23] width 19 height 14
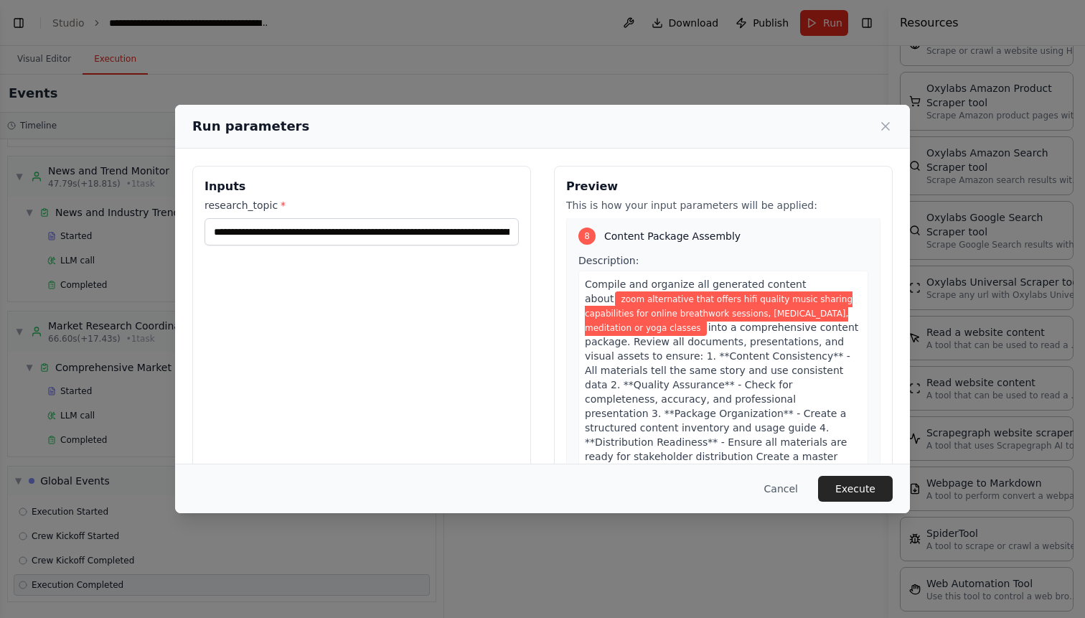
scroll to position [3183, 0]
click at [870, 491] on button "Execute" at bounding box center [855, 489] width 75 height 26
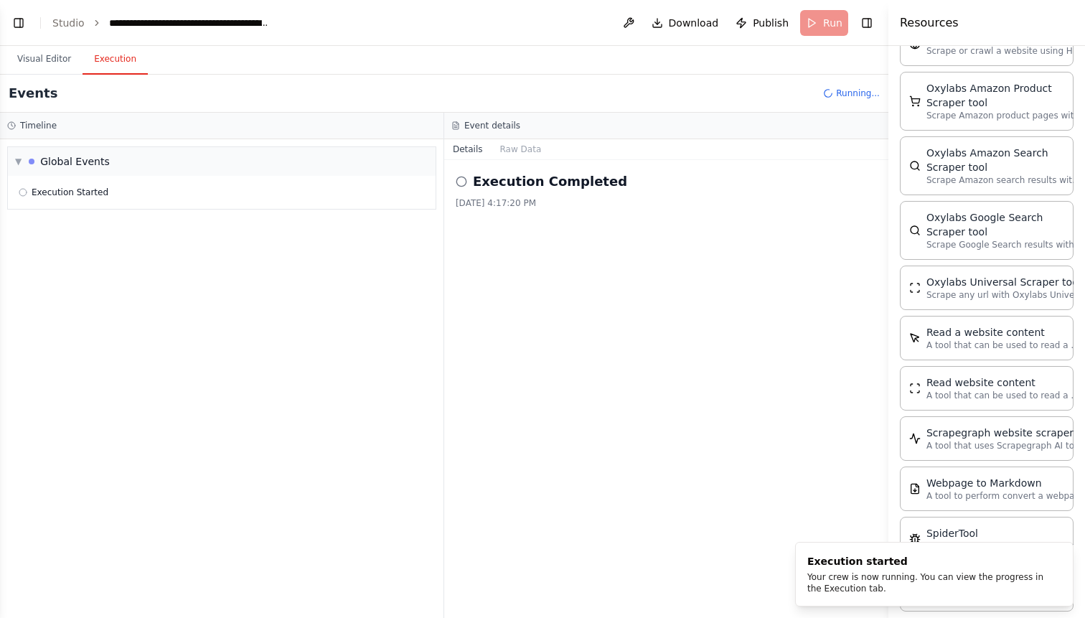
scroll to position [0, 0]
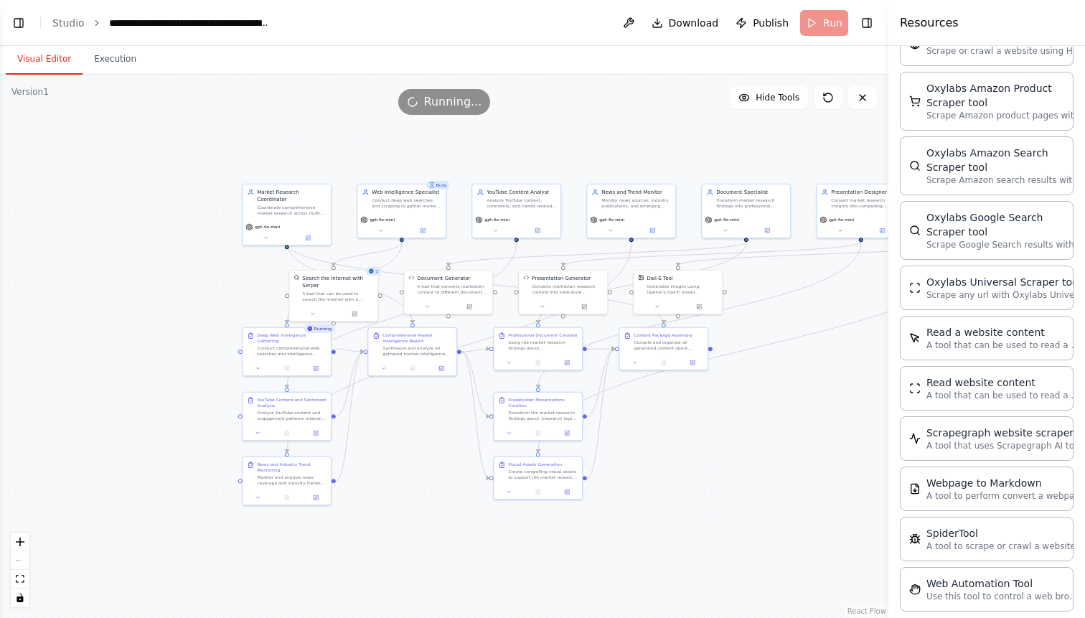
click at [50, 60] on button "Visual Editor" at bounding box center [44, 59] width 77 height 30
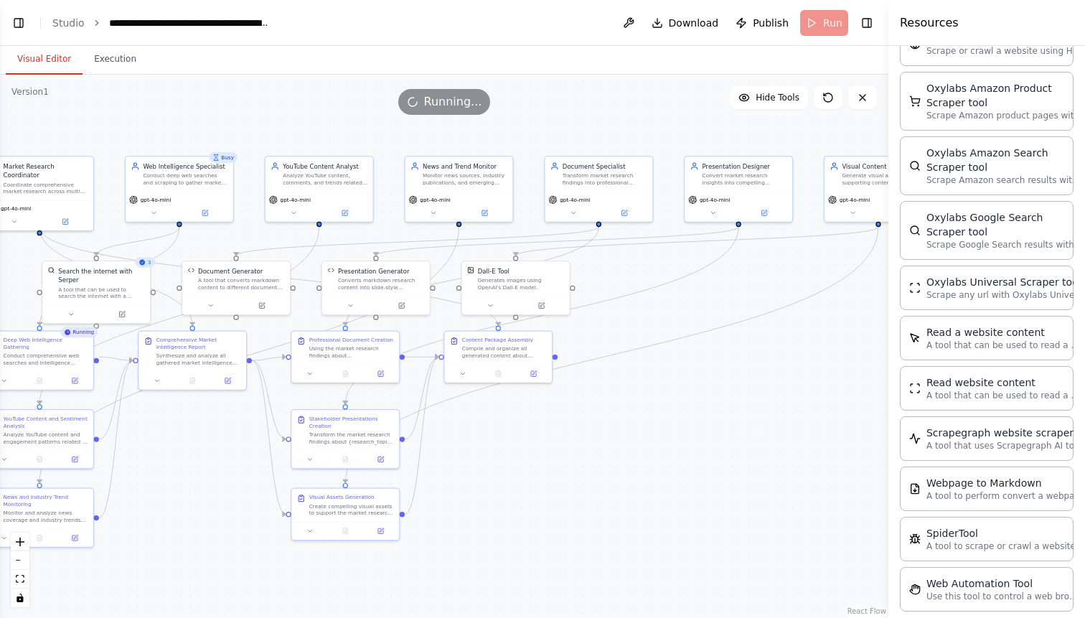
drag, startPoint x: 837, startPoint y: 283, endPoint x: 642, endPoint y: 287, distance: 194.5
click at [642, 287] on div ".deletable-edge-delete-btn { width: 20px; height: 20px; border: 0px solid #ffff…" at bounding box center [444, 346] width 888 height 543
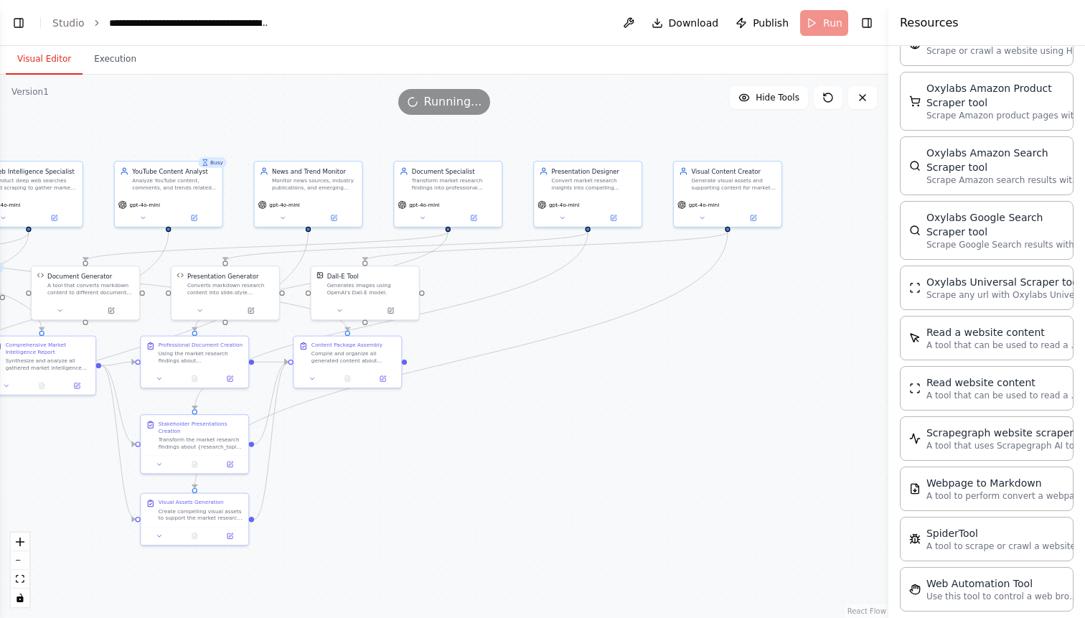
drag, startPoint x: 639, startPoint y: 287, endPoint x: 533, endPoint y: 288, distance: 105.5
click at [533, 288] on div ".deletable-edge-delete-btn { width: 20px; height: 20px; border: 0px solid #ffff…" at bounding box center [444, 346] width 888 height 543
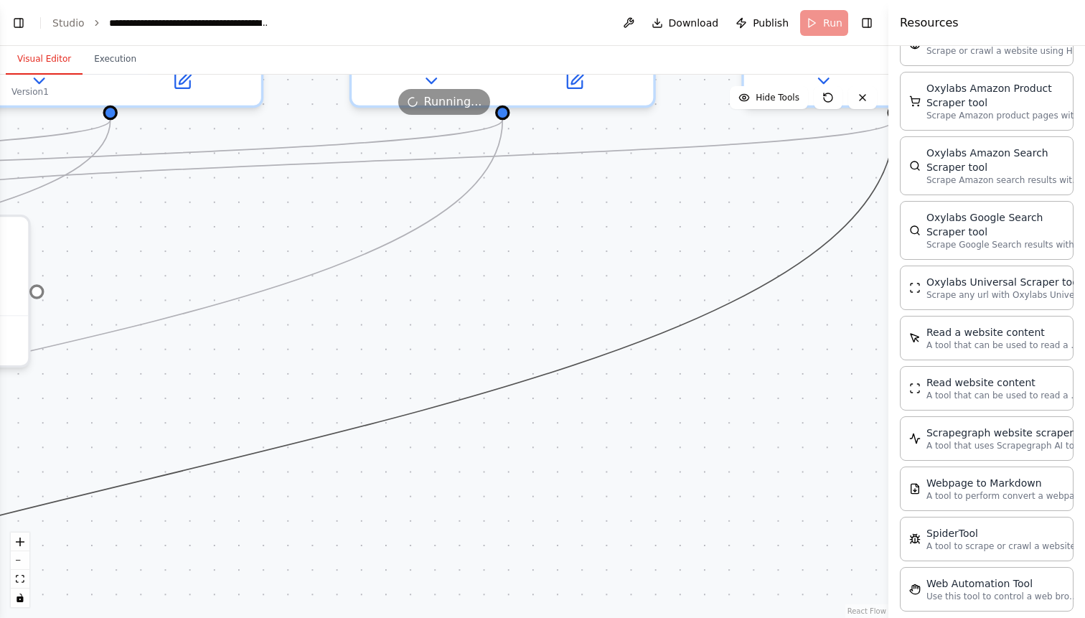
drag, startPoint x: 717, startPoint y: 315, endPoint x: 547, endPoint y: 415, distance: 198.1
click at [531, 437] on div ".deletable-edge-delete-btn { width: 20px; height: 20px; border: 0px solid #ffff…" at bounding box center [444, 346] width 888 height 543
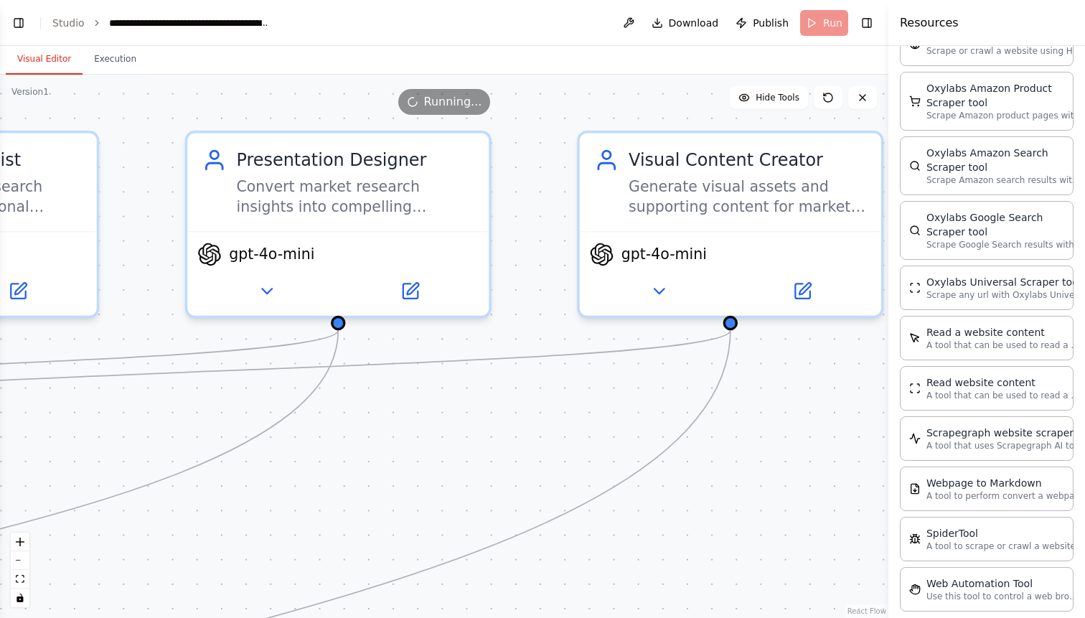
drag, startPoint x: 608, startPoint y: 201, endPoint x: 443, endPoint y: 412, distance: 268.3
click at [443, 412] on div ".deletable-edge-delete-btn { width: 20px; height: 20px; border: 0px solid #ffff…" at bounding box center [444, 346] width 888 height 543
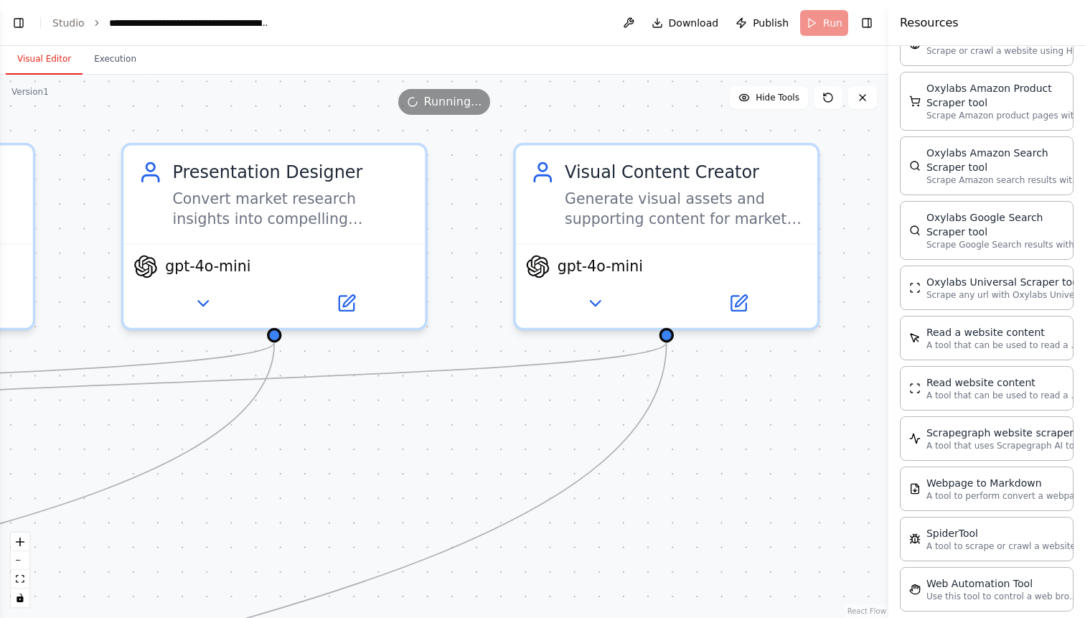
drag, startPoint x: 629, startPoint y: 393, endPoint x: 563, endPoint y: 405, distance: 66.3
click at [563, 405] on div ".deletable-edge-delete-btn { width: 20px; height: 20px; border: 0px solid #ffff…" at bounding box center [444, 346] width 888 height 543
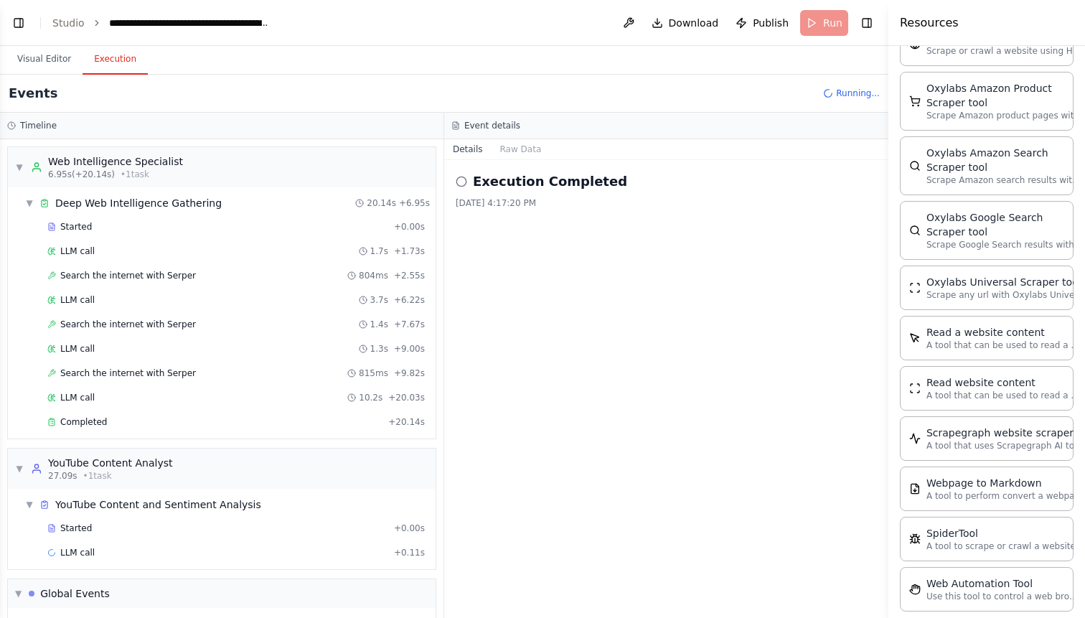
click at [120, 60] on button "Execution" at bounding box center [115, 59] width 65 height 30
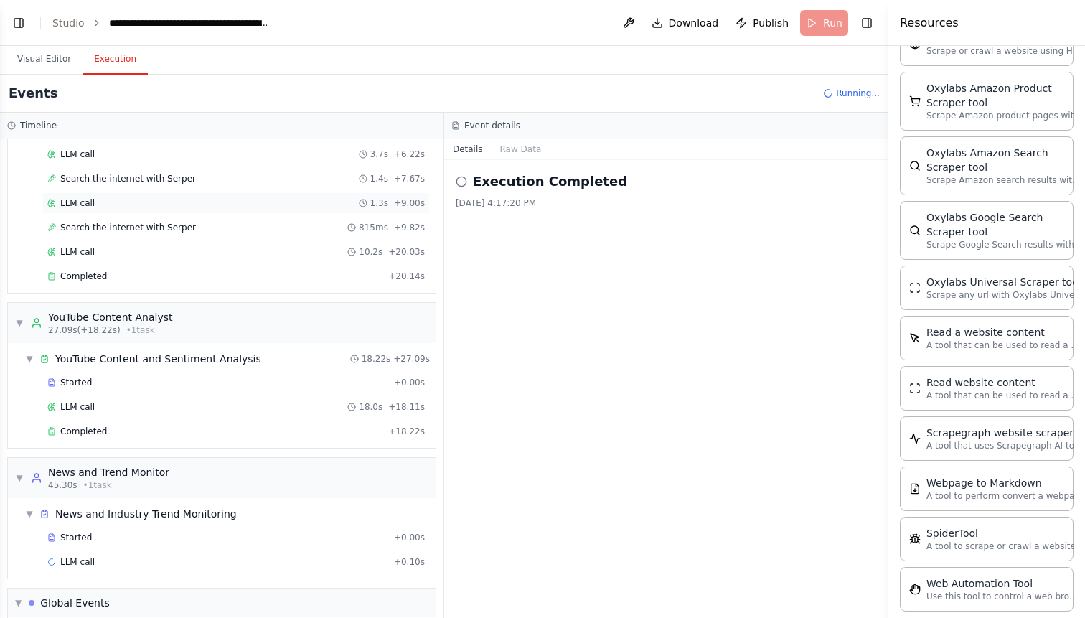
scroll to position [219, 0]
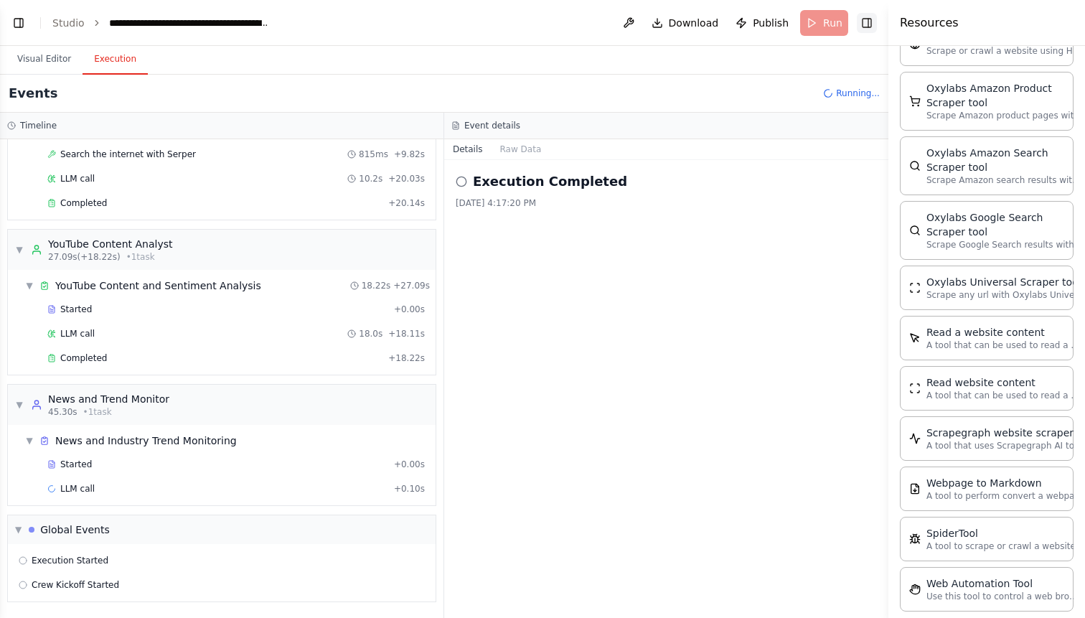
click at [870, 20] on button "Toggle Right Sidebar" at bounding box center [867, 23] width 20 height 20
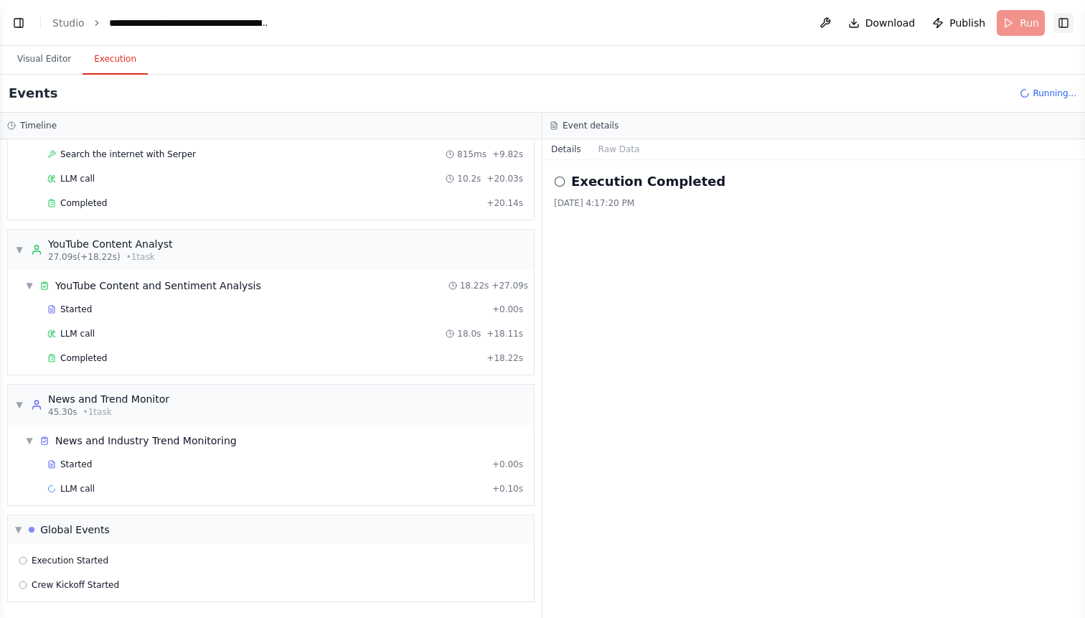
click at [1064, 21] on button "Toggle Right Sidebar" at bounding box center [1063, 23] width 20 height 20
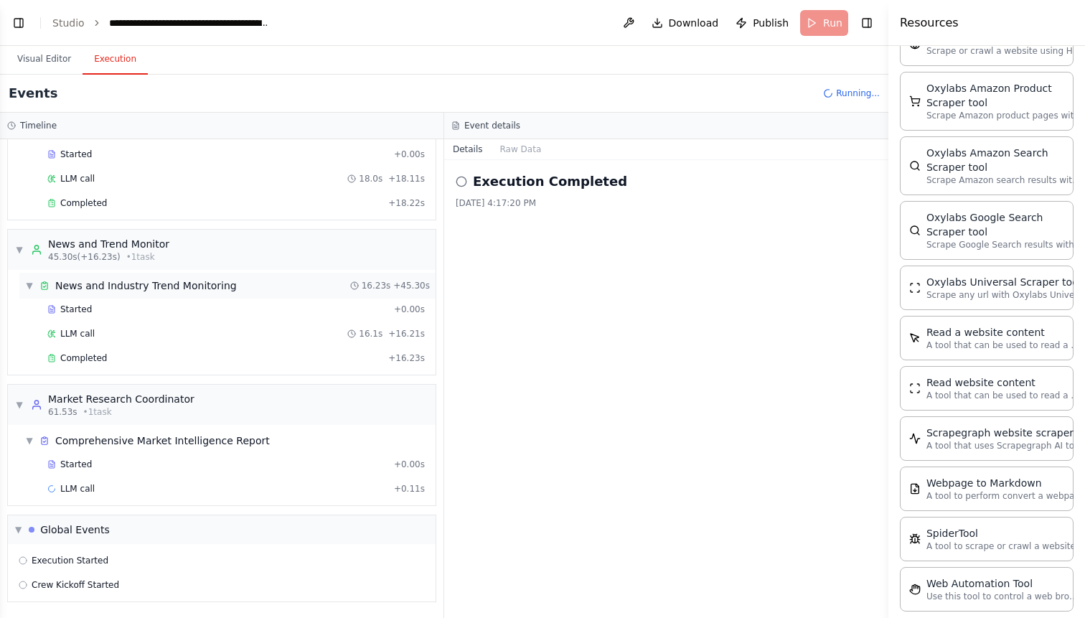
scroll to position [374, 0]
click at [515, 143] on button "Raw Data" at bounding box center [520, 149] width 59 height 20
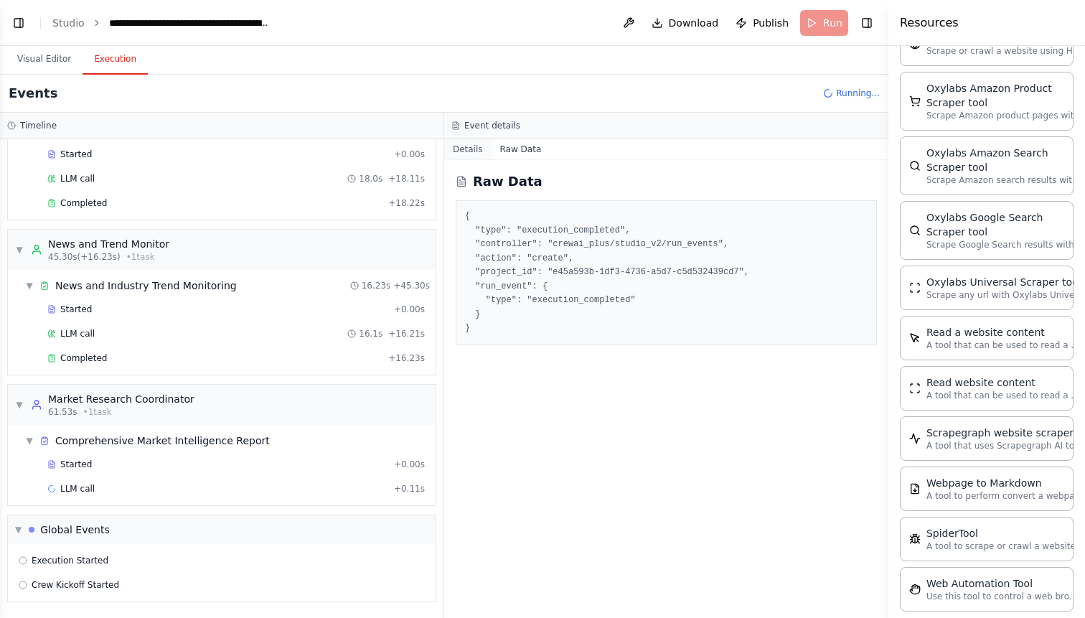
click at [464, 152] on button "Details" at bounding box center [467, 149] width 47 height 20
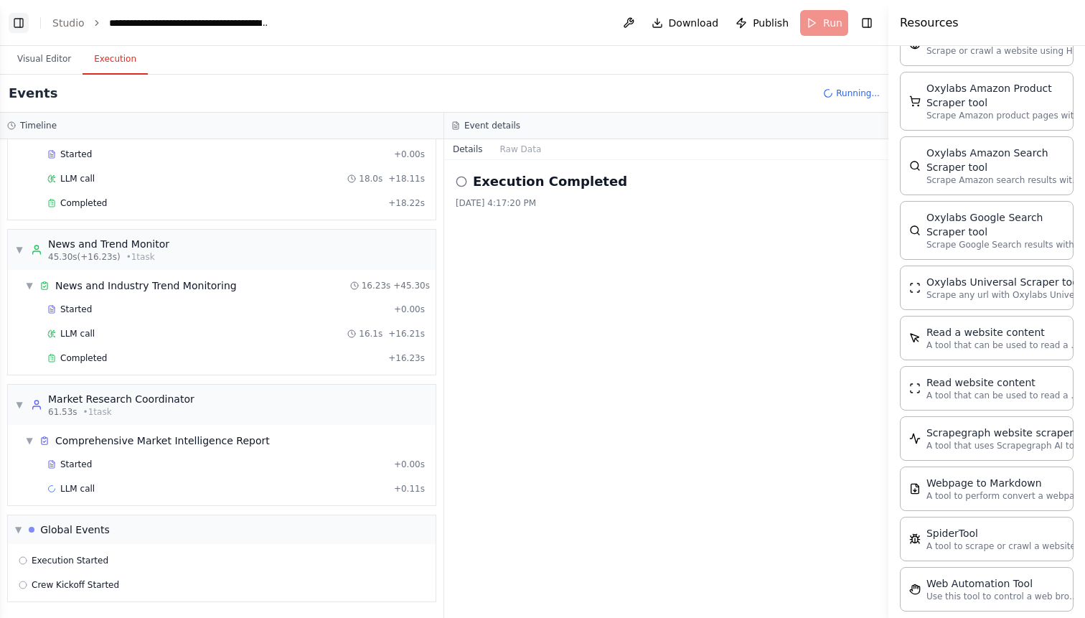
click at [20, 20] on button "Toggle Left Sidebar" at bounding box center [19, 23] width 20 height 20
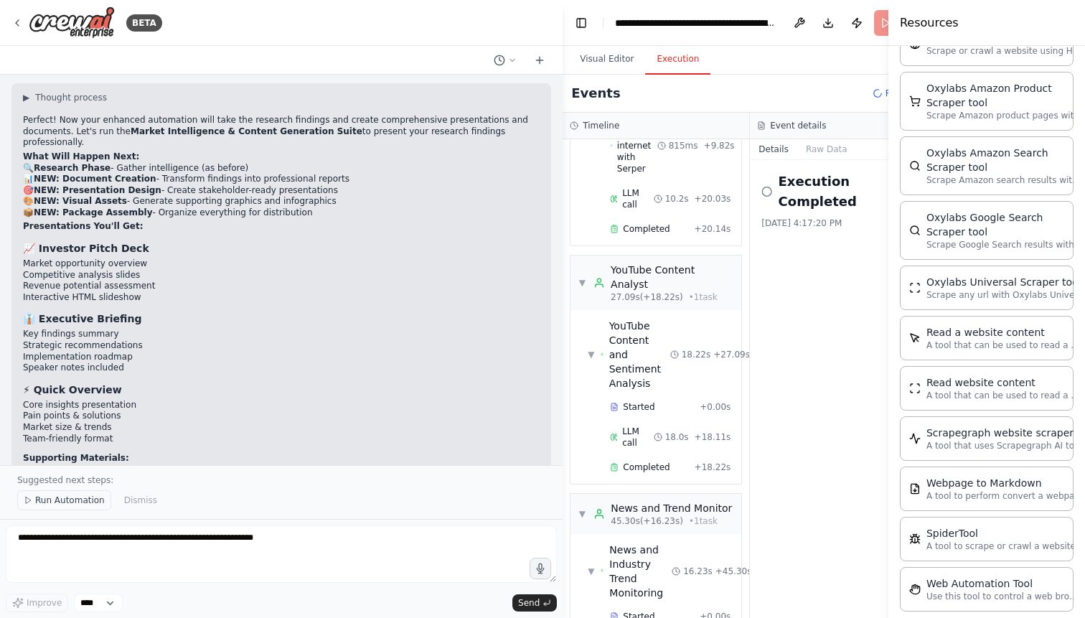
click at [94, 508] on button "Run Automation" at bounding box center [64, 500] width 94 height 20
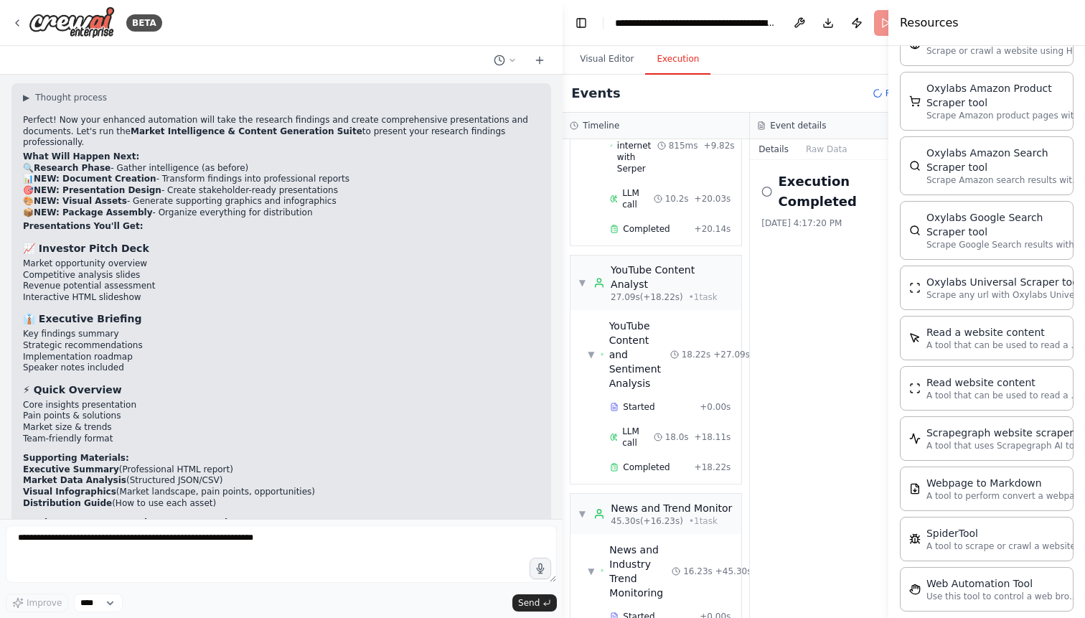
scroll to position [5994, 0]
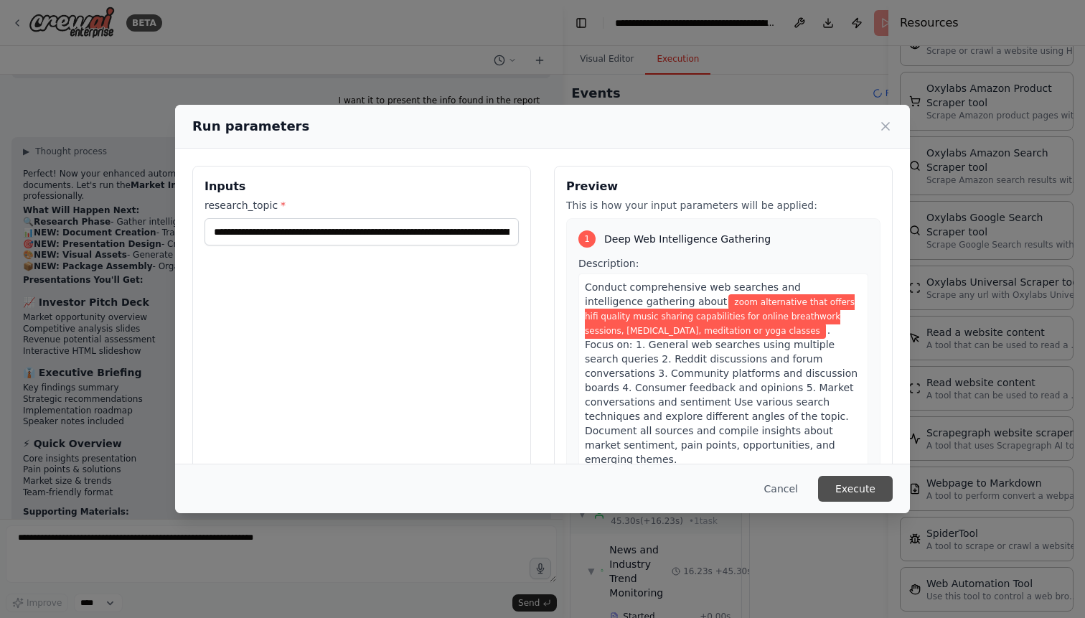
click at [844, 481] on button "Execute" at bounding box center [855, 489] width 75 height 26
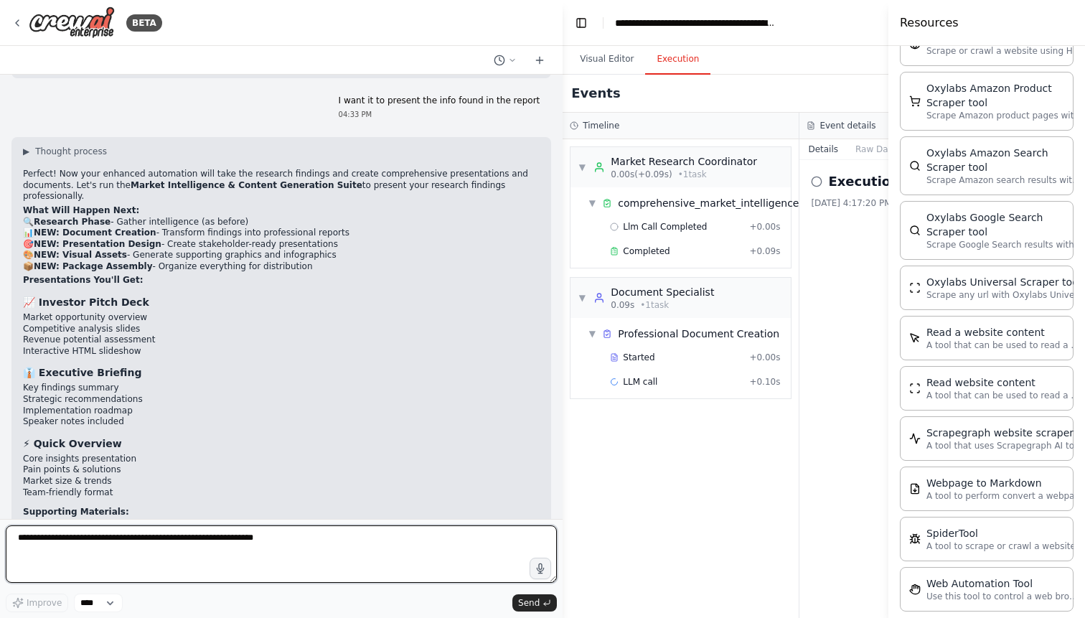
click at [341, 565] on textarea at bounding box center [281, 553] width 551 height 57
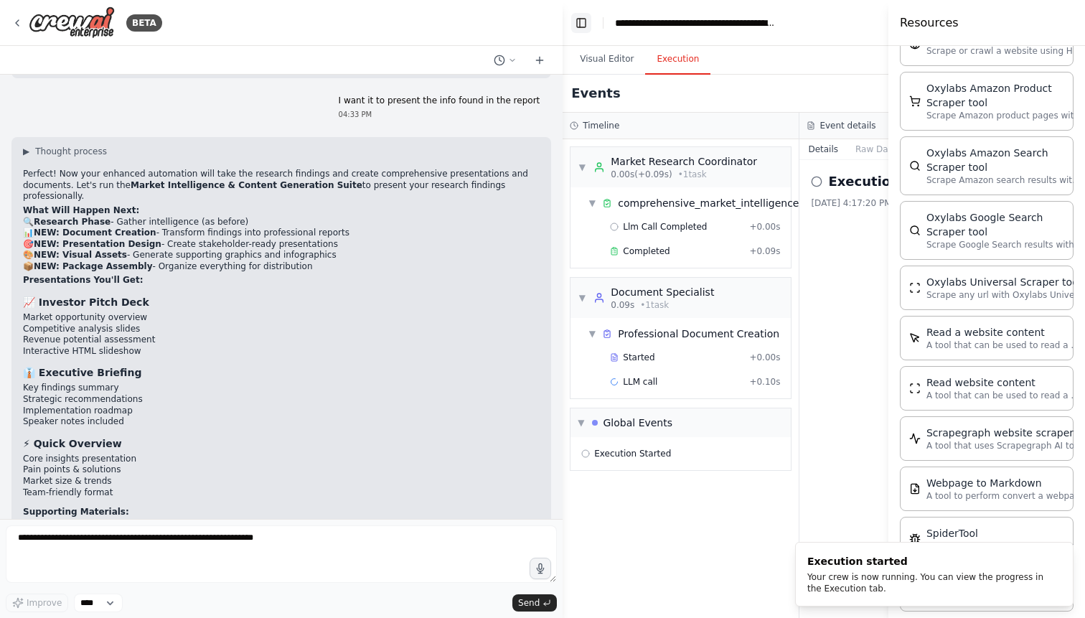
click at [576, 22] on button "Toggle Left Sidebar" at bounding box center [581, 23] width 20 height 20
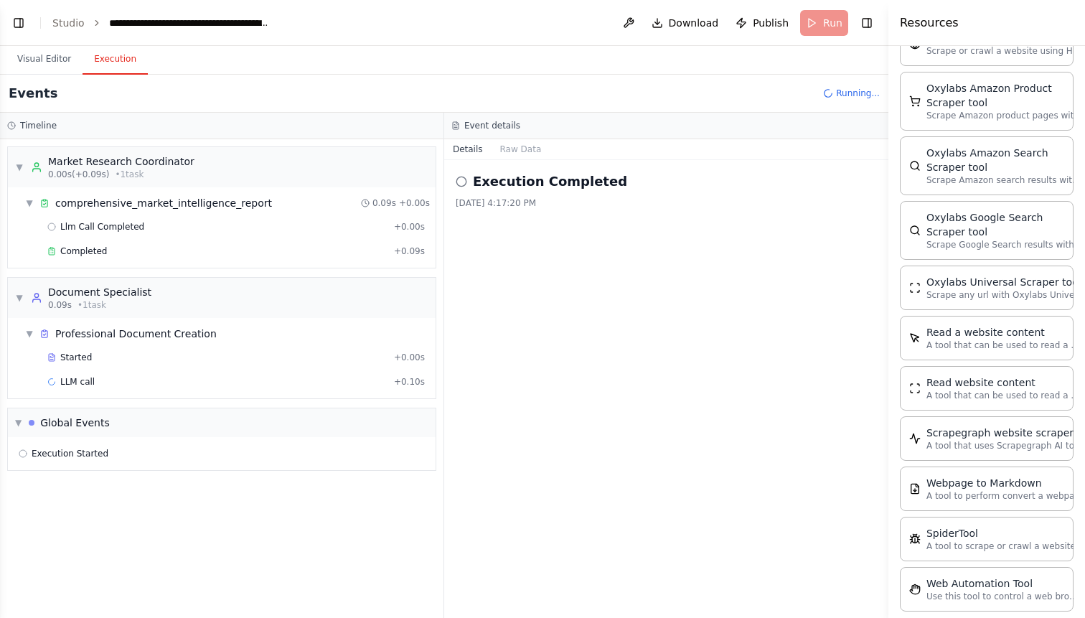
click at [575, 184] on h2 "Execution Completed" at bounding box center [550, 181] width 154 height 20
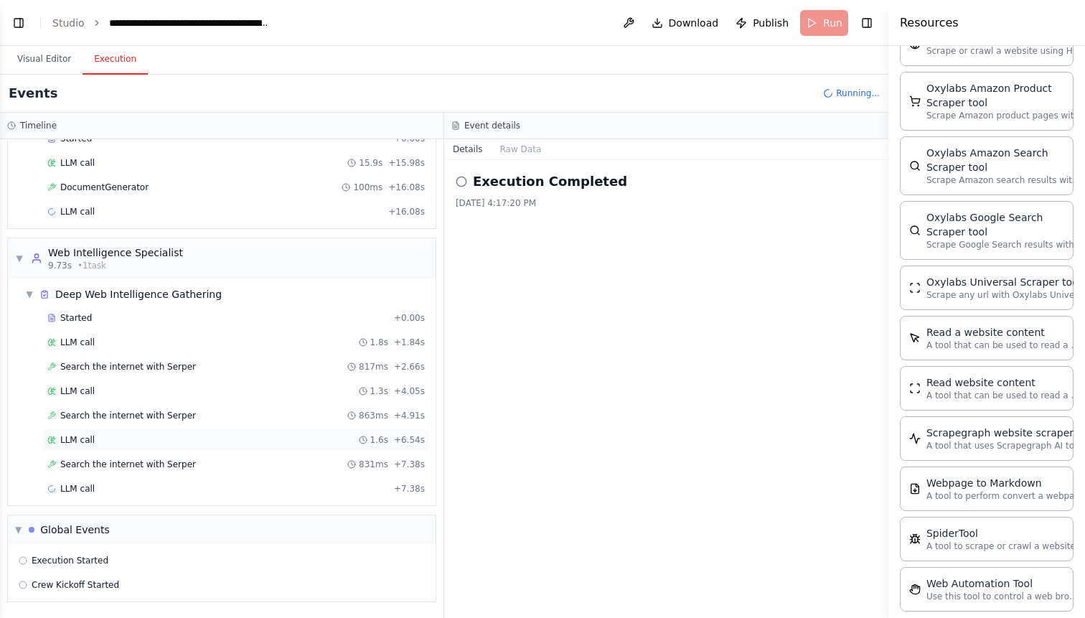
scroll to position [219, 0]
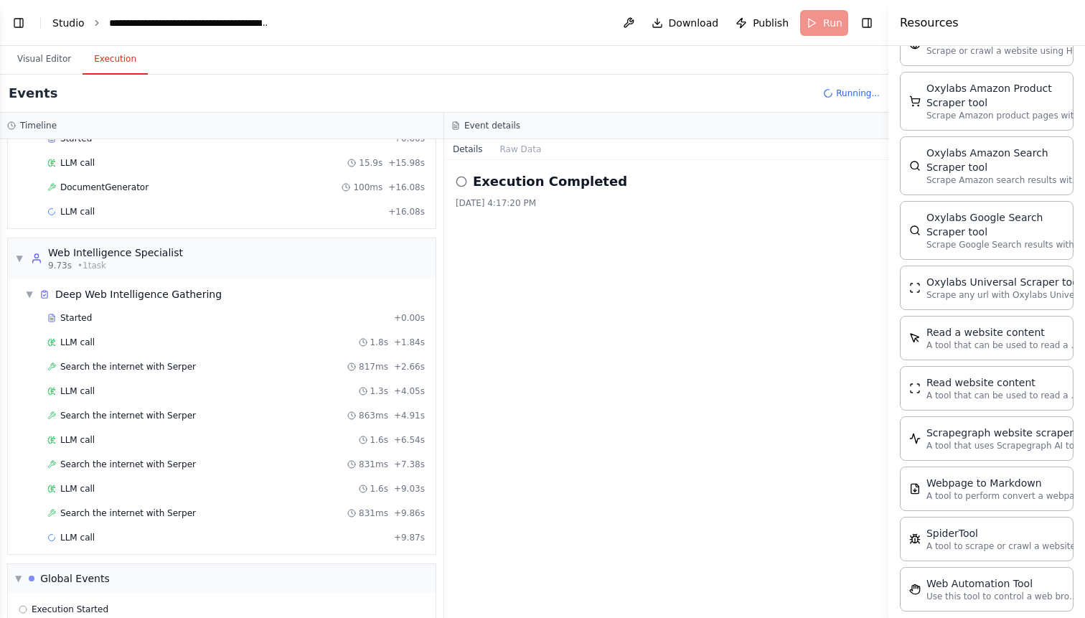
click at [58, 23] on link "Studio" at bounding box center [68, 22] width 32 height 11
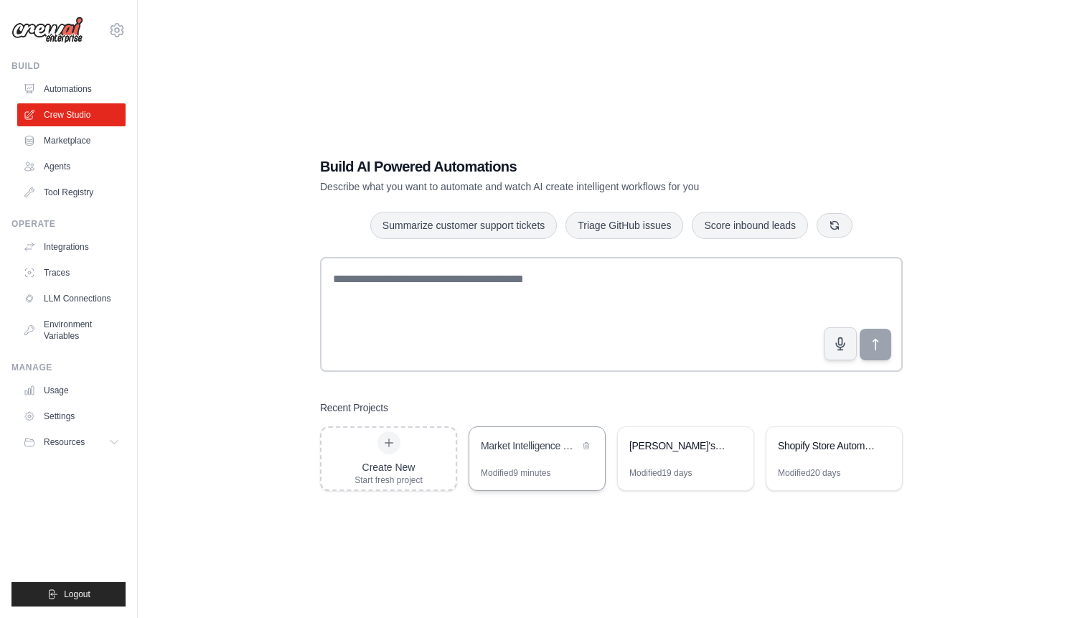
click at [537, 451] on div "Market Intelligence & Content Generation Suite" at bounding box center [530, 445] width 98 height 14
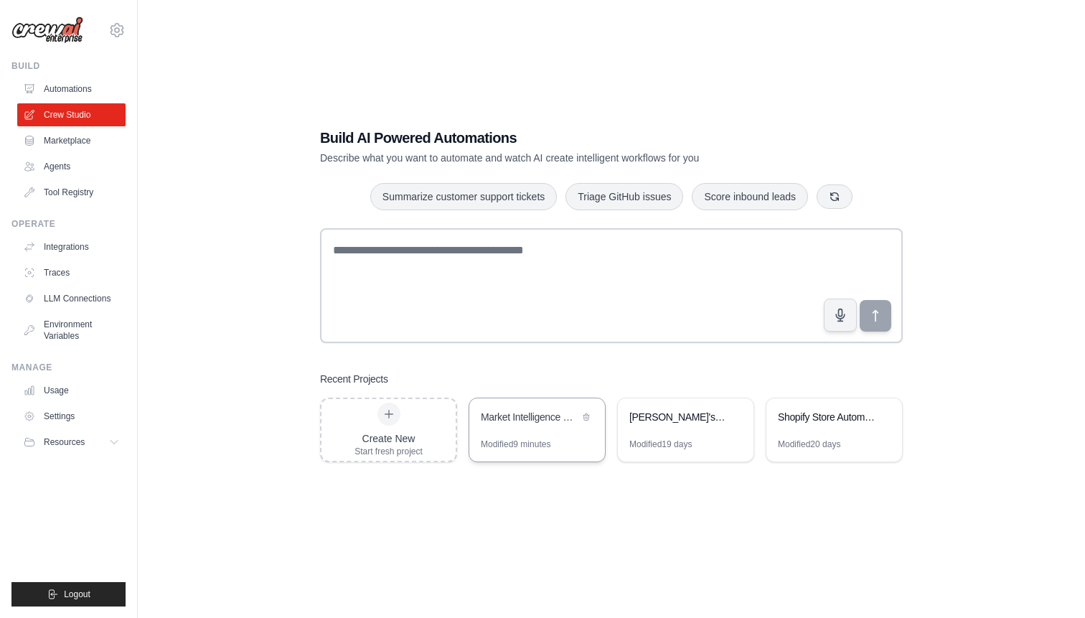
click at [527, 423] on div "Market Intelligence & Content Generation Suite" at bounding box center [530, 417] width 98 height 14
click at [64, 86] on link "Automations" at bounding box center [73, 88] width 108 height 23
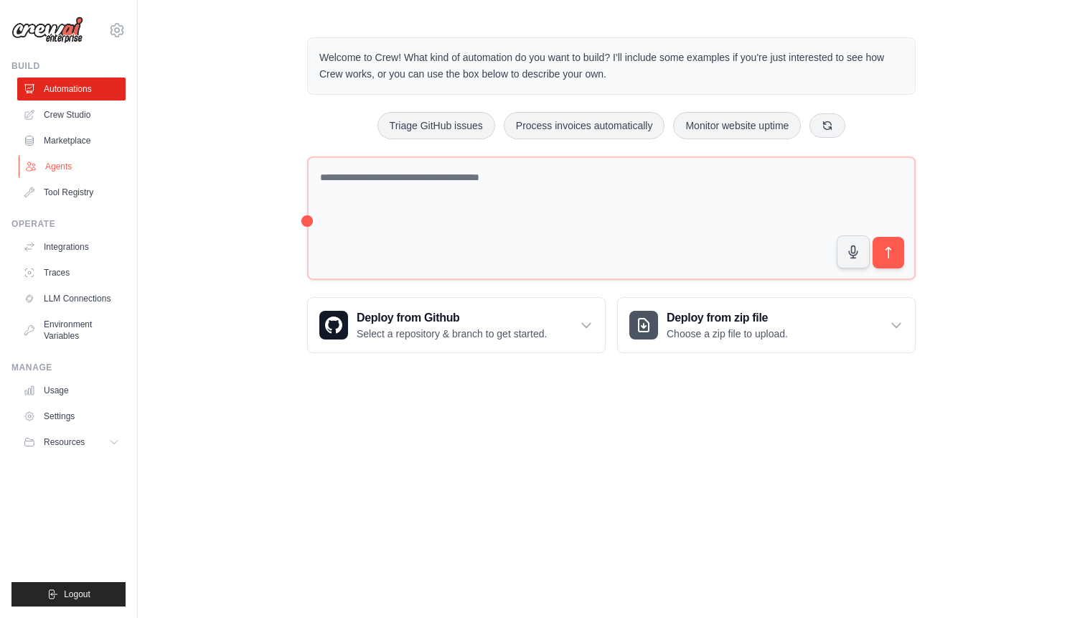
click at [48, 164] on link "Agents" at bounding box center [73, 166] width 108 height 23
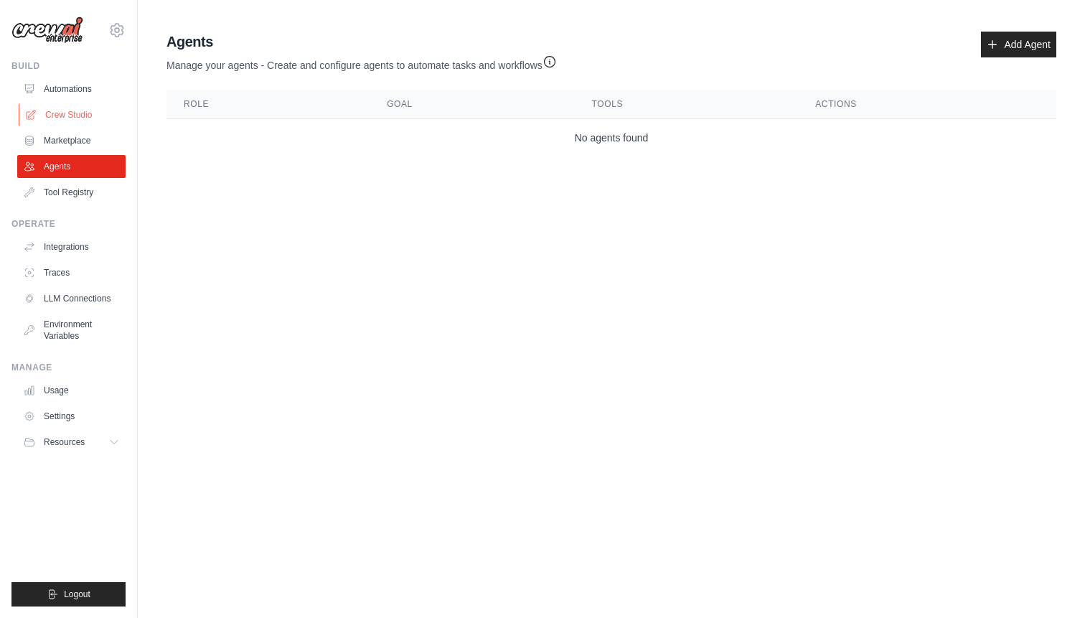
click at [60, 115] on link "Crew Studio" at bounding box center [73, 114] width 108 height 23
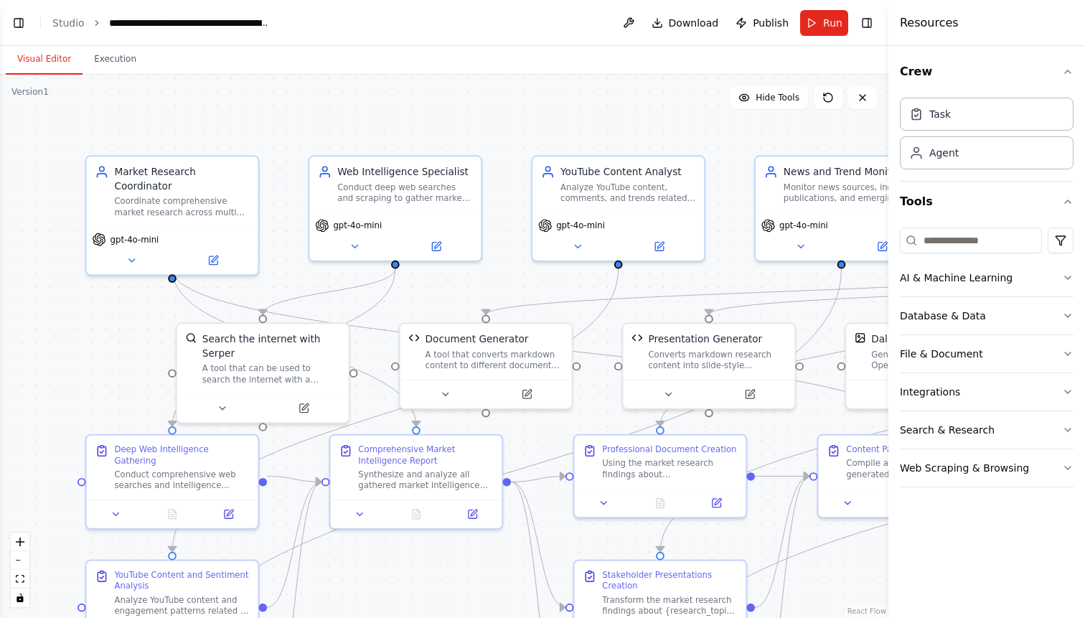
scroll to position [5994, 0]
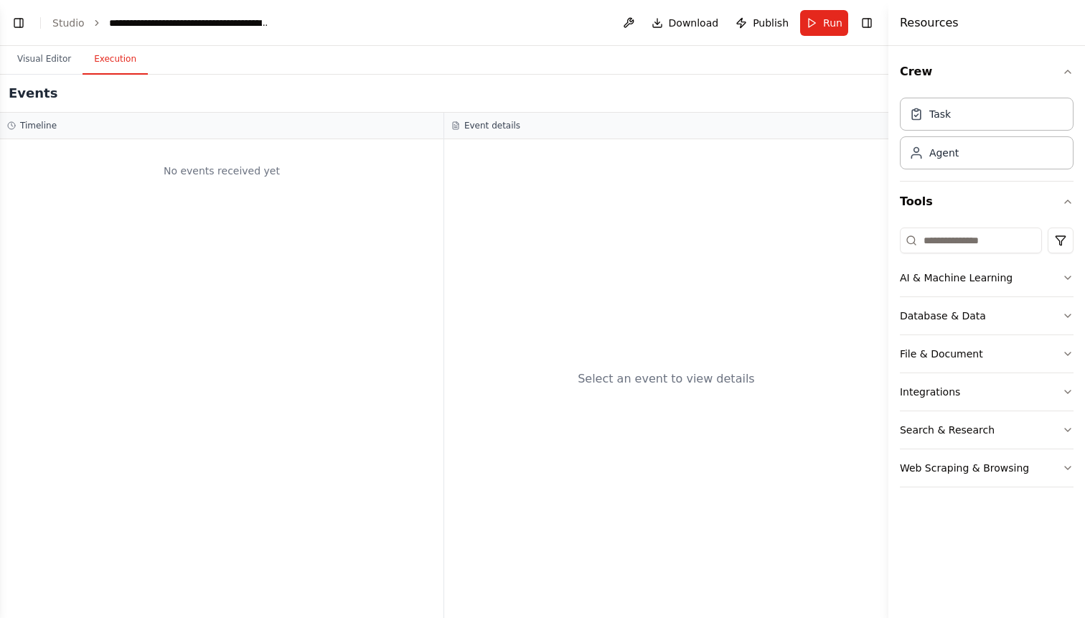
click at [128, 57] on button "Execution" at bounding box center [115, 59] width 65 height 30
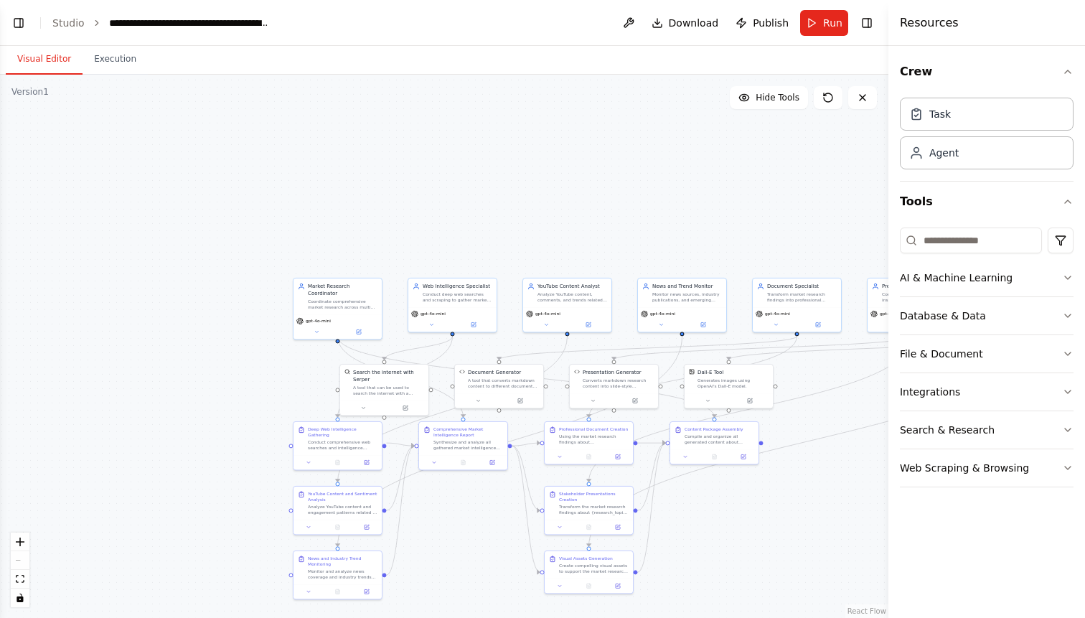
click at [51, 59] on button "Visual Editor" at bounding box center [44, 59] width 77 height 30
click at [20, 22] on button "Toggle Left Sidebar" at bounding box center [19, 23] width 20 height 20
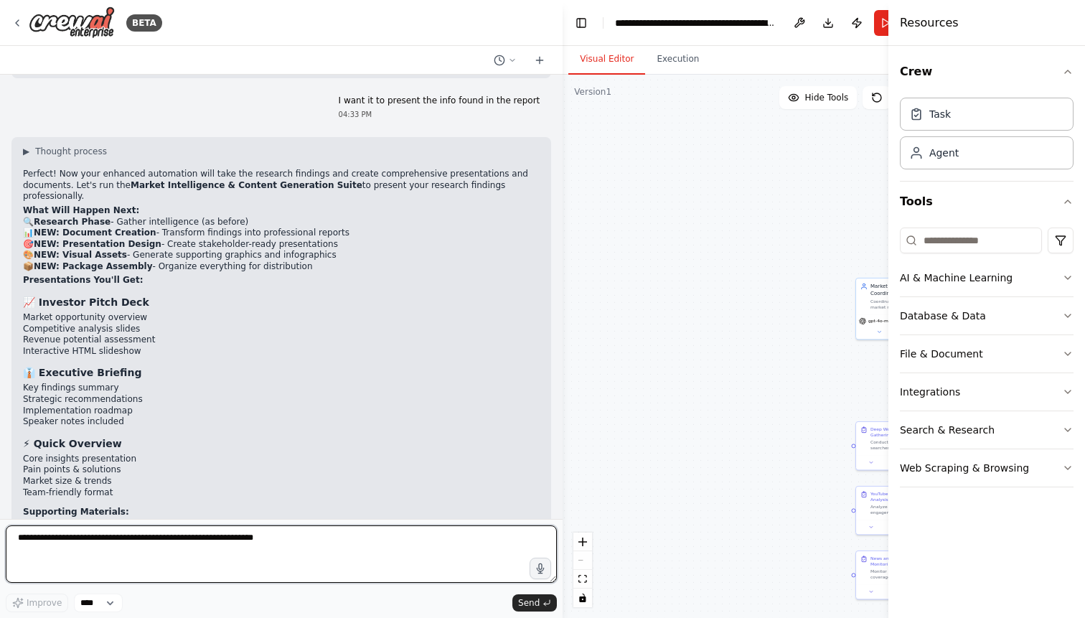
click at [75, 534] on textarea at bounding box center [281, 553] width 551 height 57
type textarea "**********"
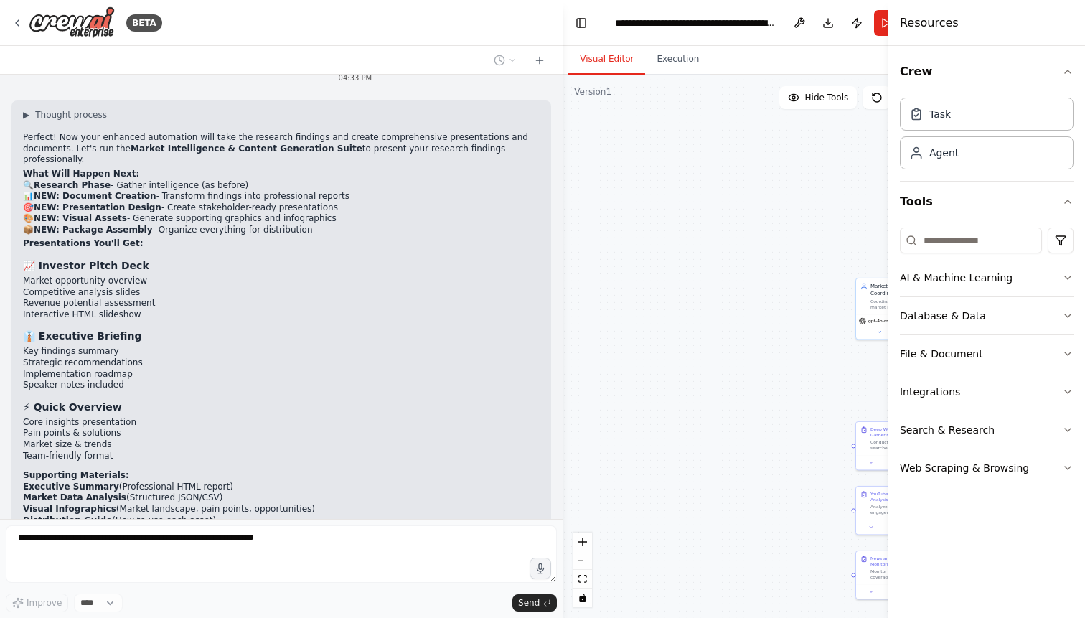
scroll to position [6079, 0]
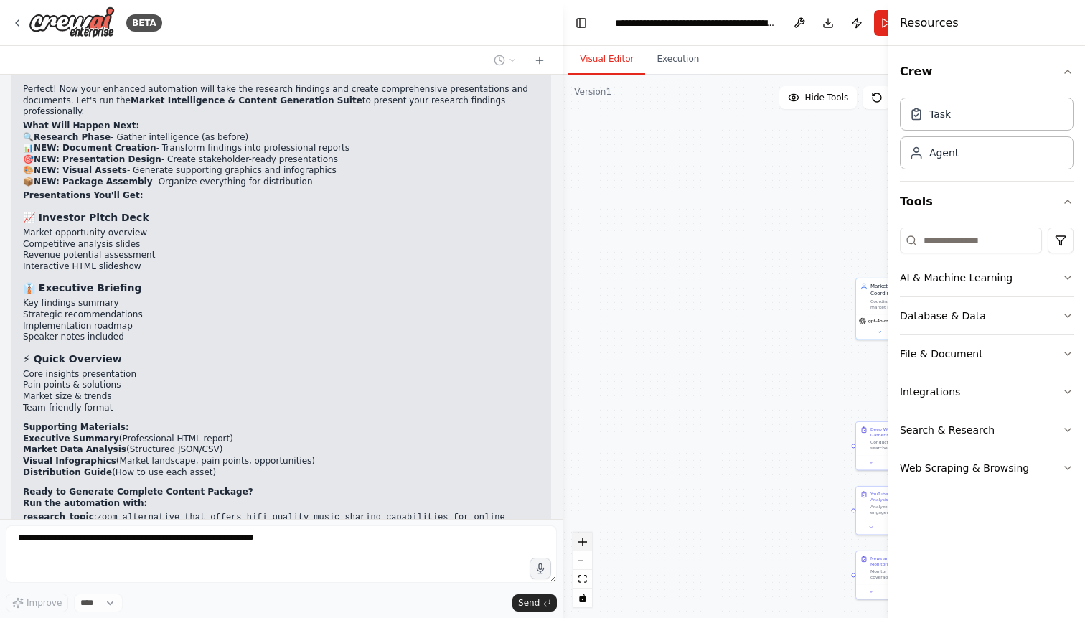
click at [584, 542] on icon "zoom in" at bounding box center [582, 541] width 9 height 9
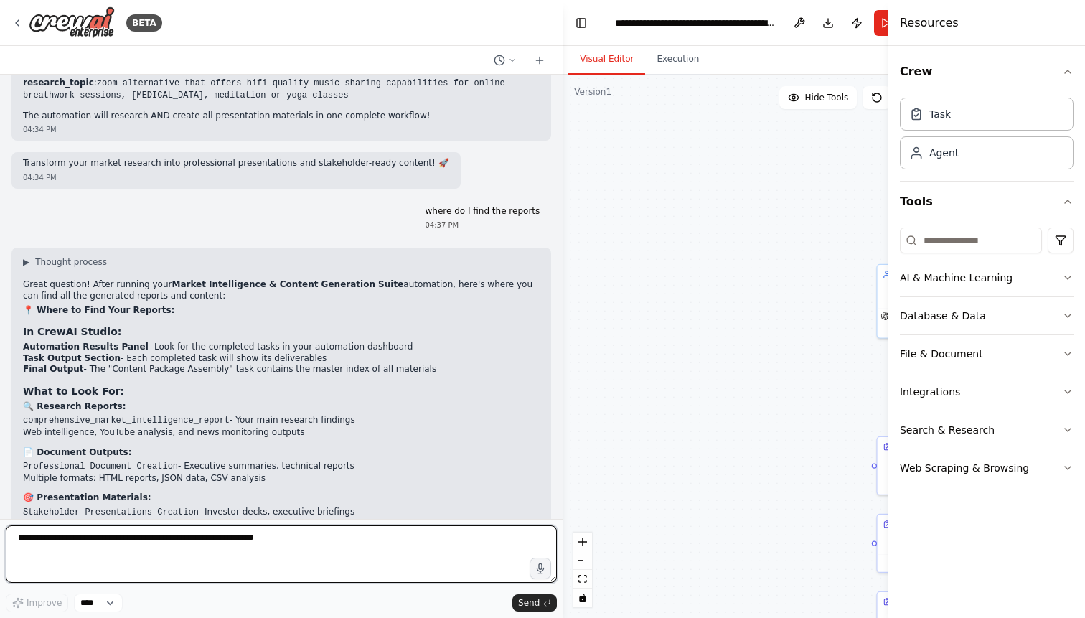
scroll to position [6512, 0]
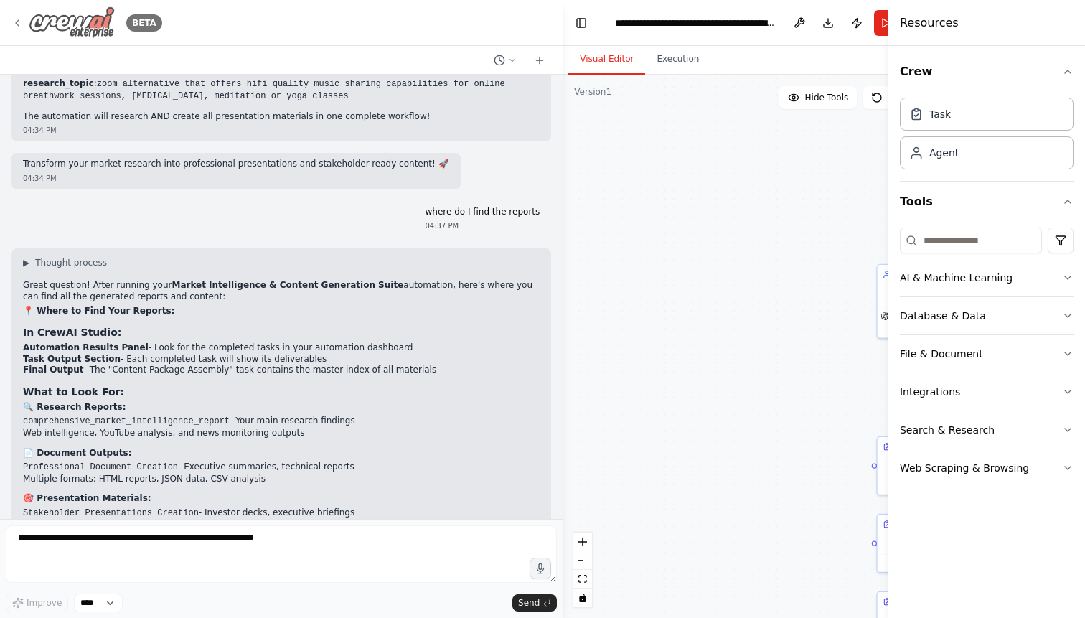
click at [17, 23] on icon at bounding box center [17, 23] width 3 height 6
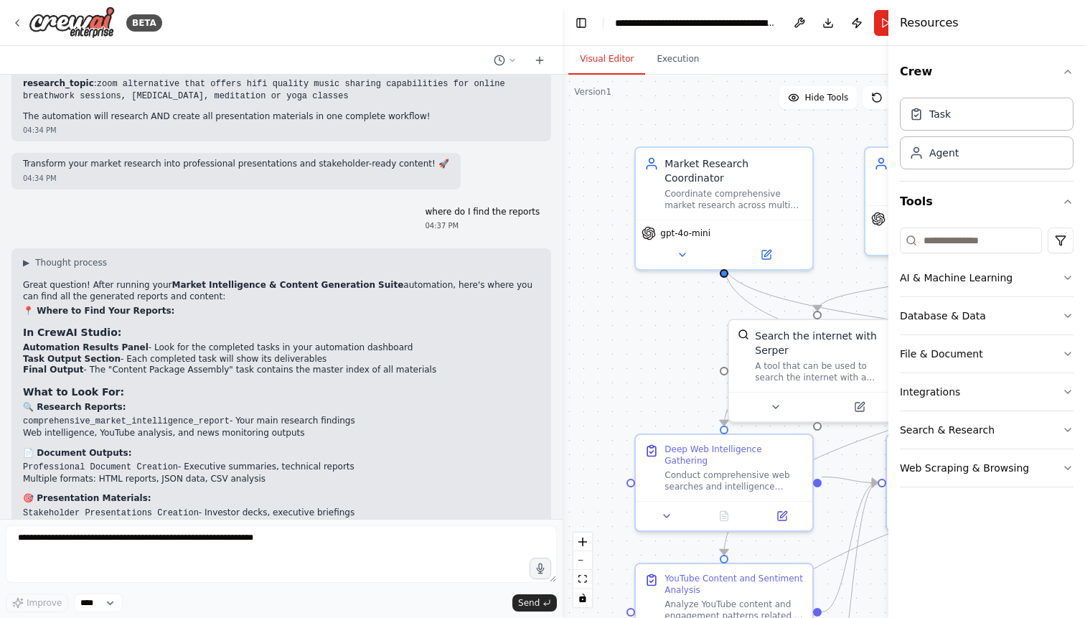
scroll to position [6498, 0]
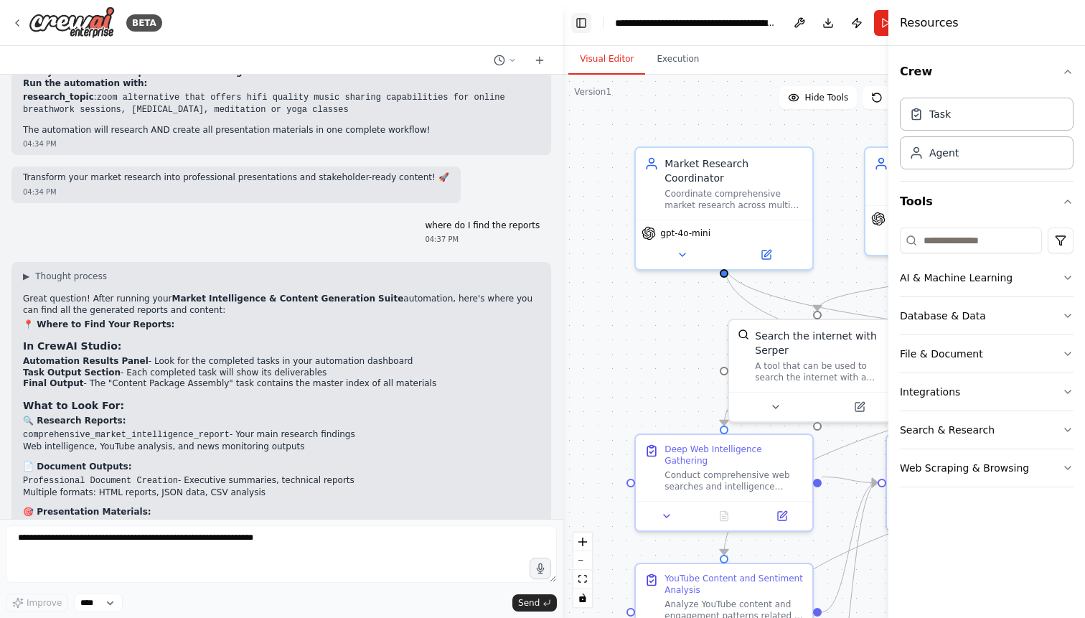
click at [576, 31] on button "Toggle Left Sidebar" at bounding box center [581, 23] width 20 height 20
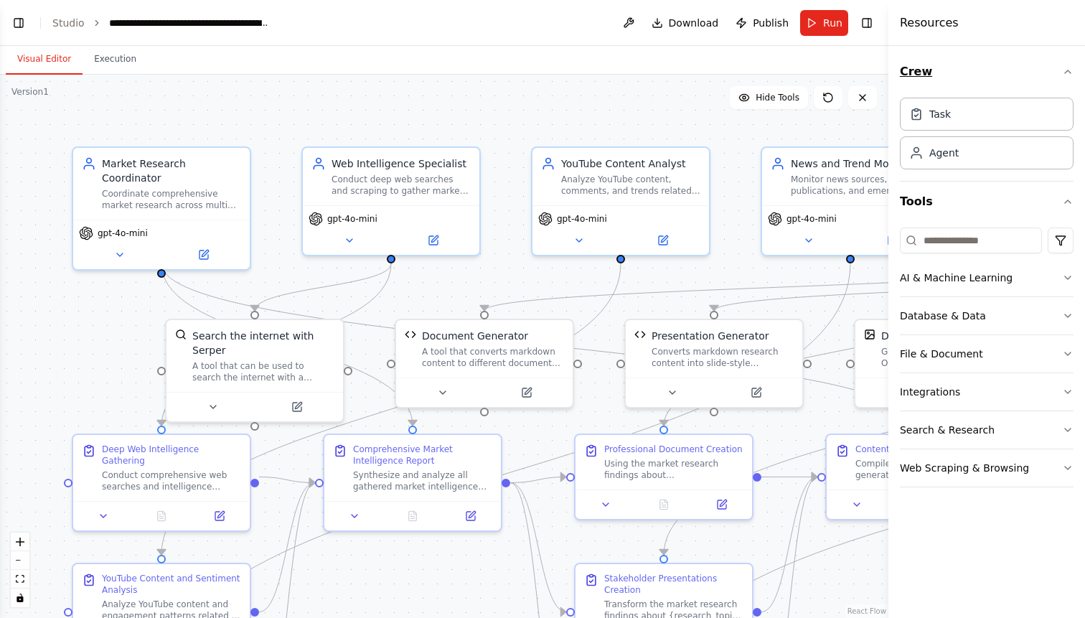
click at [1073, 70] on icon "button" at bounding box center [1067, 71] width 11 height 11
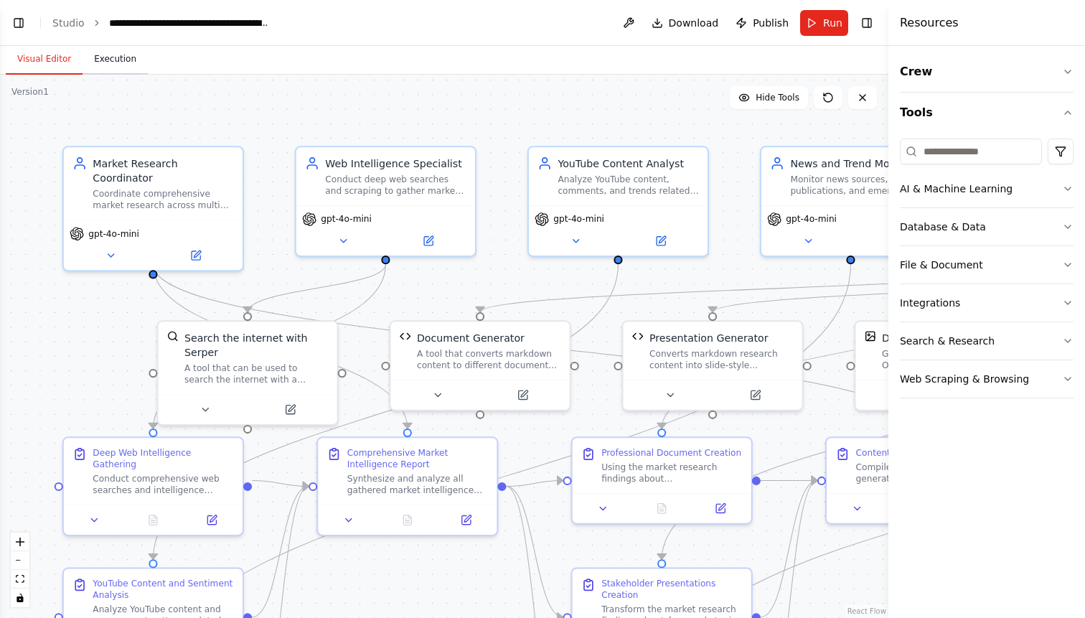
click at [110, 58] on button "Execution" at bounding box center [115, 59] width 65 height 30
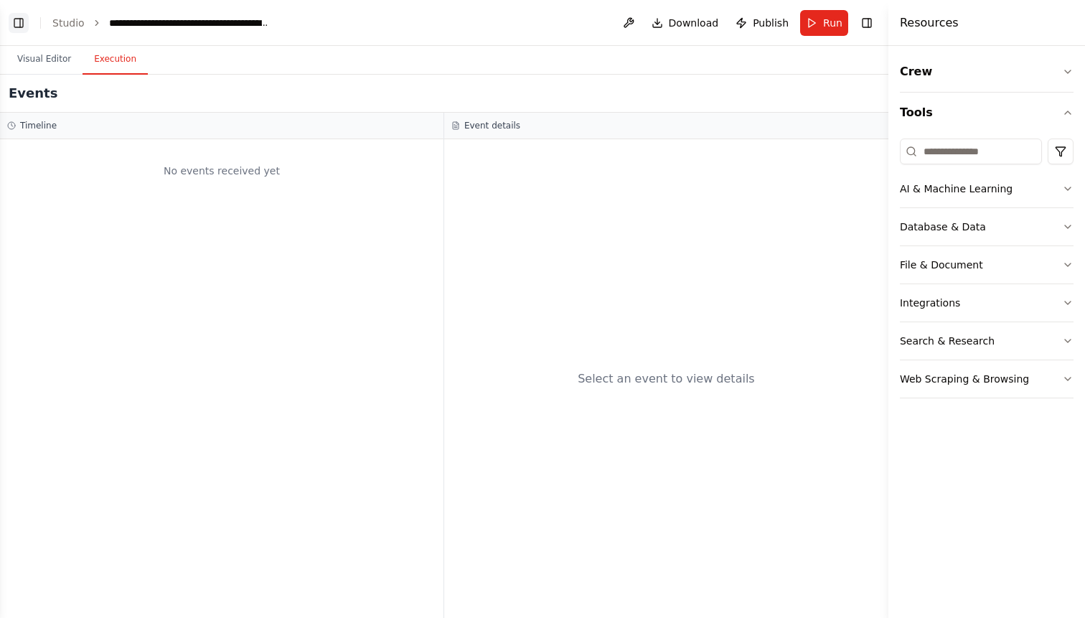
click at [18, 19] on button "Toggle Left Sidebar" at bounding box center [19, 23] width 20 height 20
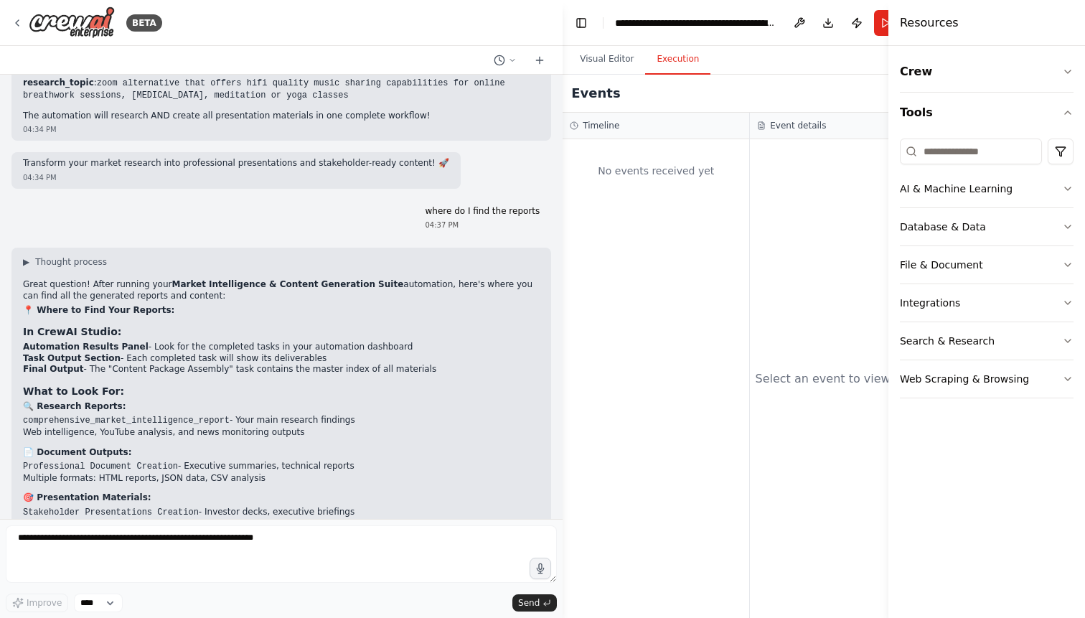
scroll to position [6512, 0]
click at [20, 20] on icon at bounding box center [16, 22] width 11 height 11
